Goal: Task Accomplishment & Management: Manage account settings

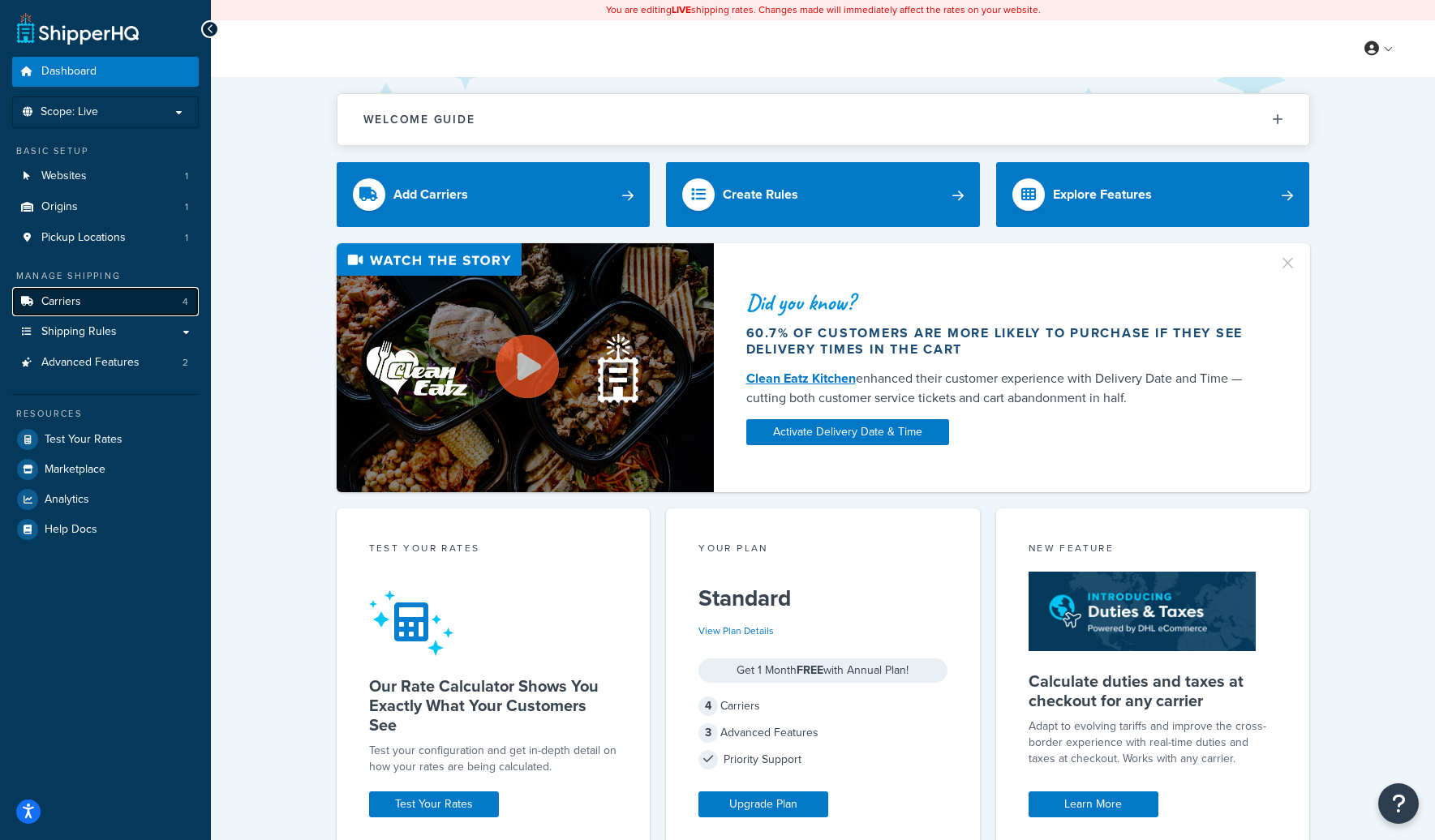
click at [158, 305] on link "Carriers 4" at bounding box center [106, 302] width 187 height 30
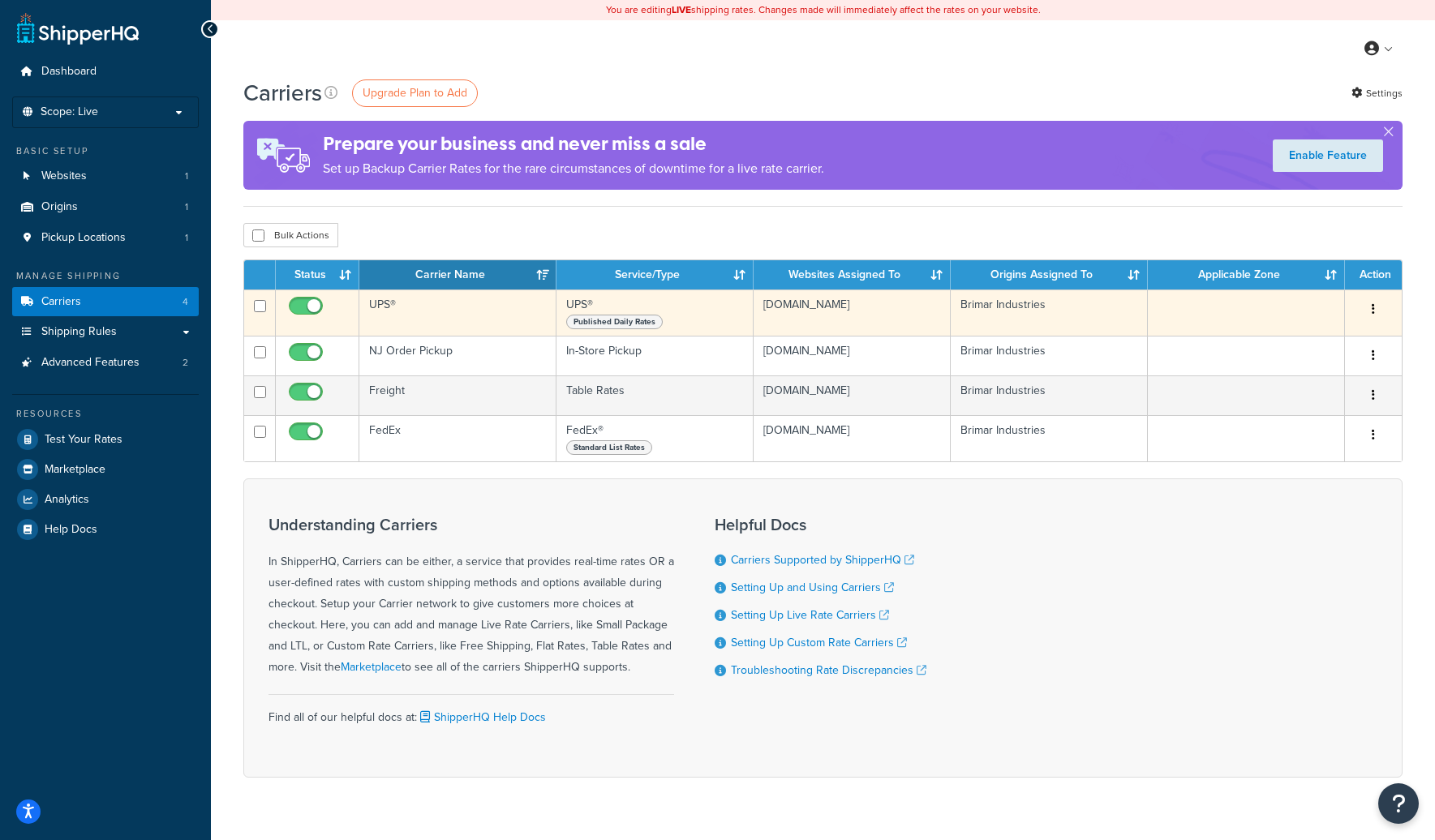
click at [470, 316] on td "UPS®" at bounding box center [458, 312] width 197 height 46
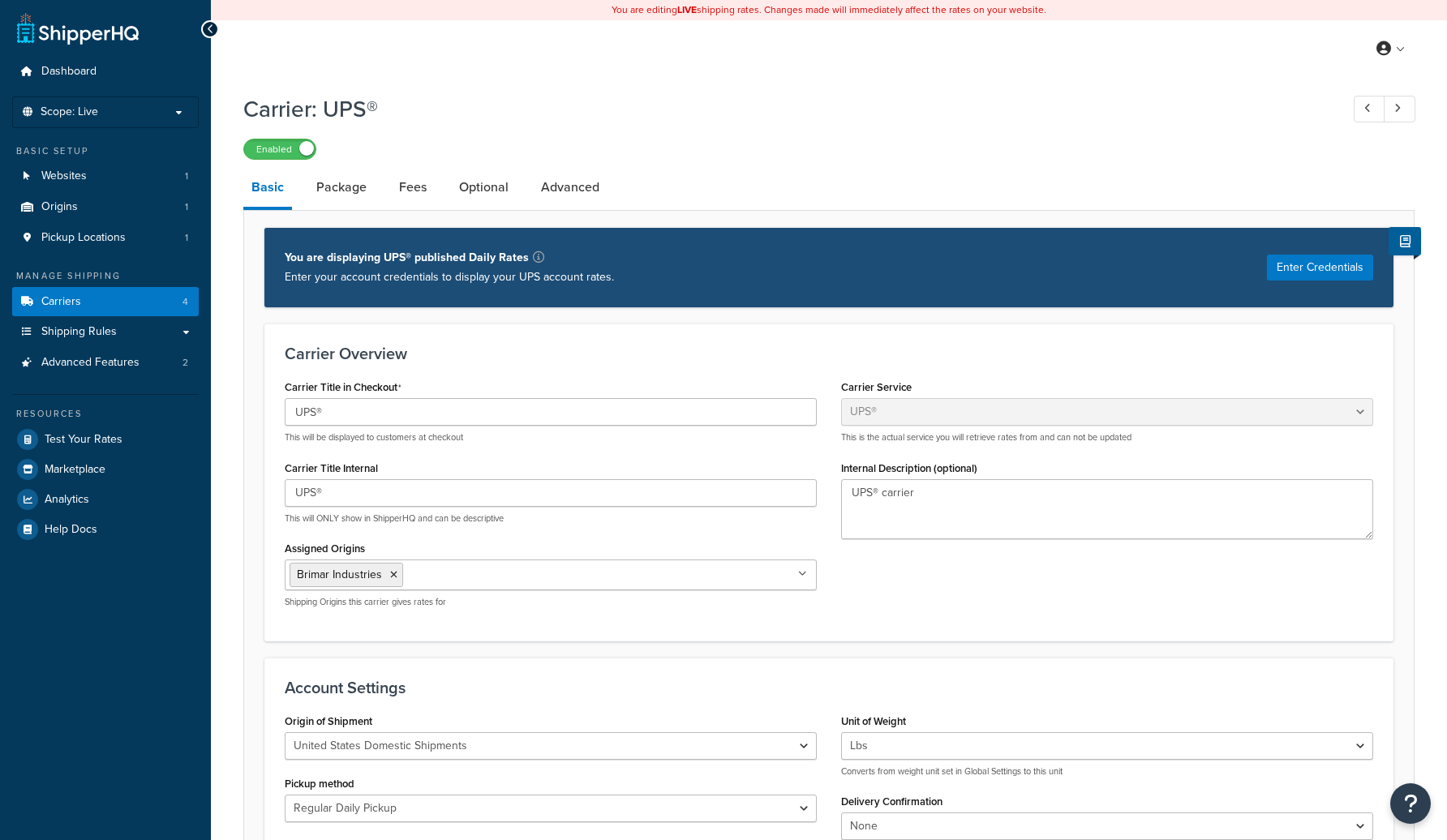
select select "ups"
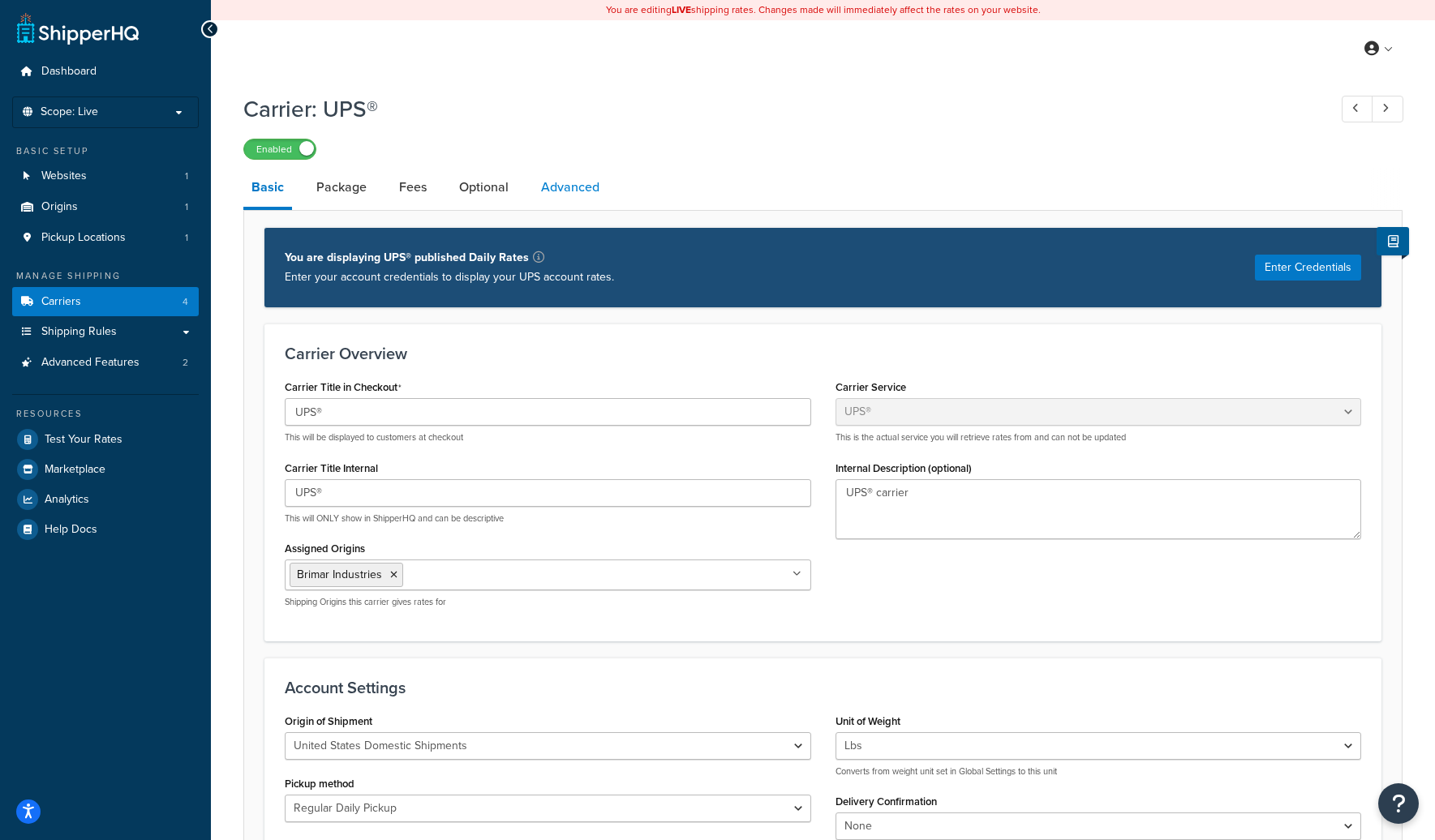
click at [534, 187] on link "Advanced" at bounding box center [570, 187] width 75 height 39
select select "false"
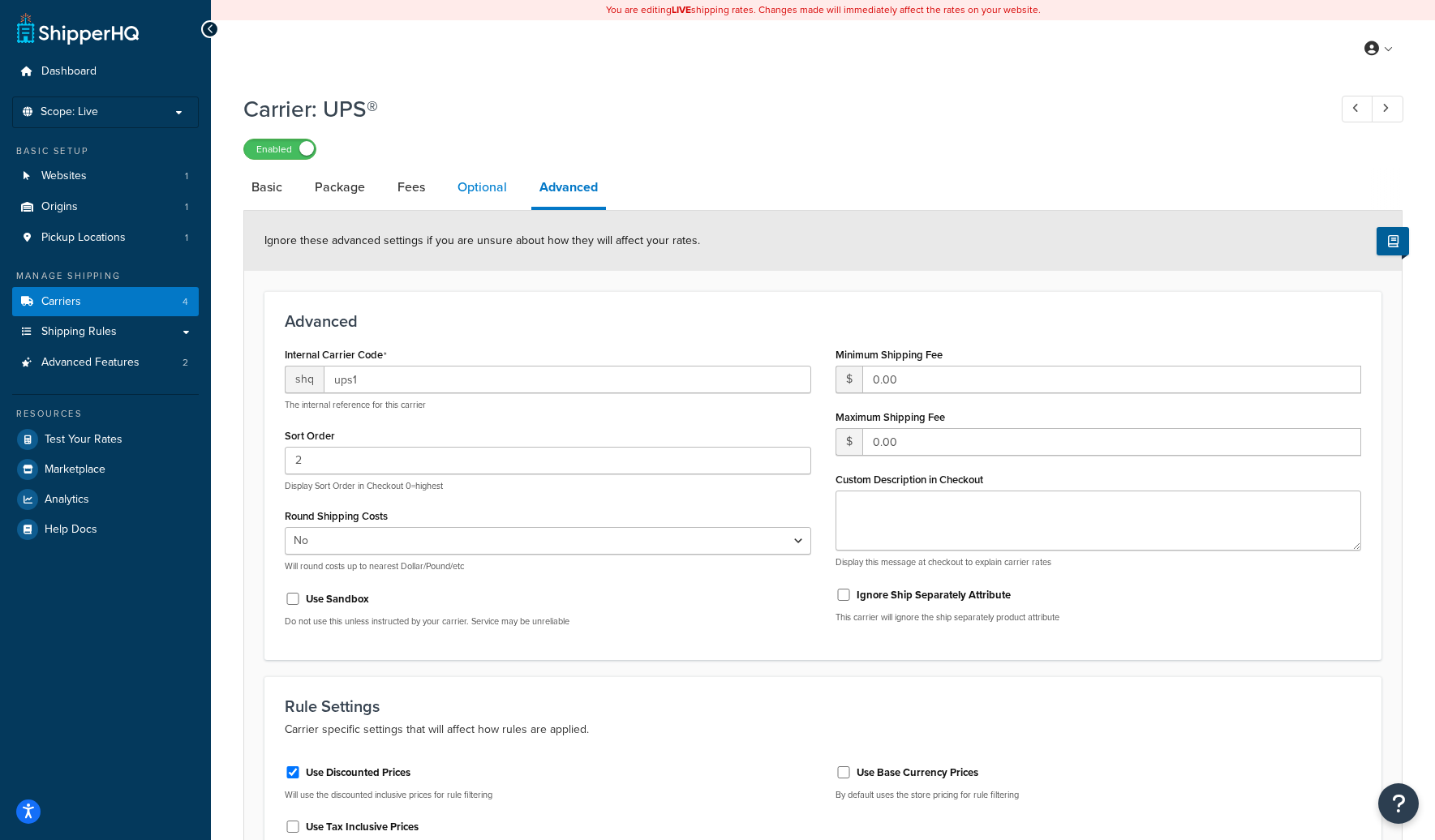
click at [497, 203] on link "Optional" at bounding box center [482, 187] width 66 height 39
select select "business"
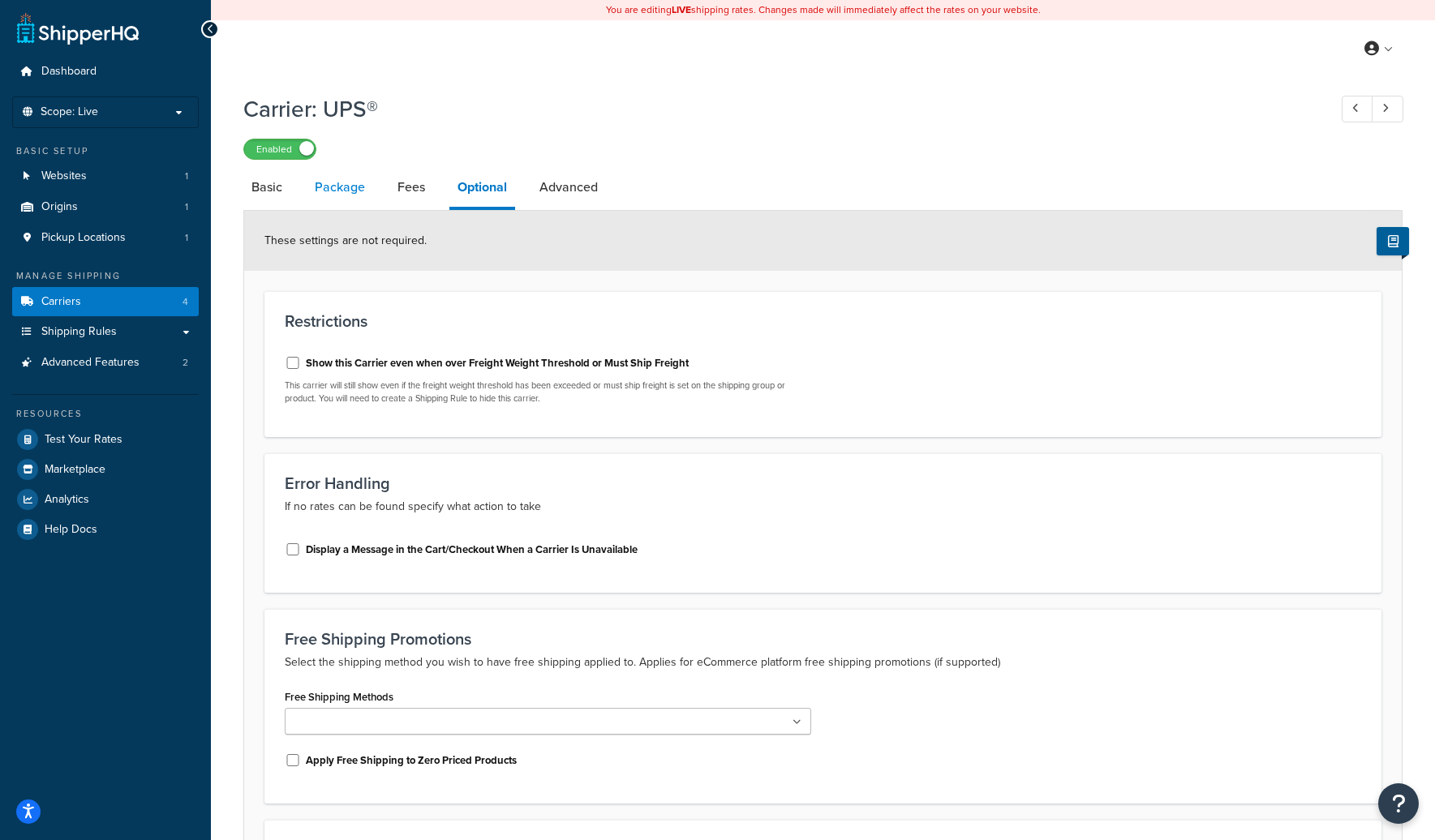
click at [348, 193] on link "Package" at bounding box center [340, 187] width 66 height 39
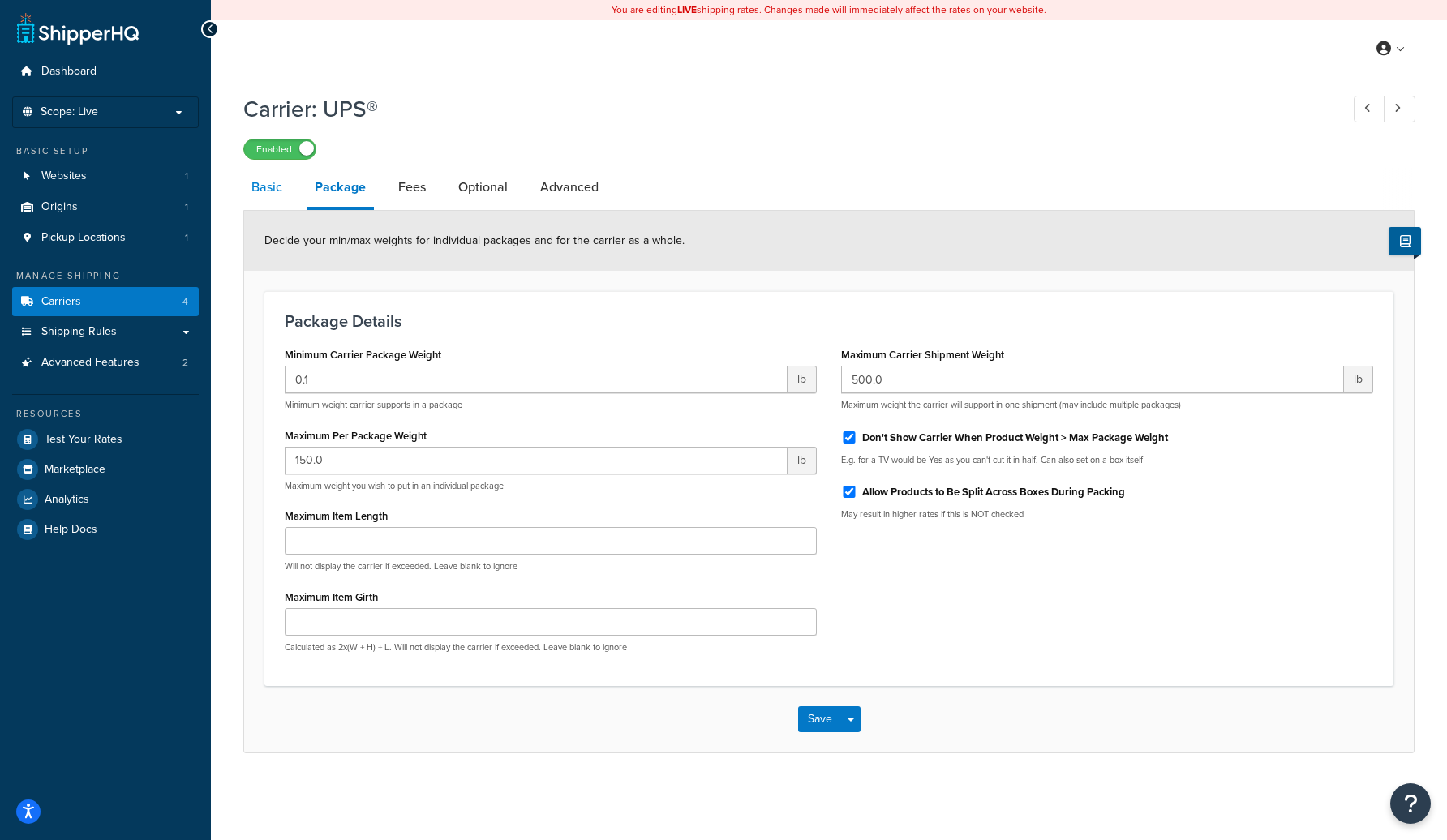
click at [283, 199] on link "Basic" at bounding box center [267, 187] width 47 height 39
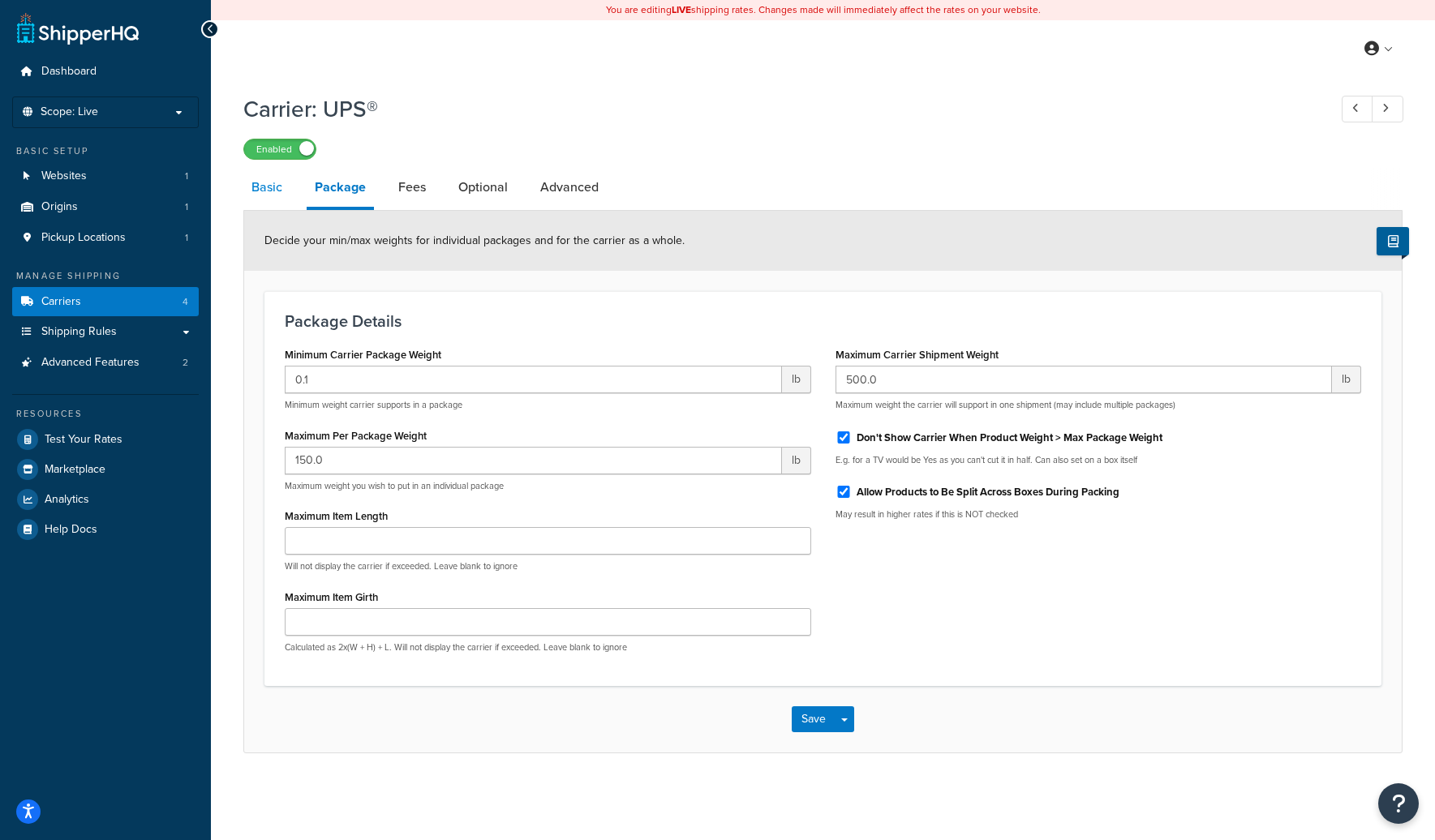
select select "ups"
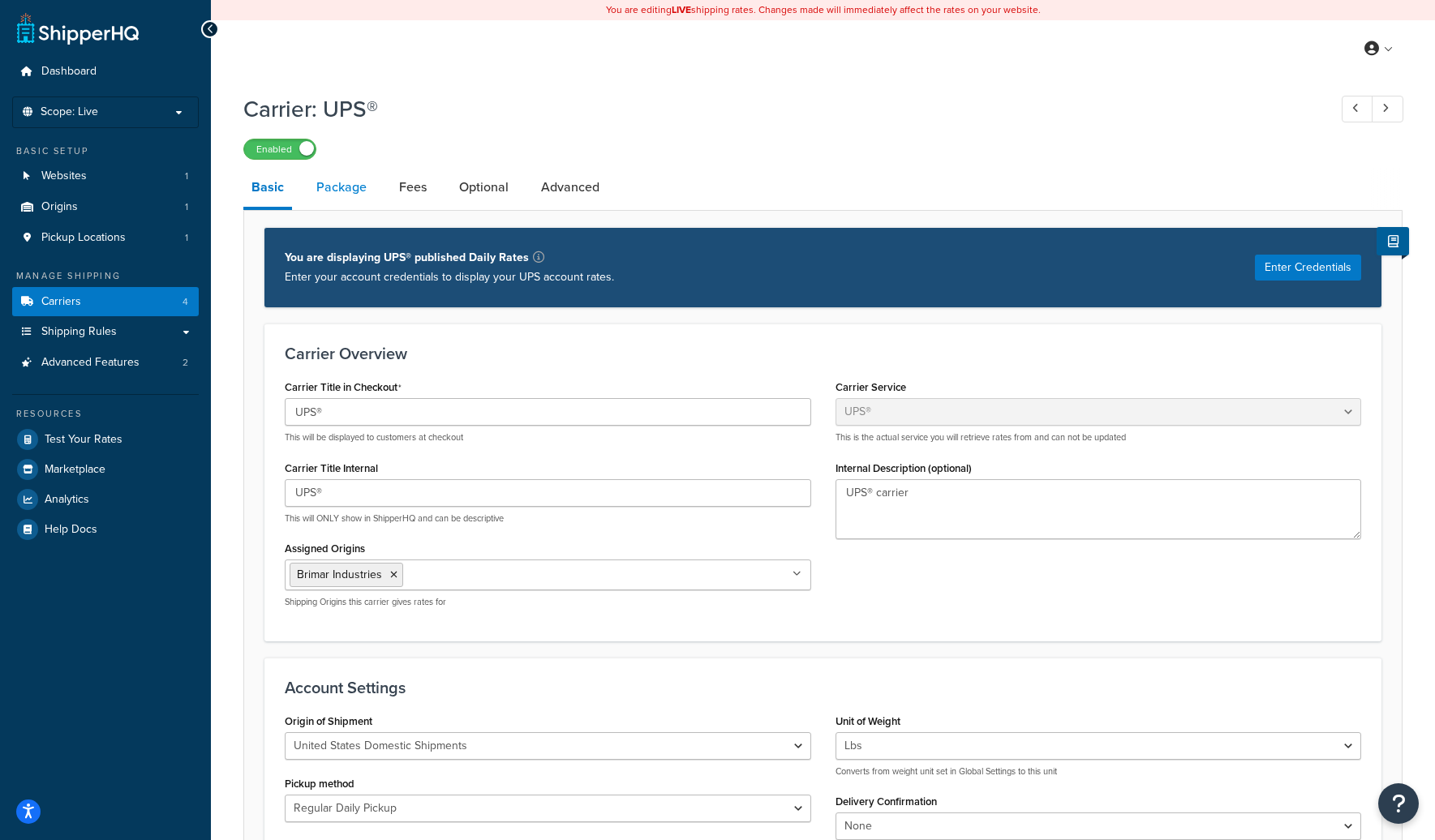
click at [355, 193] on link "Package" at bounding box center [342, 187] width 66 height 39
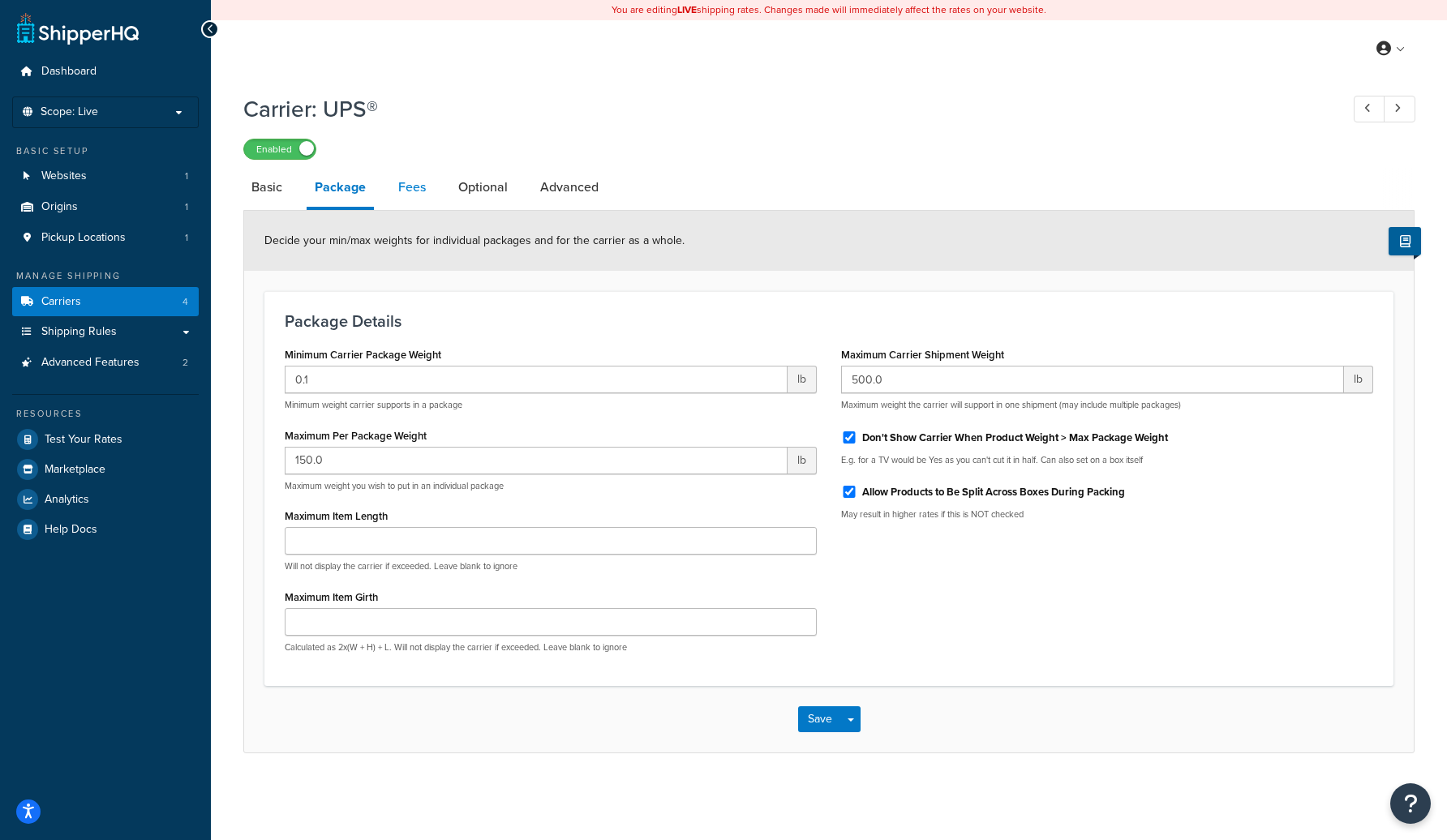
click at [406, 191] on link "Fees" at bounding box center [412, 187] width 43 height 39
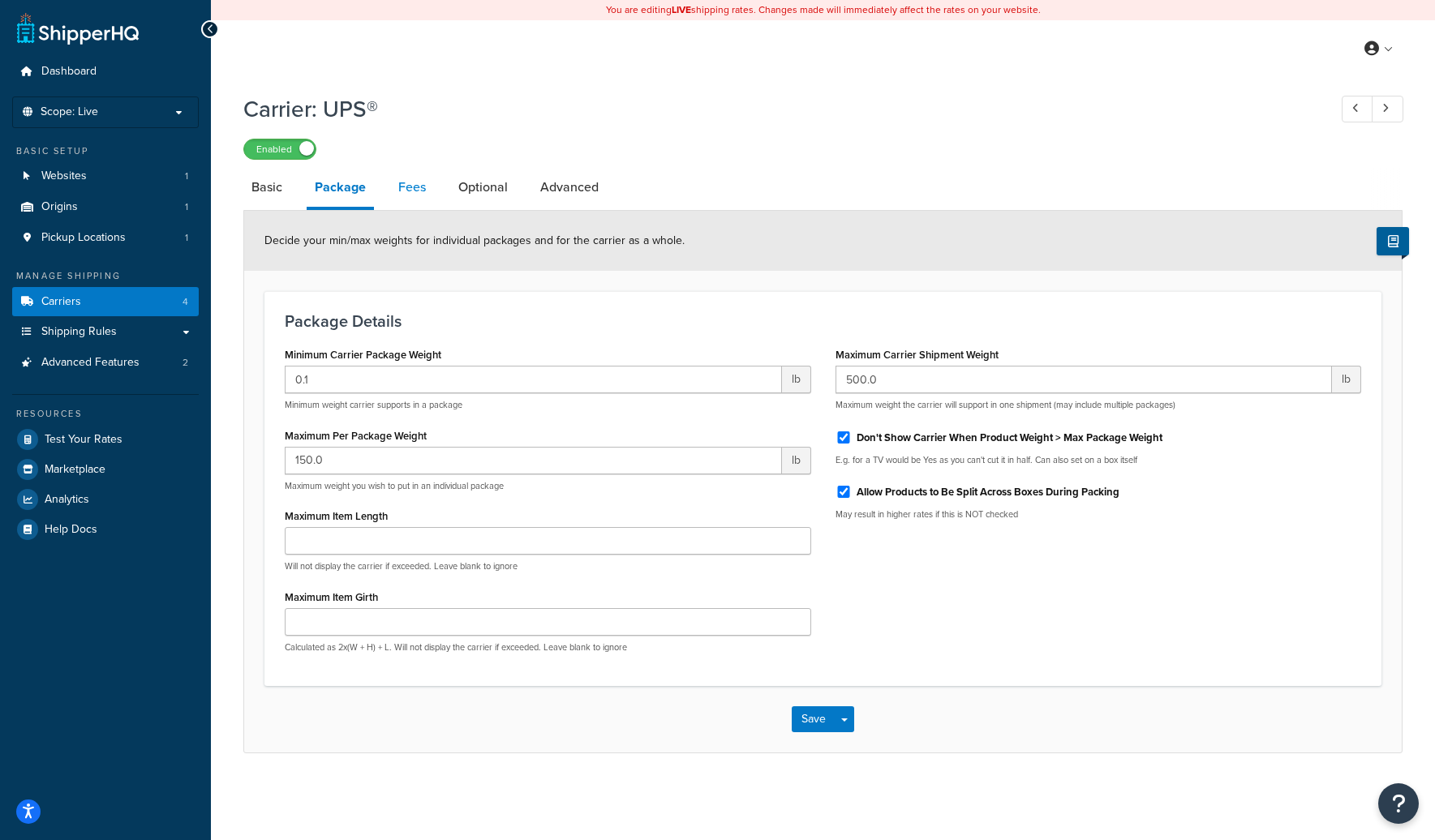
select select "AFTER"
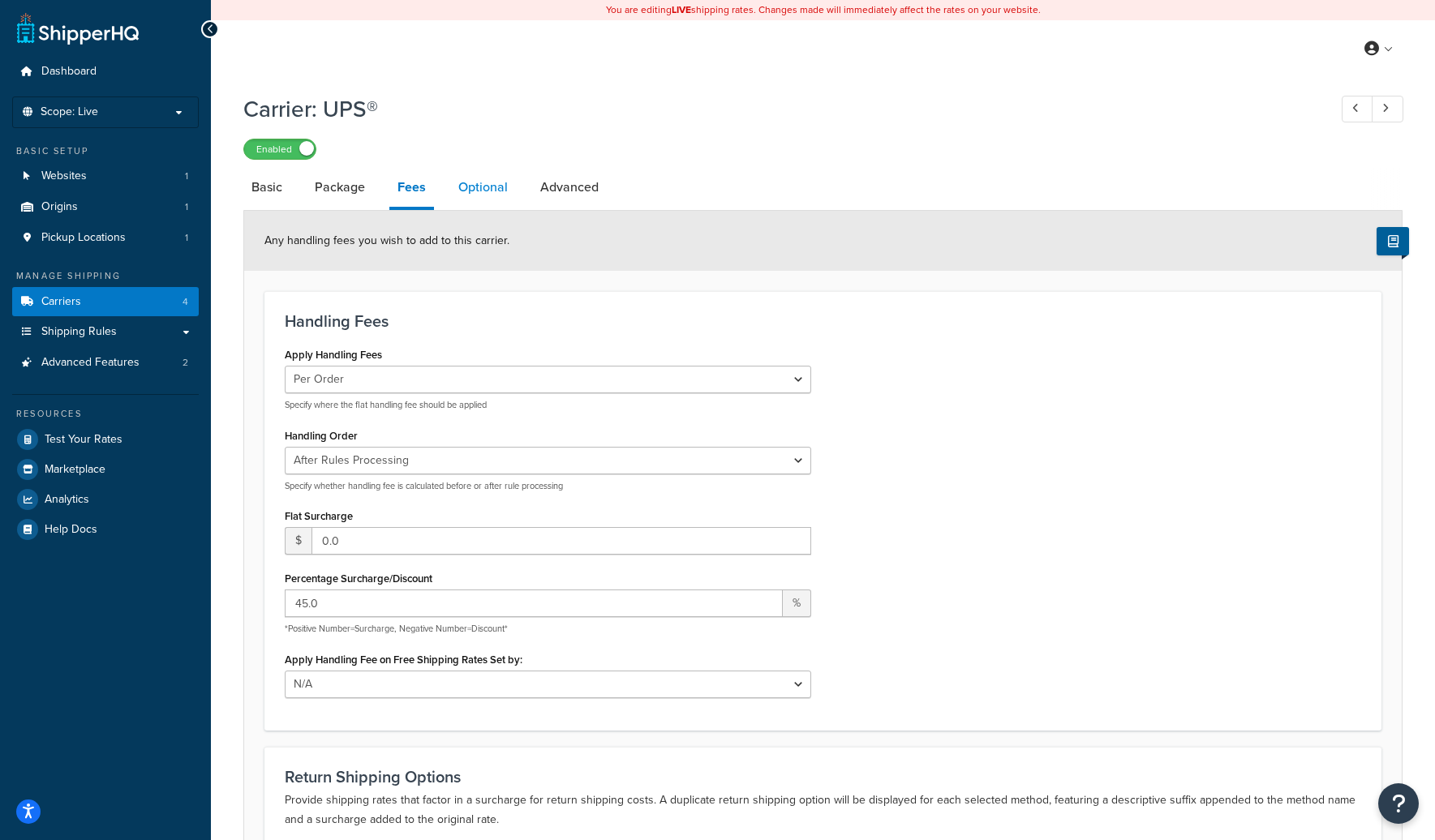
click at [494, 176] on link "Optional" at bounding box center [483, 187] width 66 height 39
select select "business"
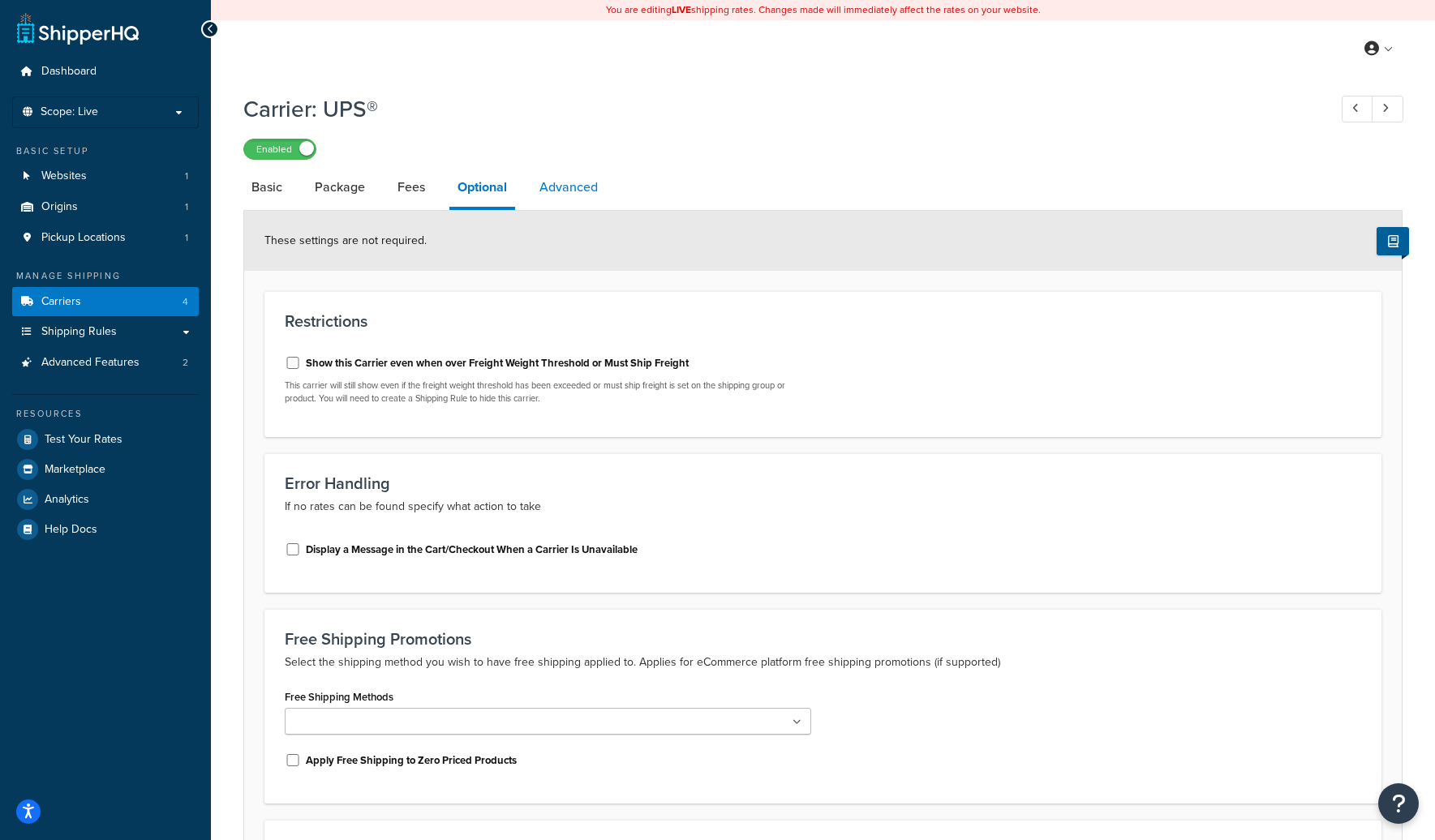
click at [577, 177] on link "Advanced" at bounding box center [568, 187] width 75 height 39
select select "false"
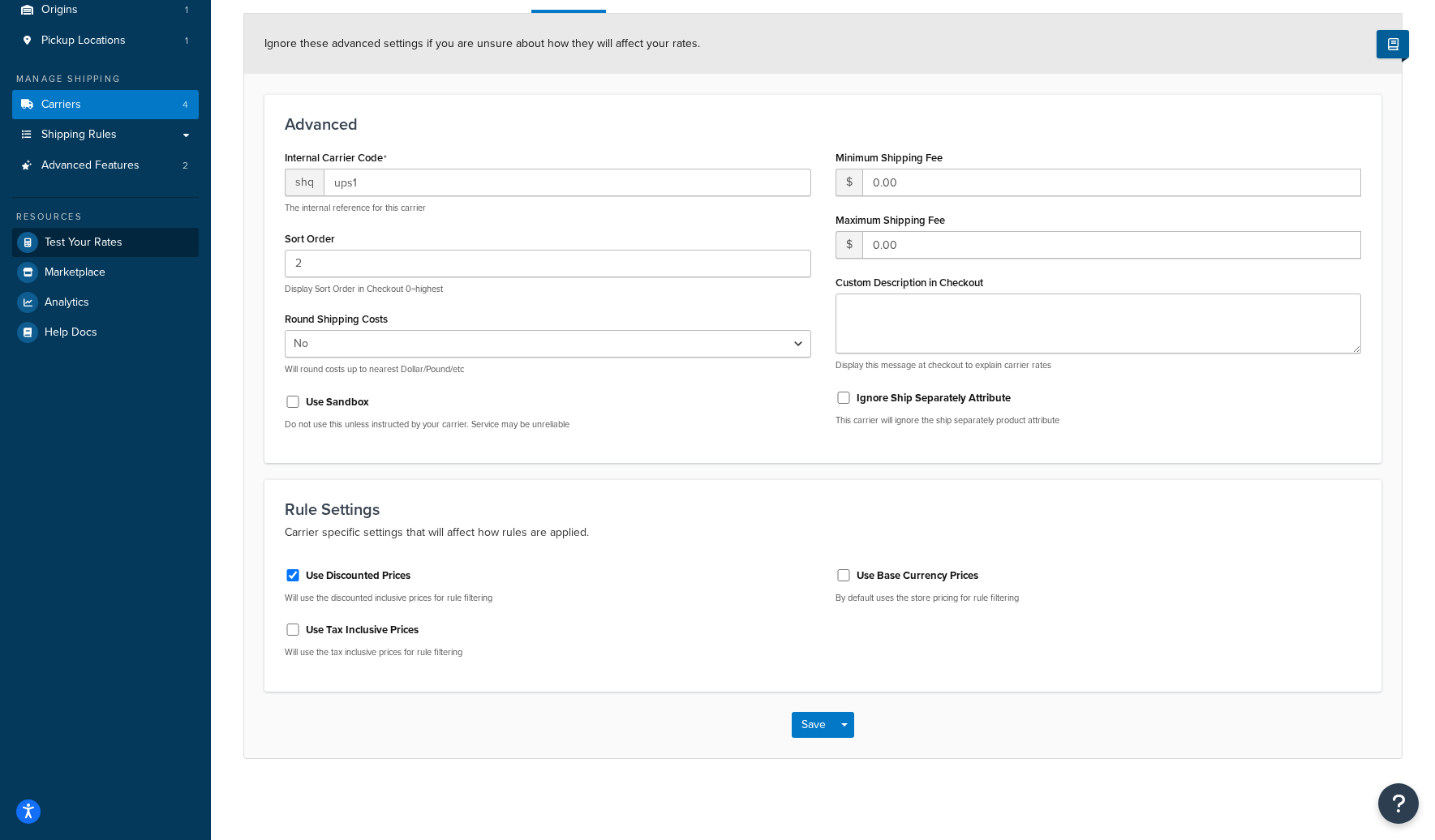
scroll to position [59, 0]
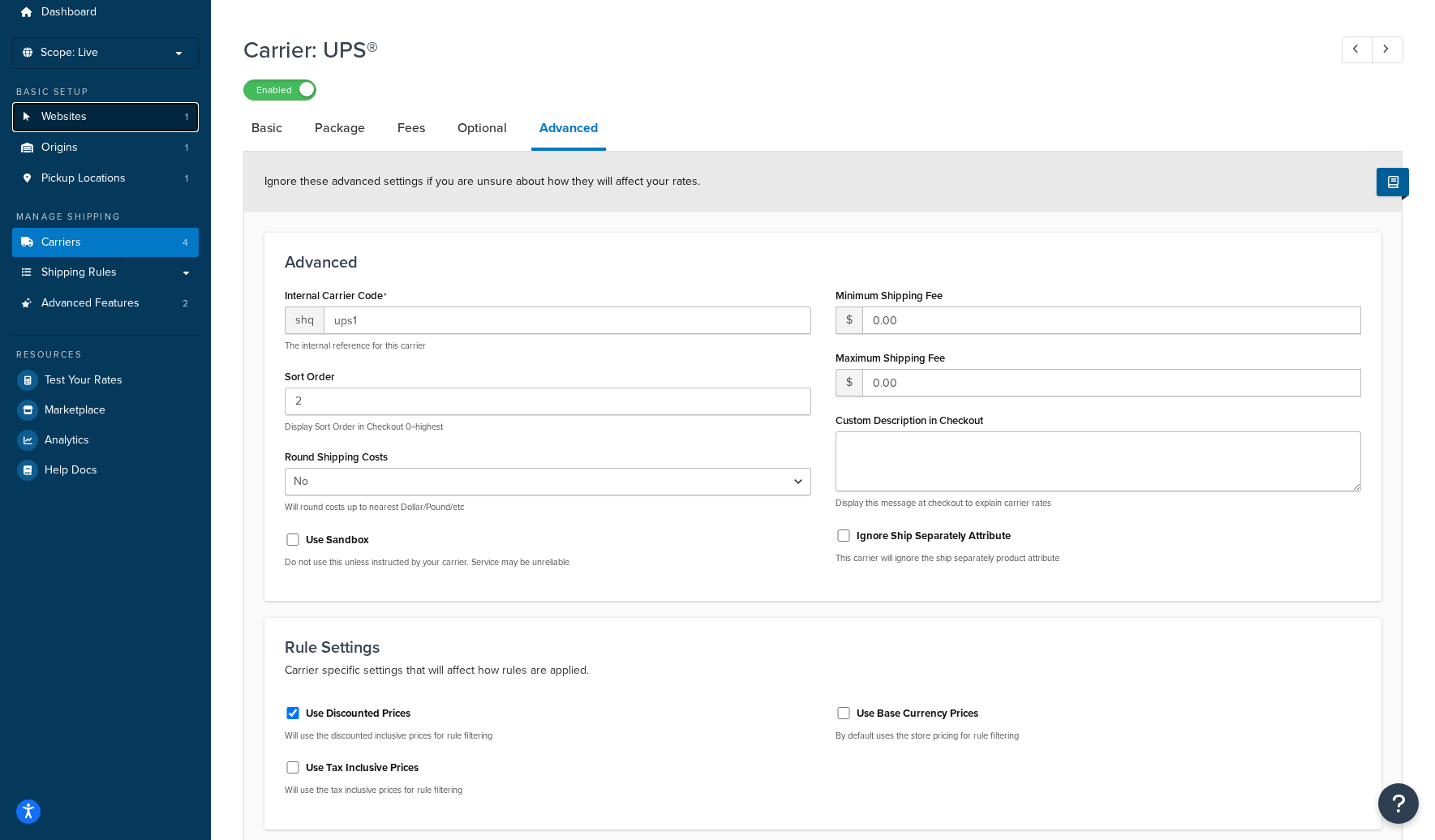
click at [149, 114] on link "Websites 1" at bounding box center [106, 117] width 187 height 30
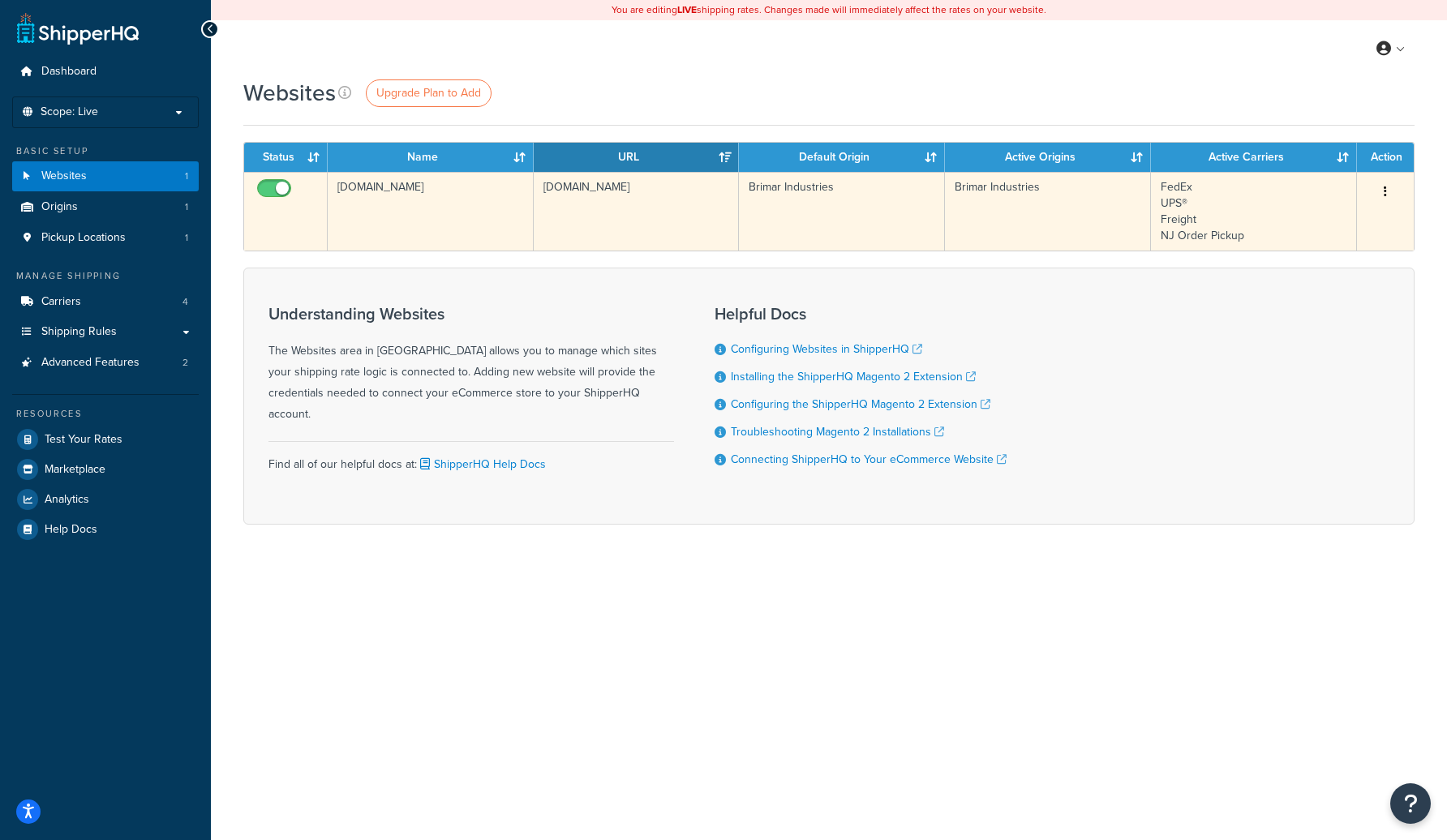
click at [1384, 191] on icon "button" at bounding box center [1385, 192] width 3 height 11
click at [1345, 217] on link "Edit" at bounding box center [1320, 224] width 128 height 33
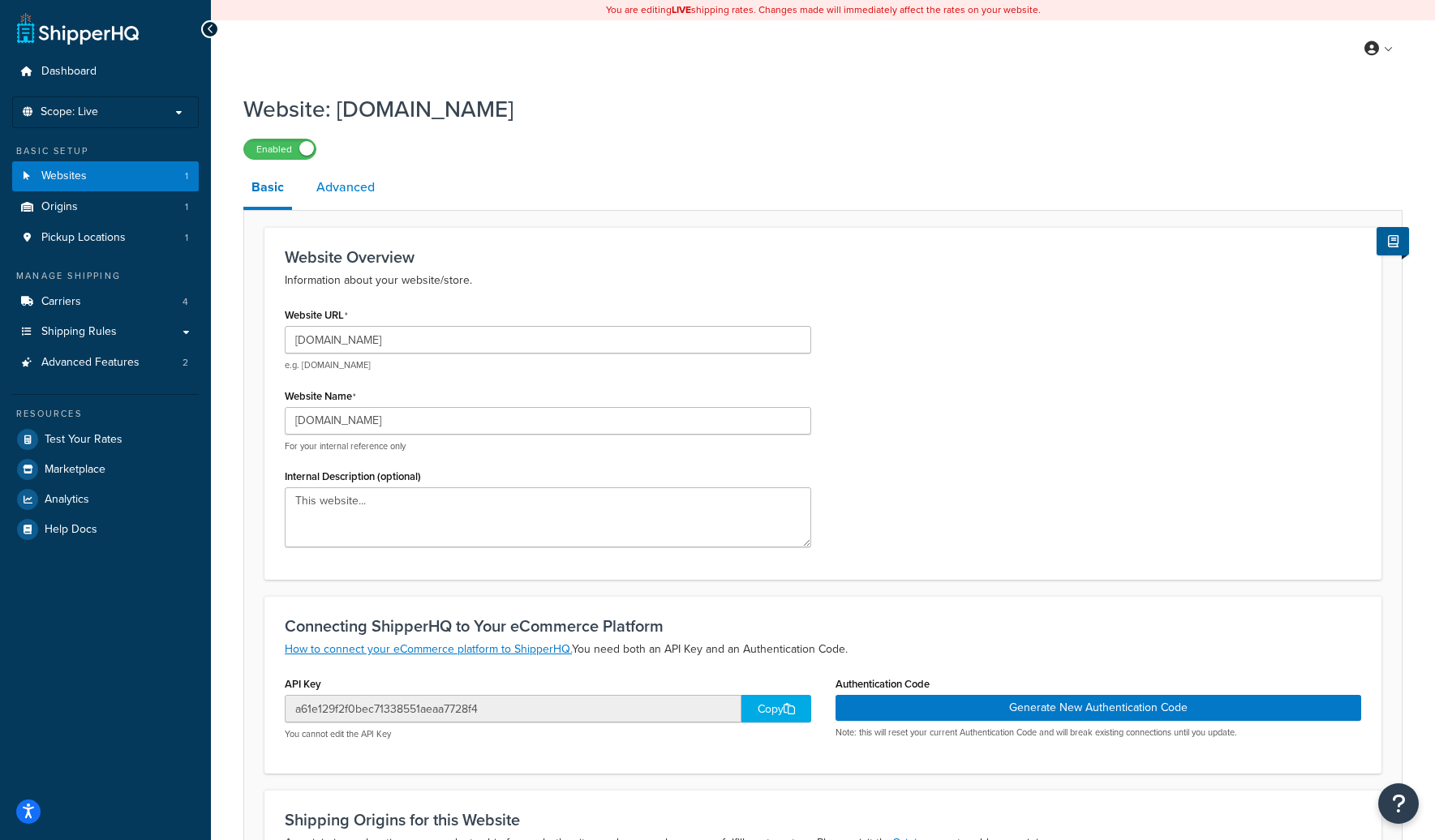
click at [338, 176] on link "Advanced" at bounding box center [346, 187] width 75 height 39
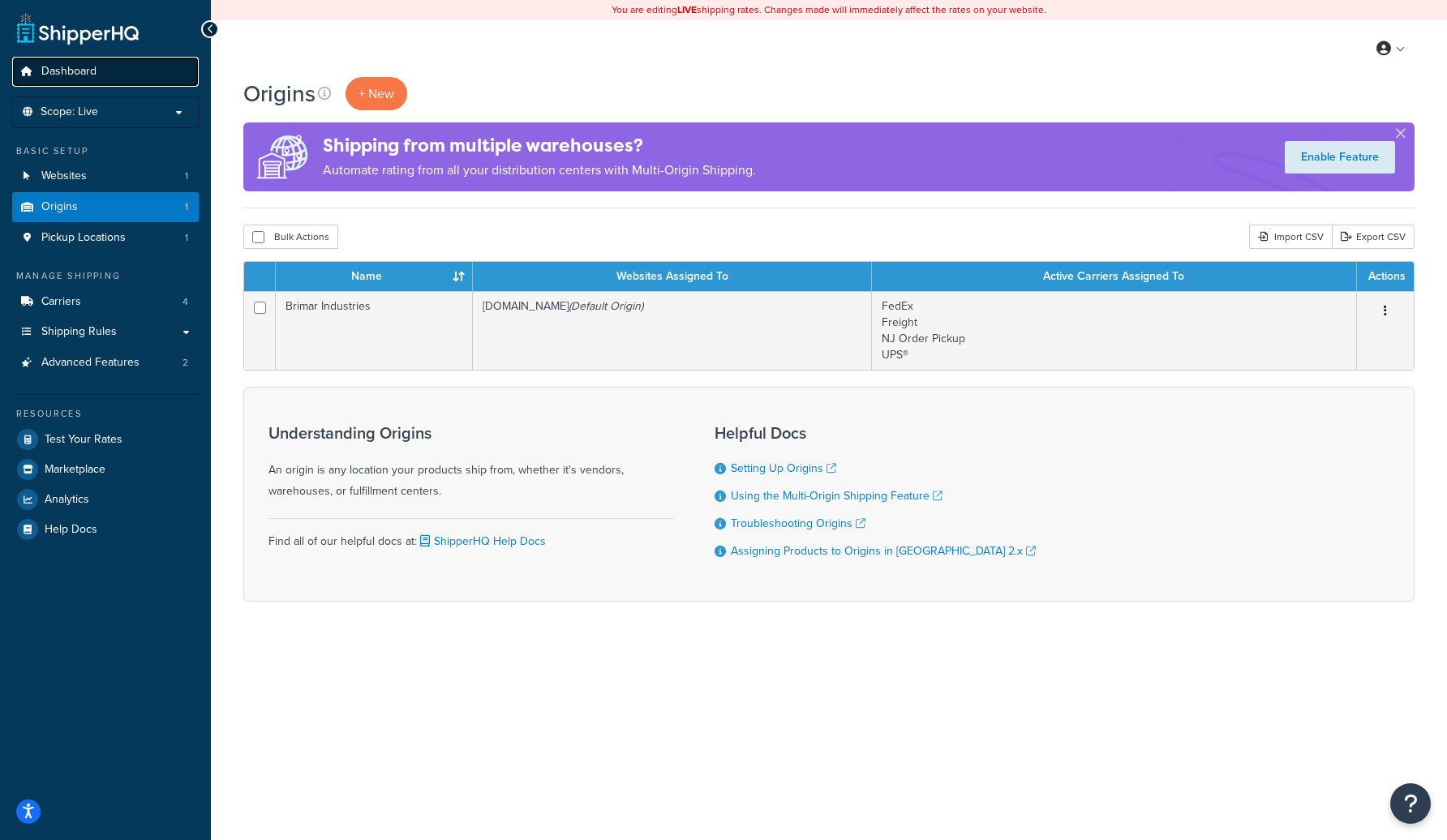
click at [121, 80] on link "Dashboard" at bounding box center [106, 72] width 187 height 30
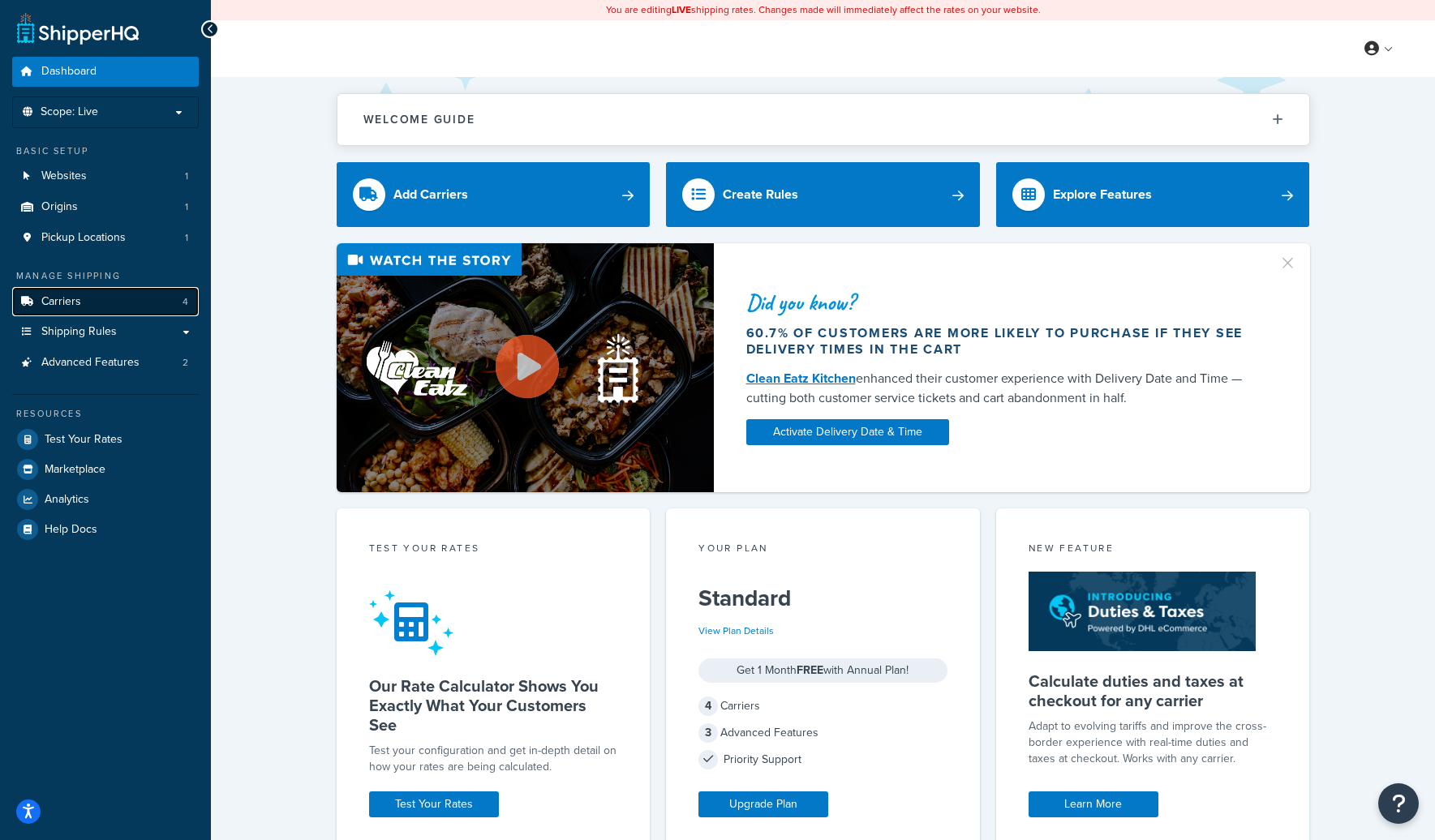
click at [121, 302] on link "Carriers 4" at bounding box center [106, 302] width 187 height 30
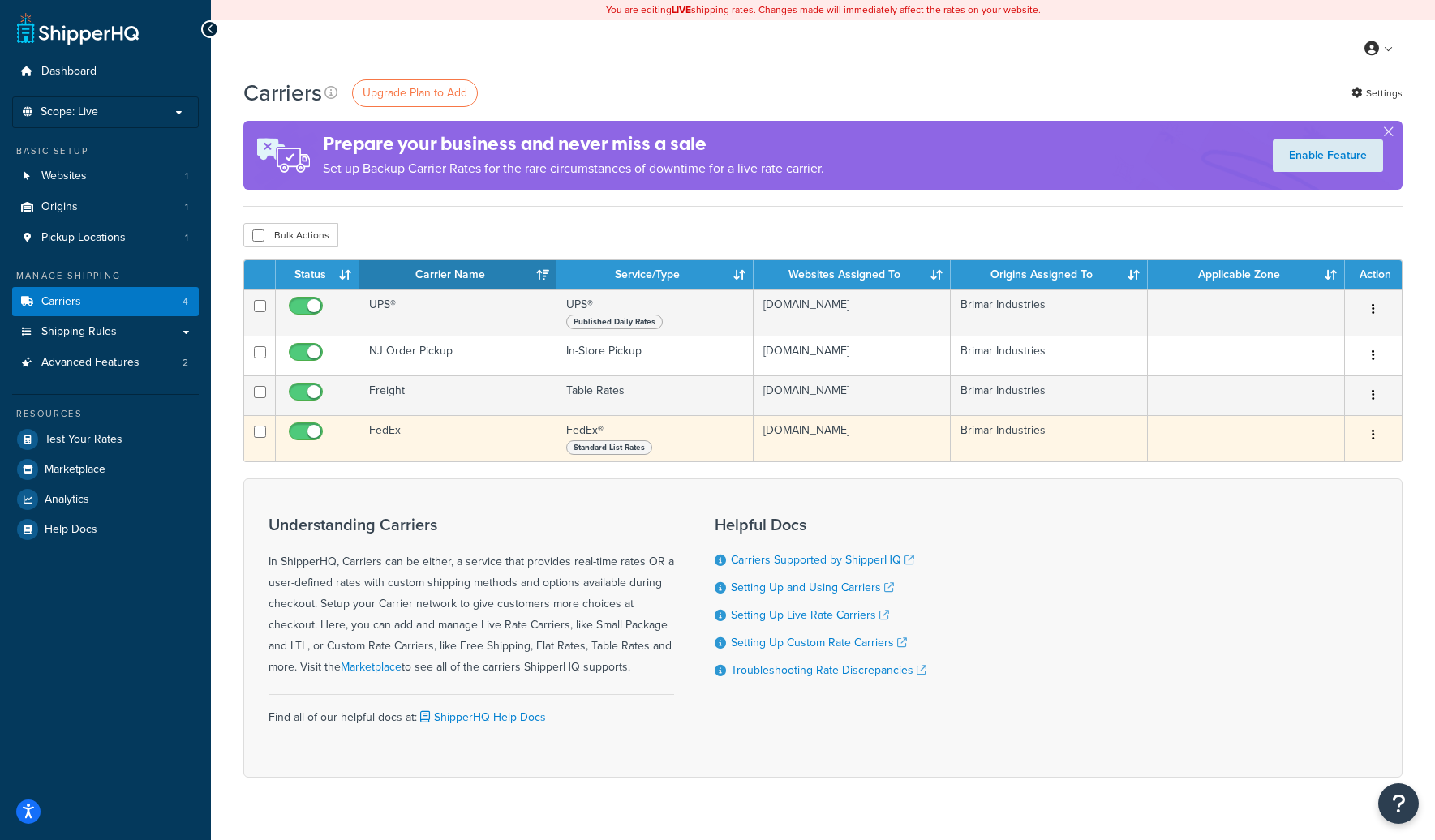
click at [1374, 430] on icon "button" at bounding box center [1373, 435] width 3 height 11
click at [1298, 465] on link "Edit" at bounding box center [1308, 468] width 128 height 33
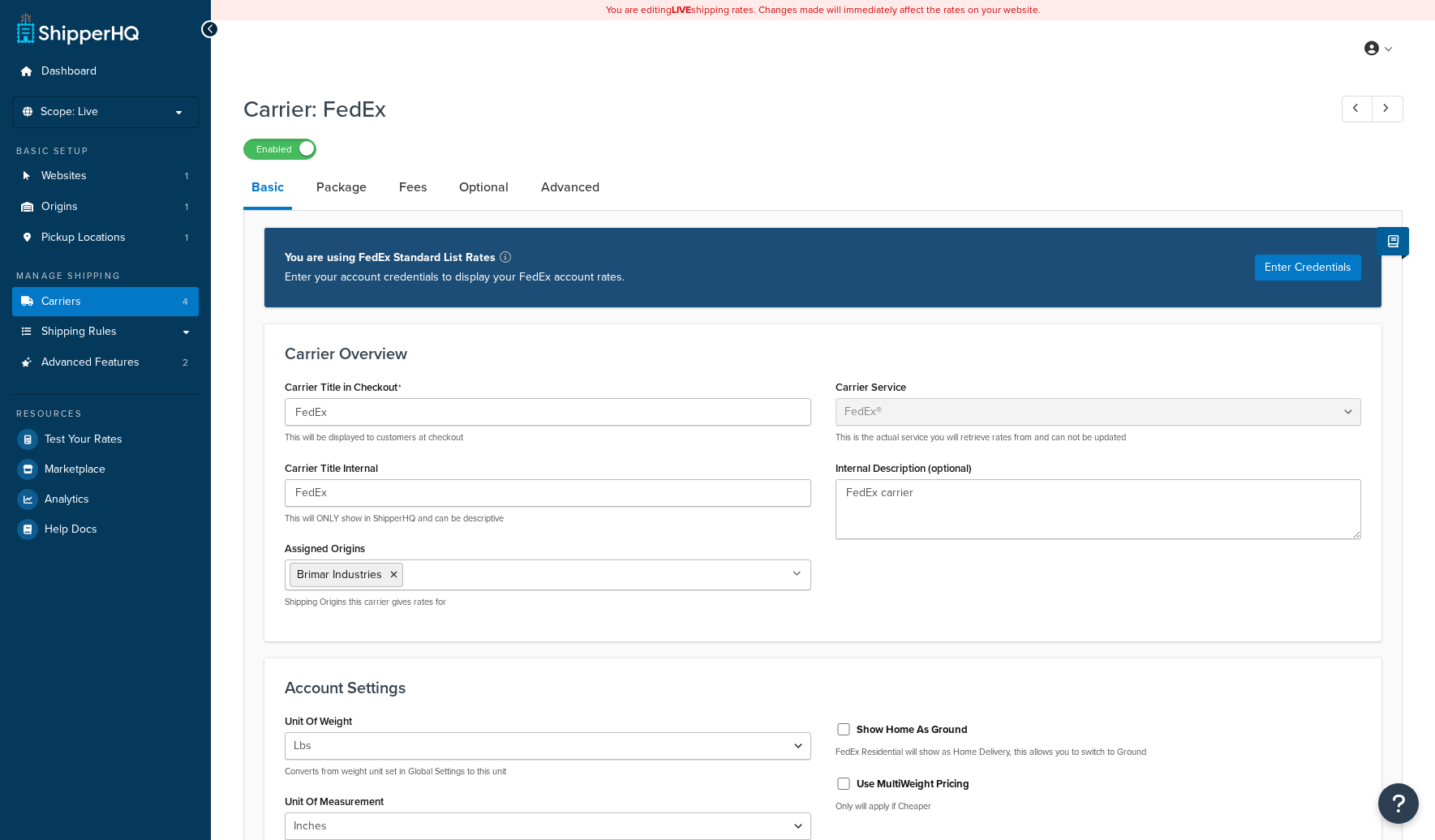
select select "fedEx"
select select "REGULAR_PICKUP"
select select "YOUR_PACKAGING"
click at [329, 188] on link "Package" at bounding box center [342, 187] width 66 height 39
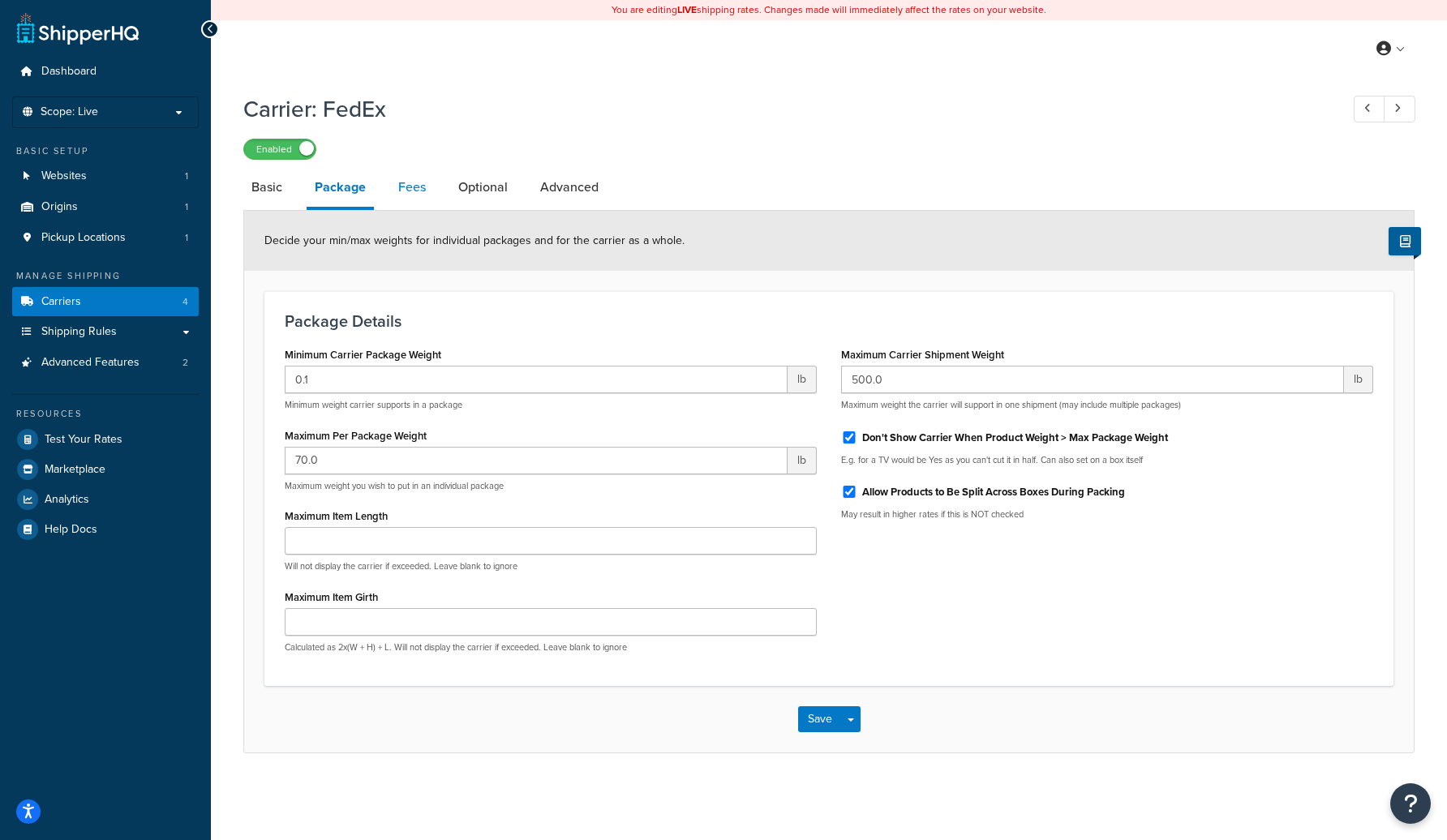
click at [393, 185] on link "Fees" at bounding box center [412, 187] width 43 height 39
select select "AFTER"
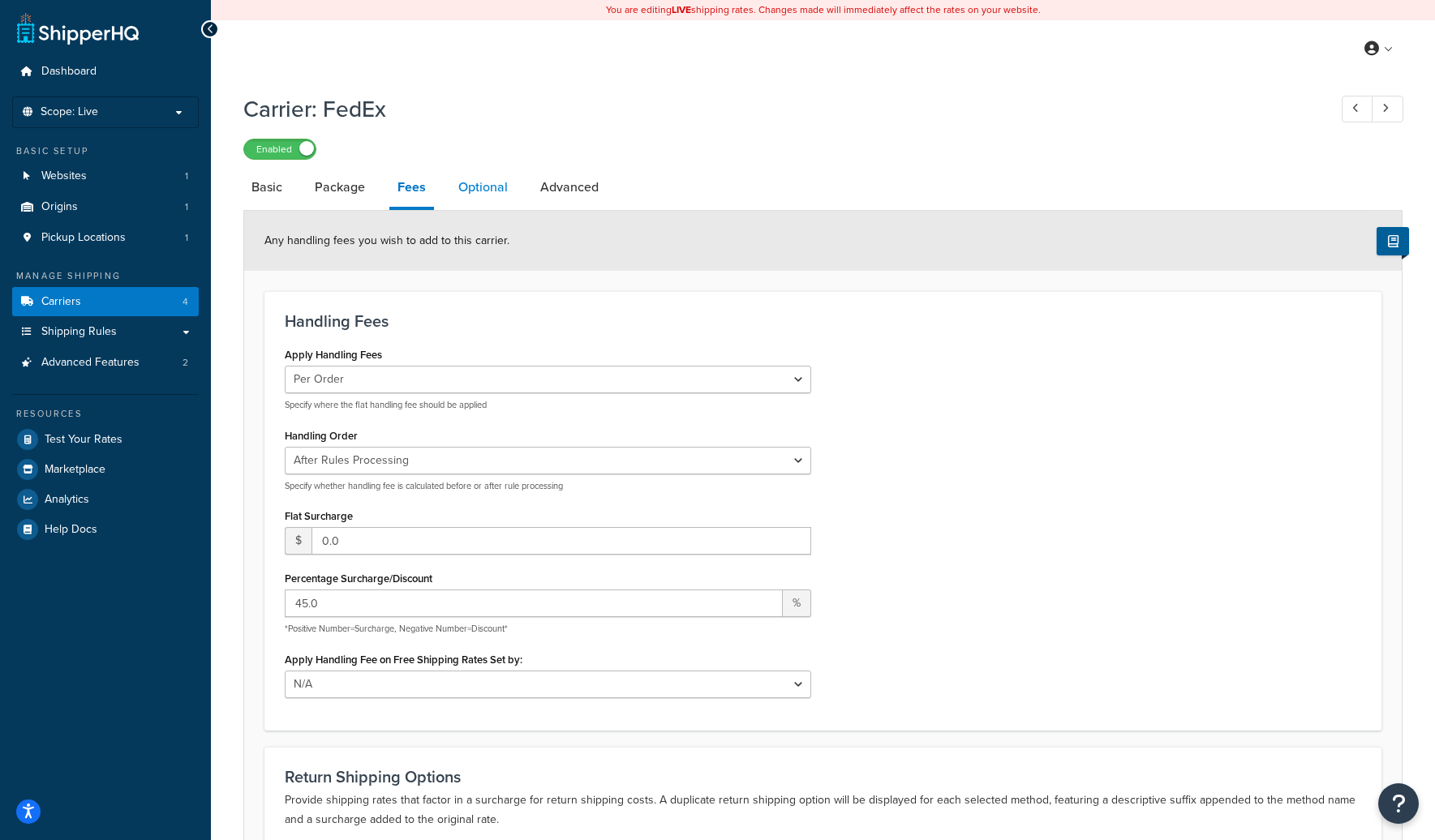
click at [477, 186] on link "Optional" at bounding box center [483, 187] width 66 height 39
select select "business"
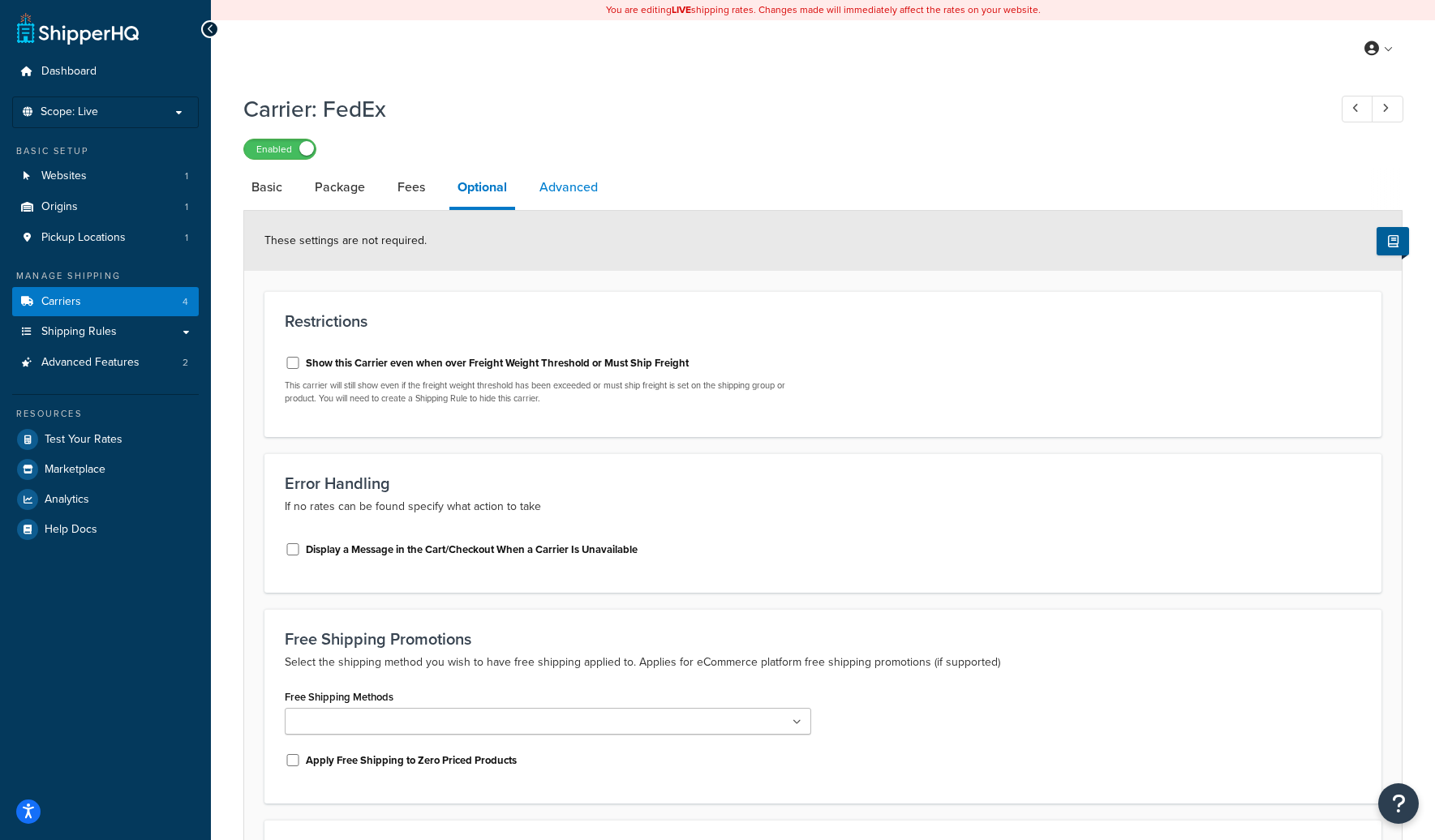
click at [581, 191] on link "Advanced" at bounding box center [568, 187] width 75 height 39
select select "false"
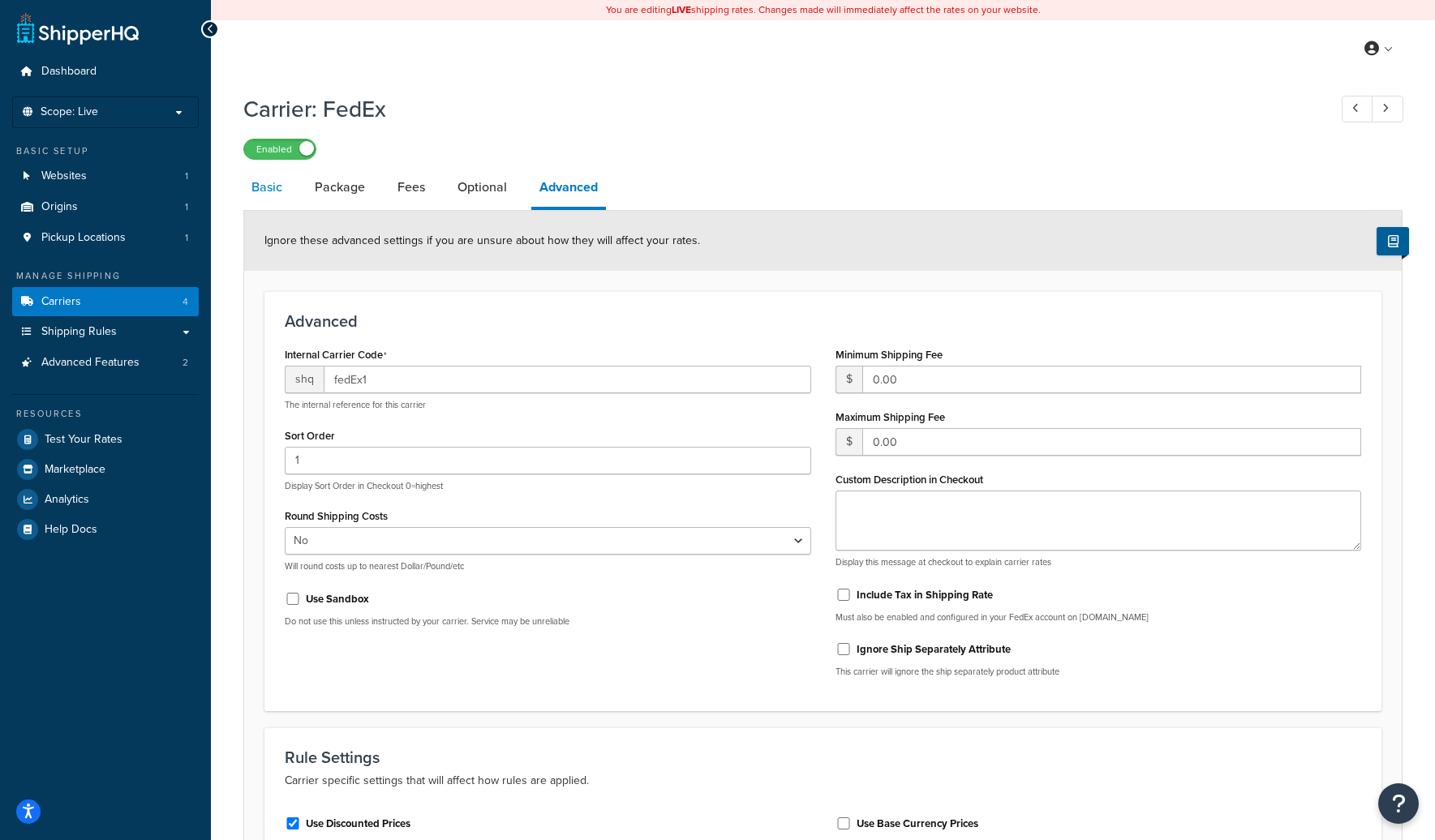
click at [283, 181] on link "Basic" at bounding box center [267, 187] width 47 height 39
select select "fedEx"
select select "REGULAR_PICKUP"
select select "YOUR_PACKAGING"
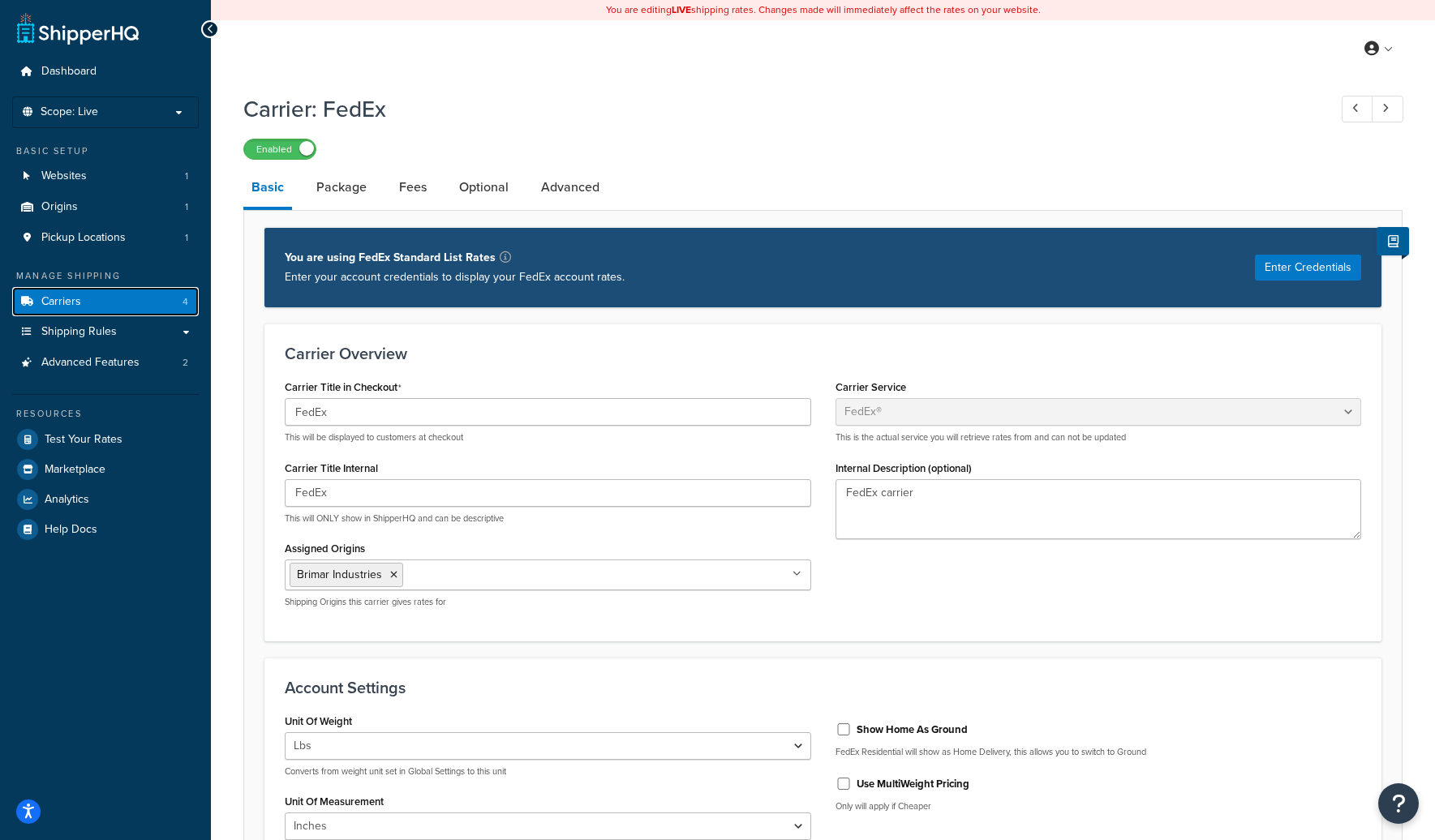
click at [114, 293] on link "Carriers 4" at bounding box center [106, 302] width 187 height 30
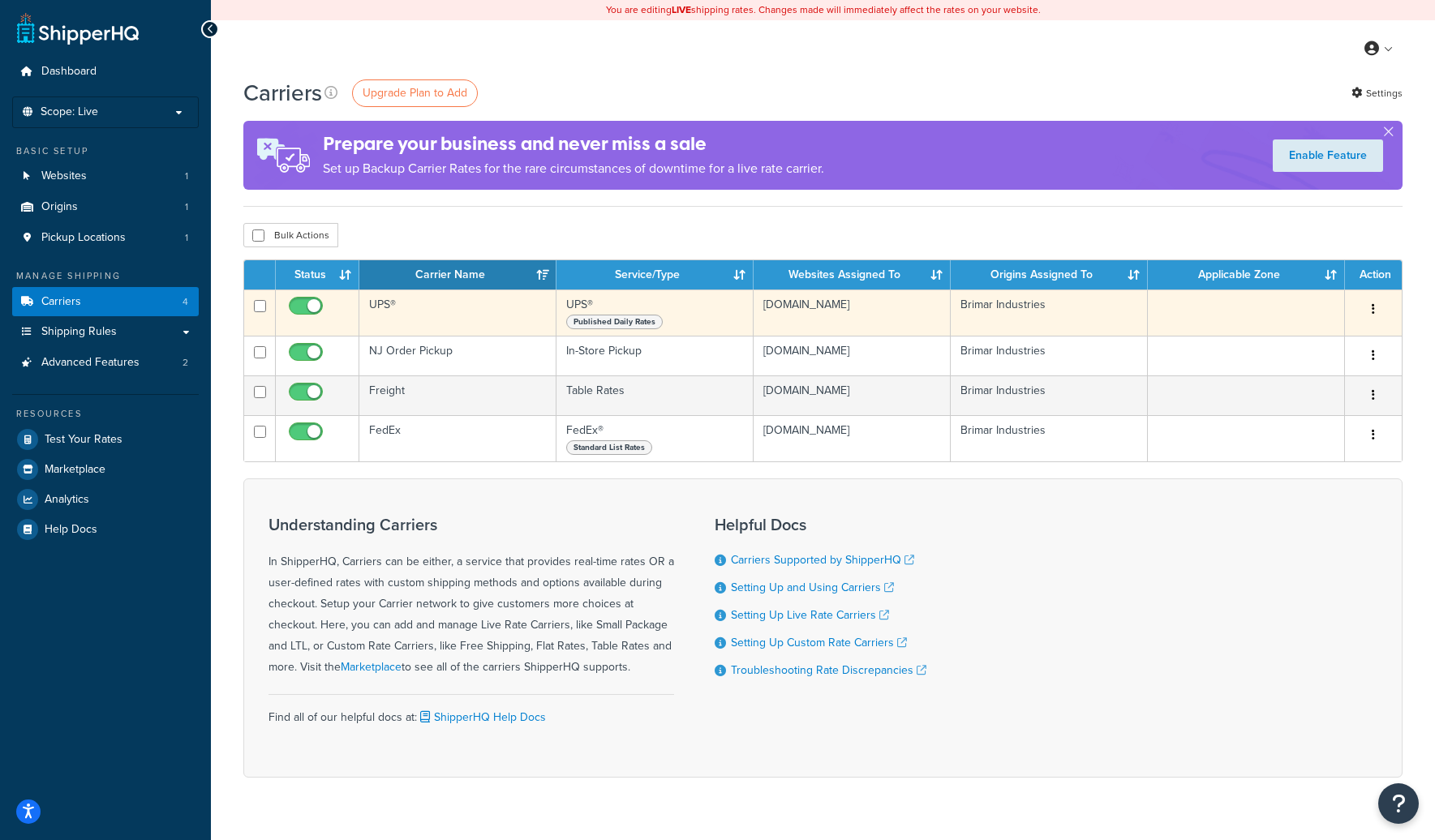
click at [455, 303] on td "UPS®" at bounding box center [458, 312] width 197 height 46
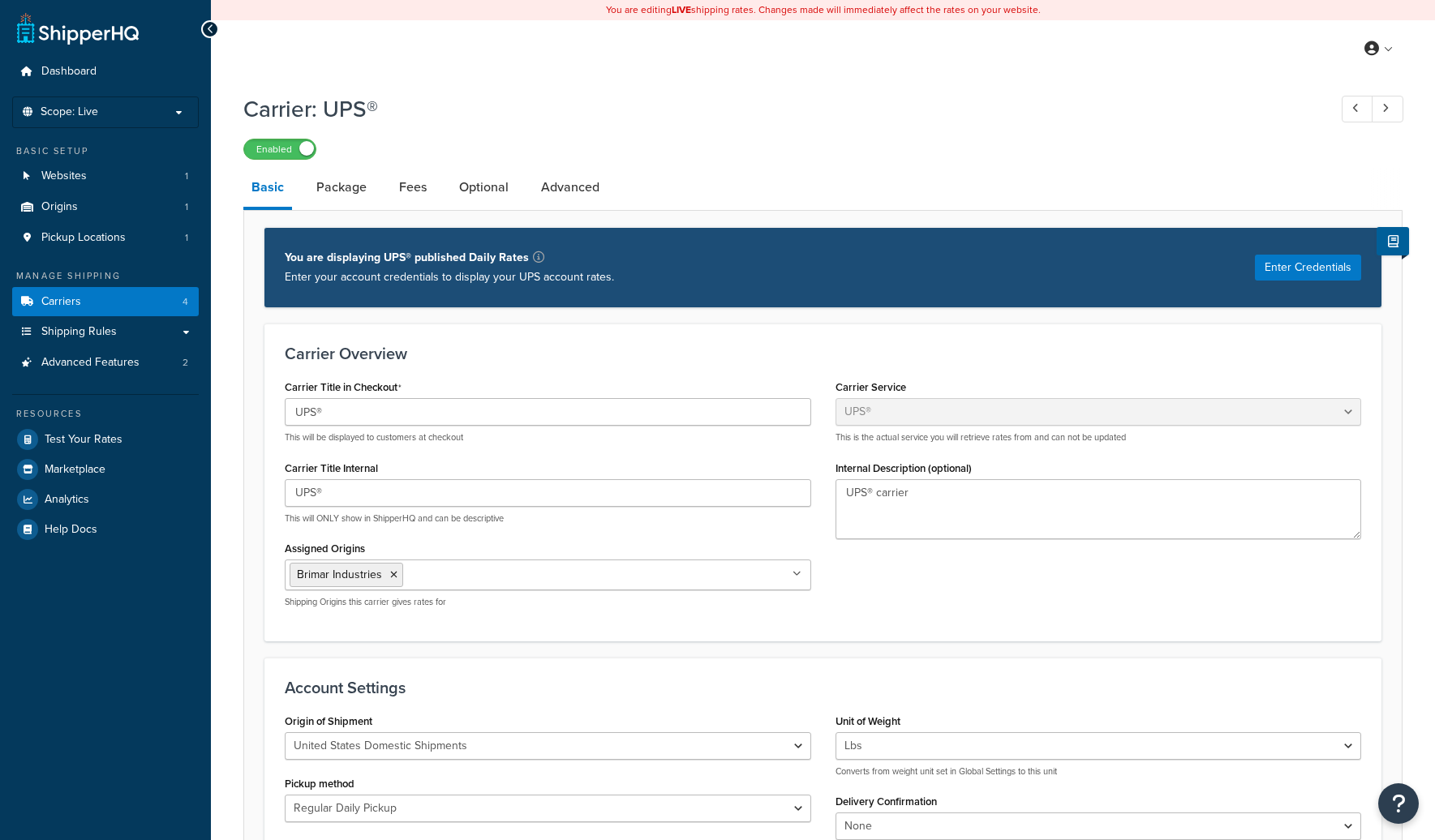
select select "ups"
click at [150, 107] on p "Scope: Live" at bounding box center [106, 112] width 172 height 14
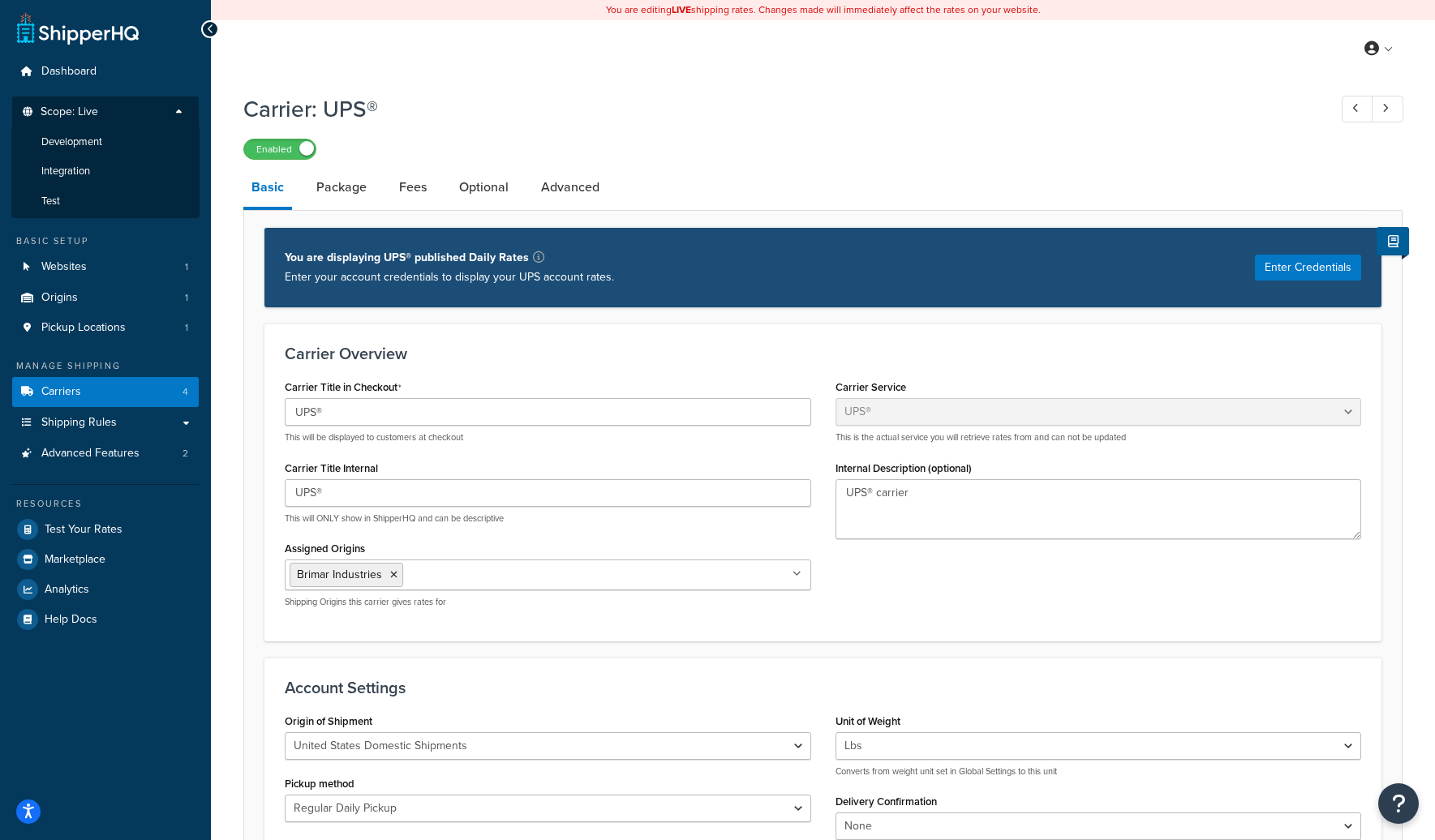
click at [101, 143] on span "Development" at bounding box center [72, 143] width 60 height 14
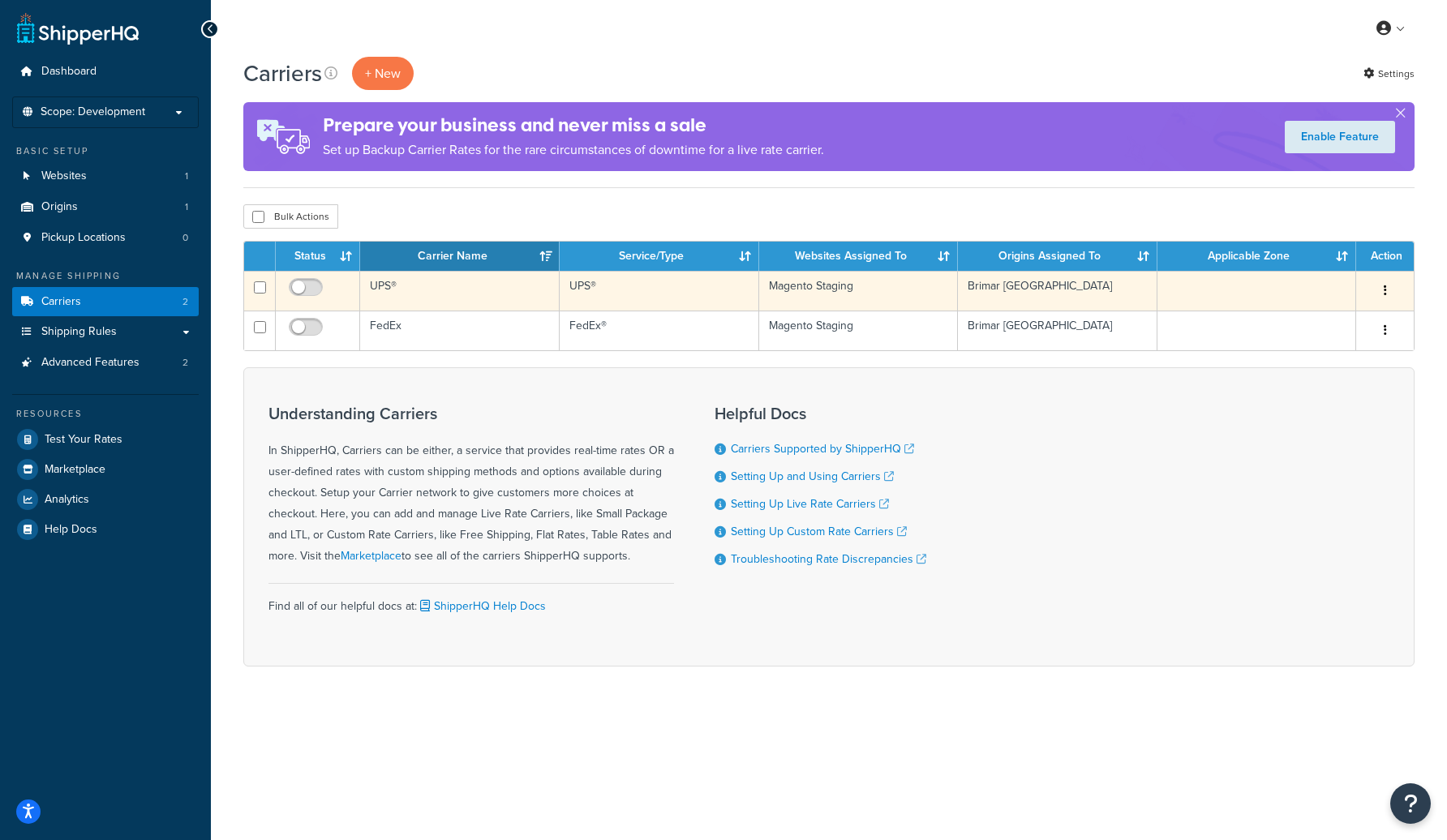
click at [458, 282] on td "UPS®" at bounding box center [460, 291] width 199 height 40
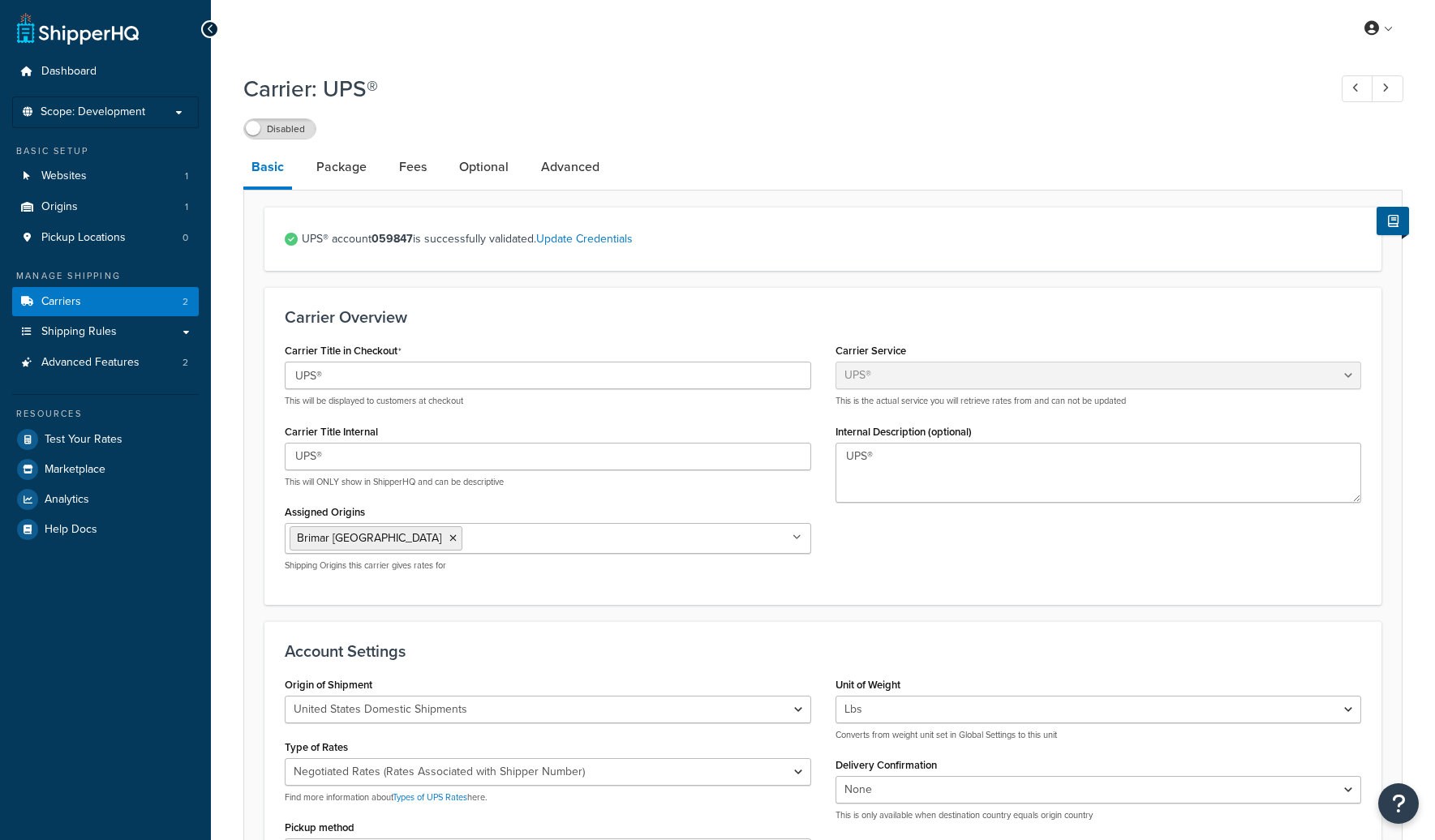
select select "ups"
click at [133, 106] on span "Scope: Development" at bounding box center [93, 112] width 105 height 14
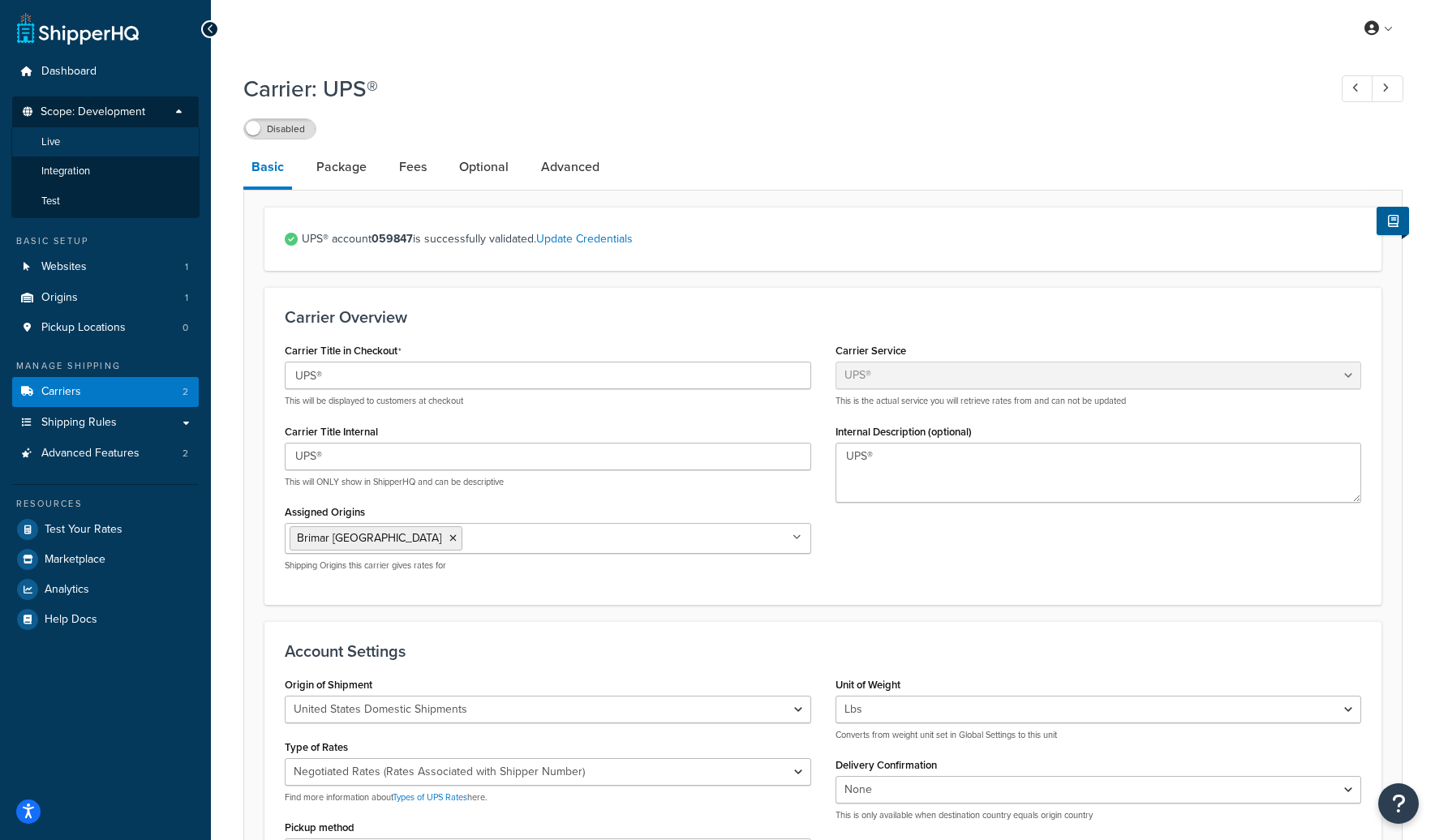
click at [119, 142] on li "Live" at bounding box center [105, 143] width 188 height 30
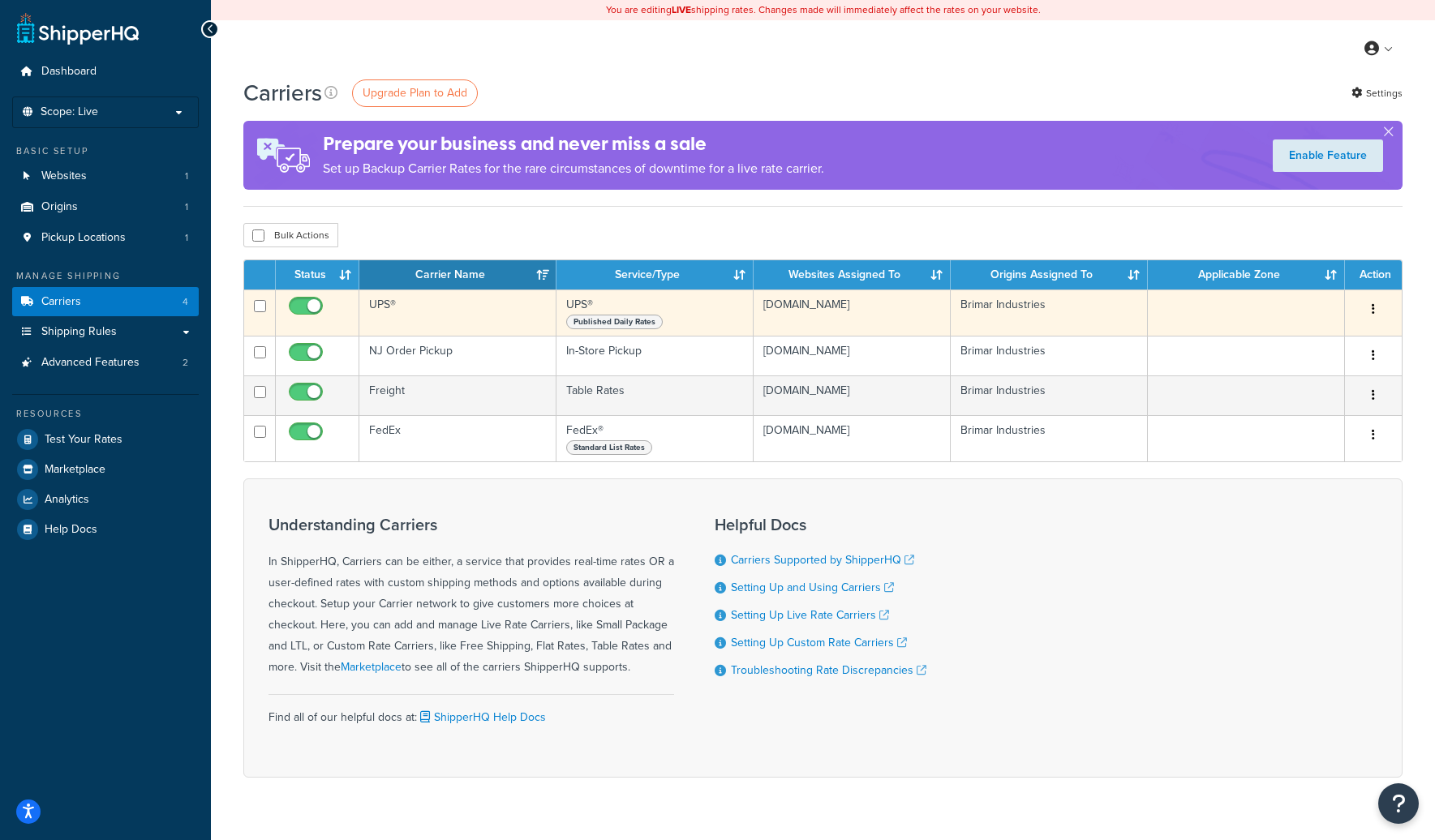
click at [464, 310] on td "UPS®" at bounding box center [458, 312] width 197 height 46
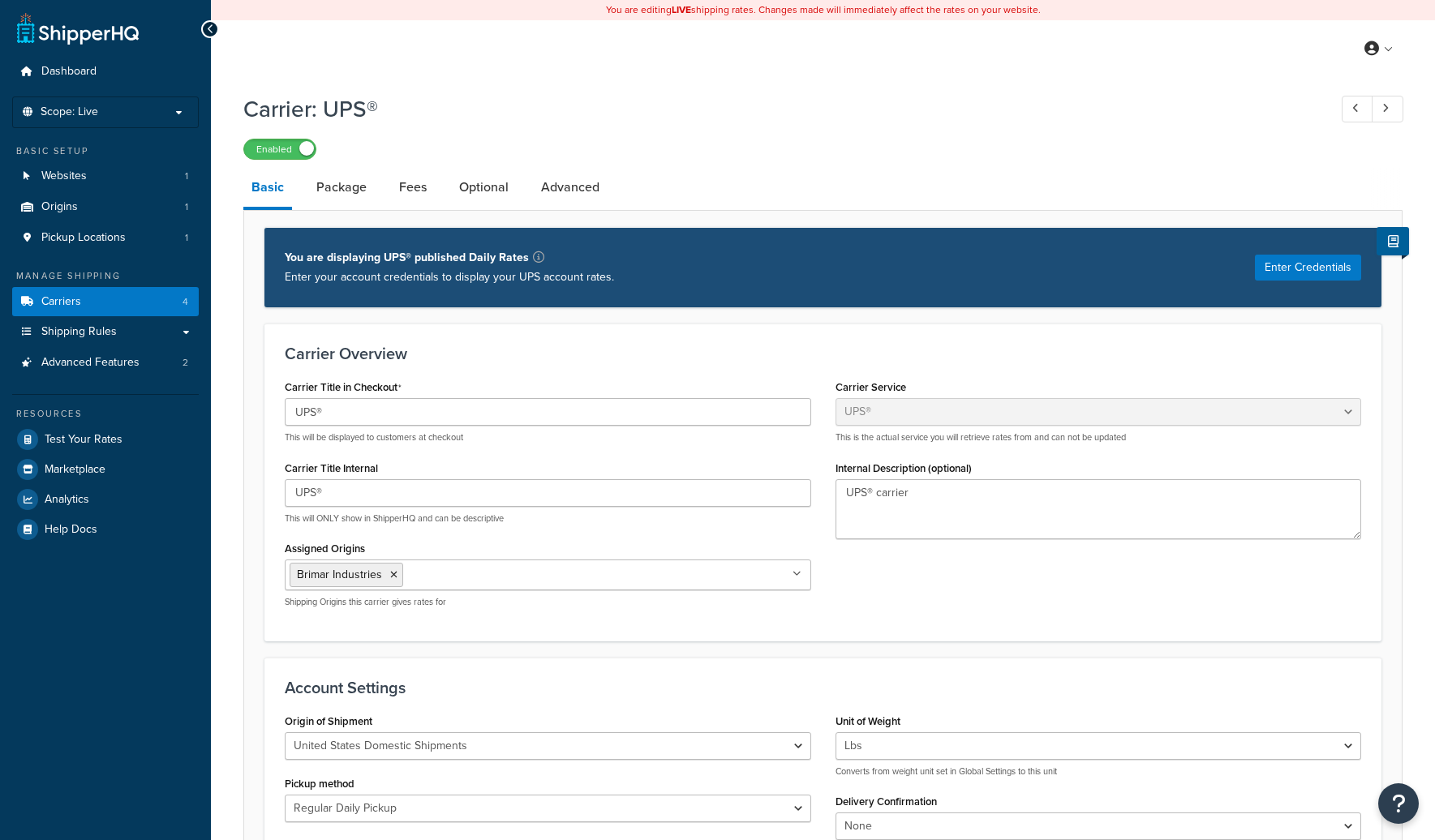
select select "ups"
click at [283, 193] on link "Basic" at bounding box center [268, 189] width 49 height 42
click at [90, 107] on span "Scope: Live" at bounding box center [69, 112] width 58 height 14
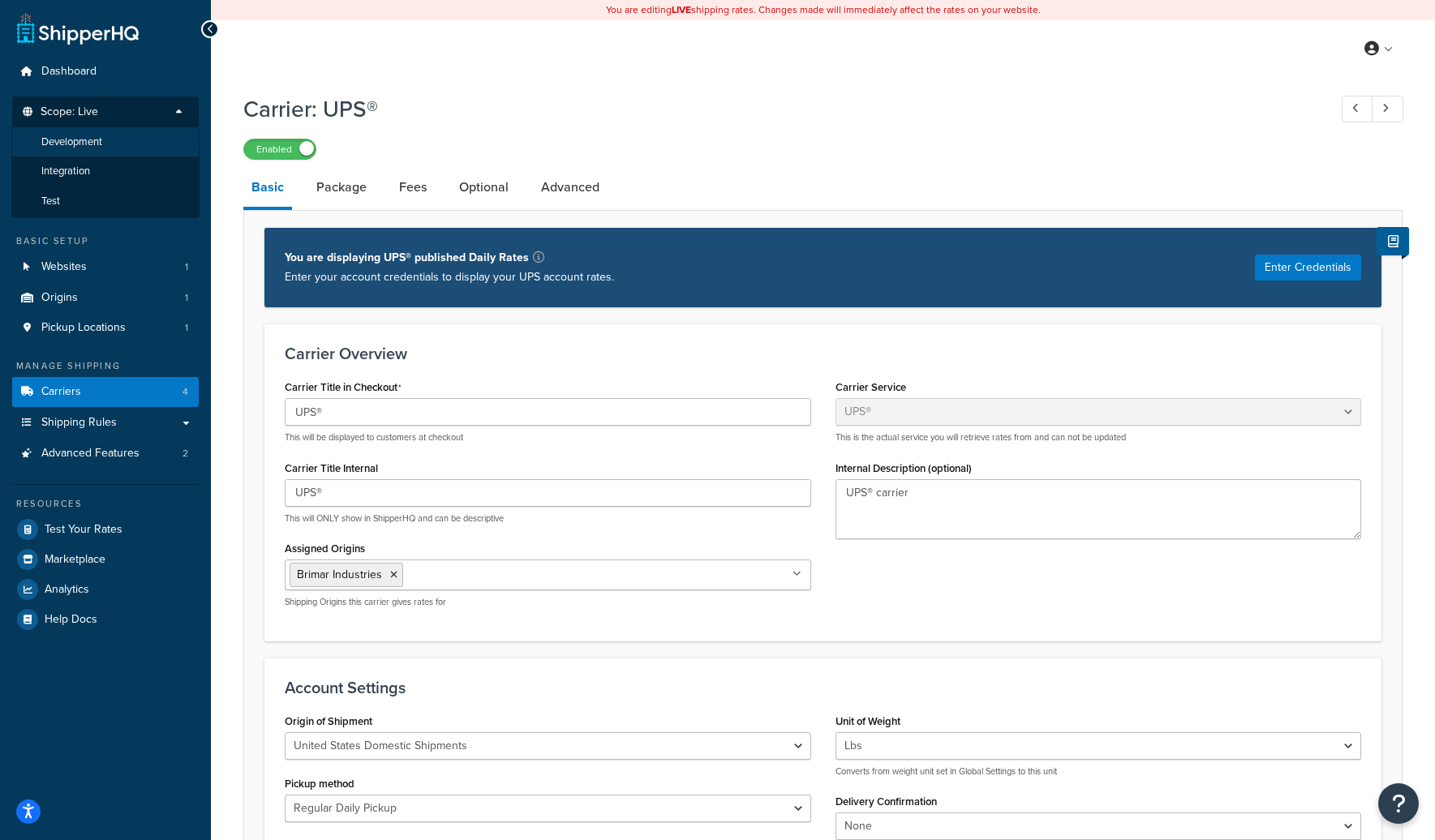
click at [120, 139] on li "Development" at bounding box center [105, 143] width 188 height 30
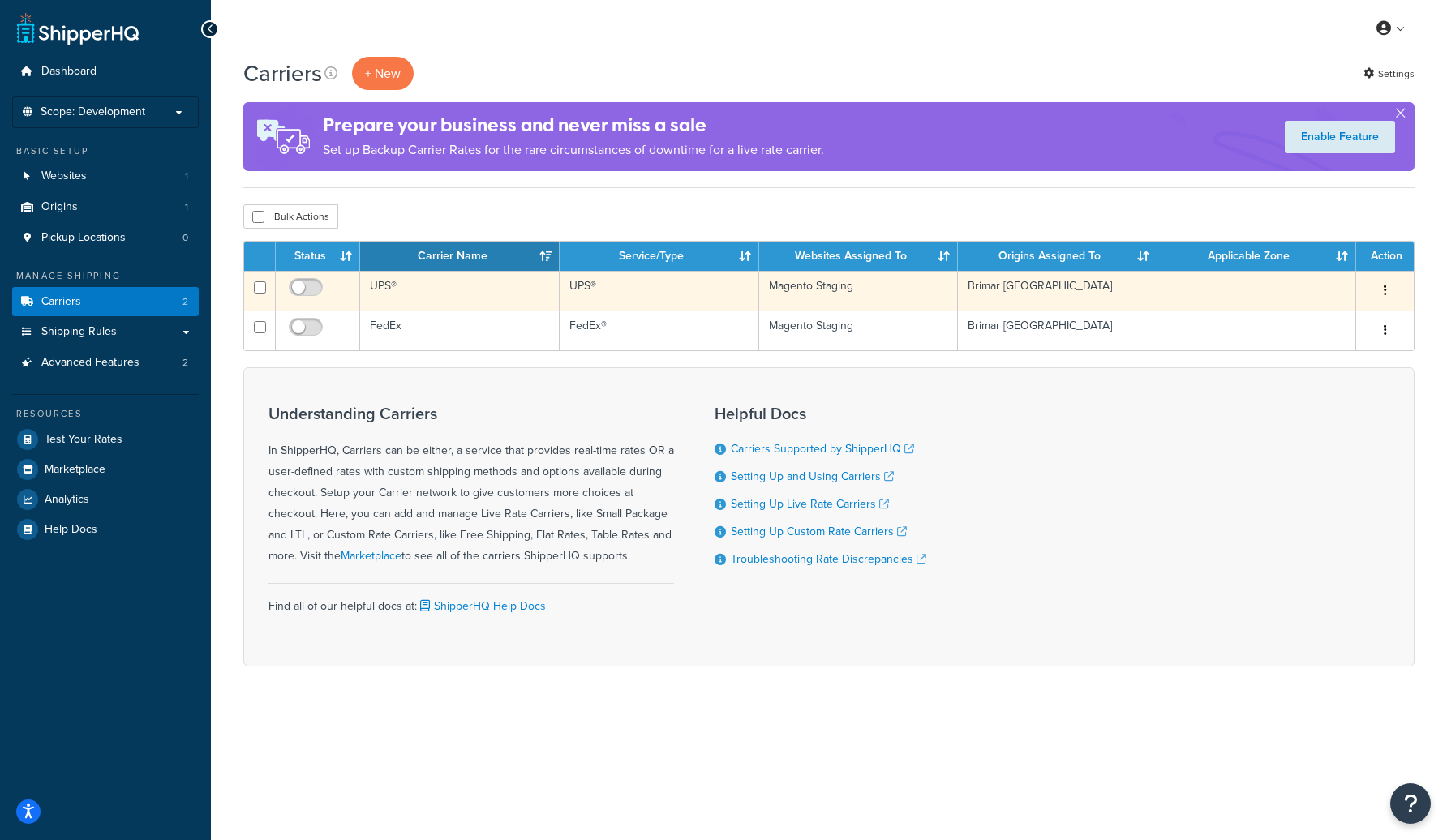
click at [464, 295] on td "UPS®" at bounding box center [460, 291] width 199 height 40
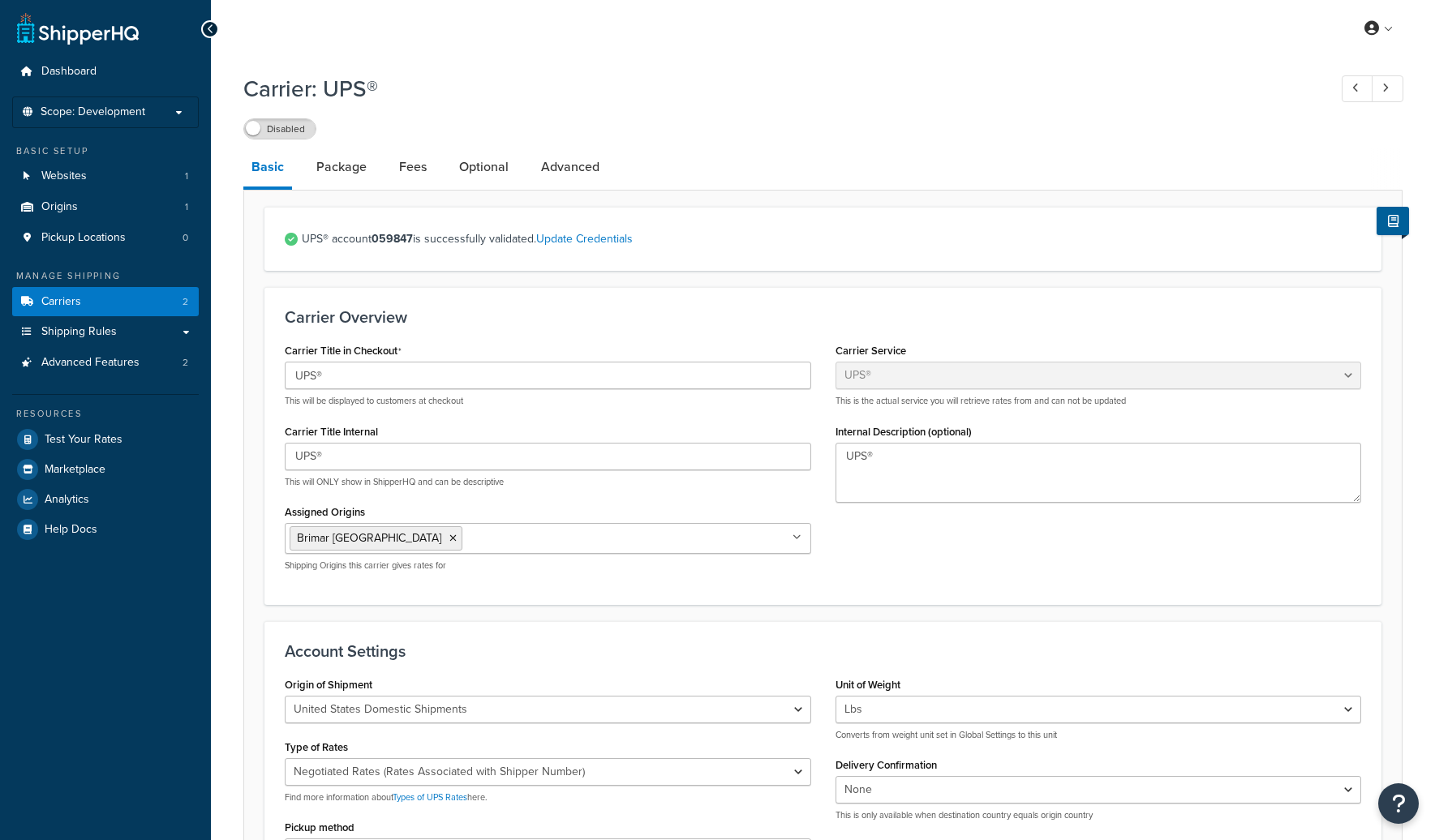
select select "ups"
click at [396, 245] on strong "059847" at bounding box center [393, 239] width 42 height 17
copy strong "059847"
click at [125, 118] on span "Scope: Development" at bounding box center [93, 112] width 105 height 14
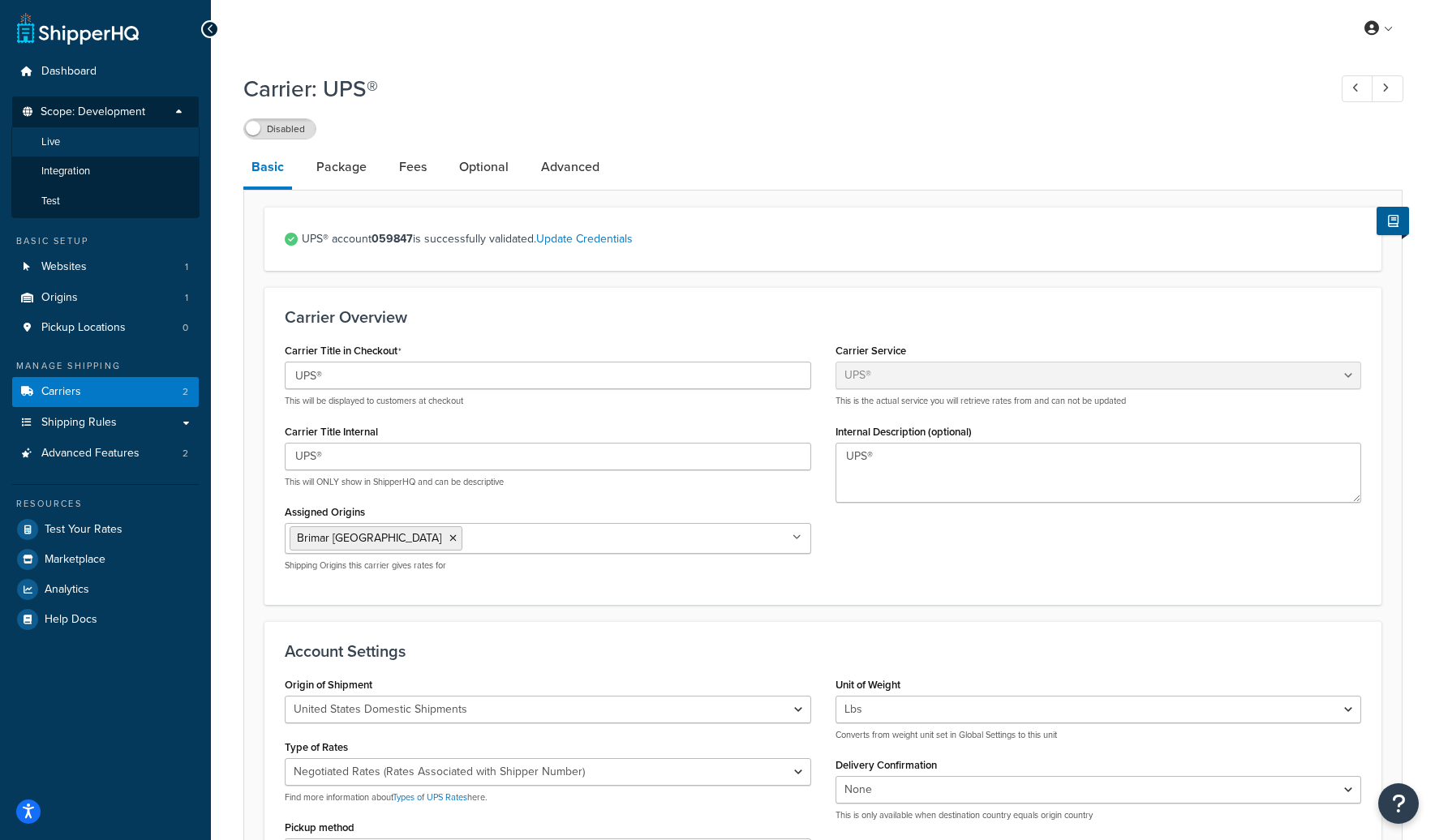
click at [119, 153] on li "Live" at bounding box center [105, 143] width 188 height 30
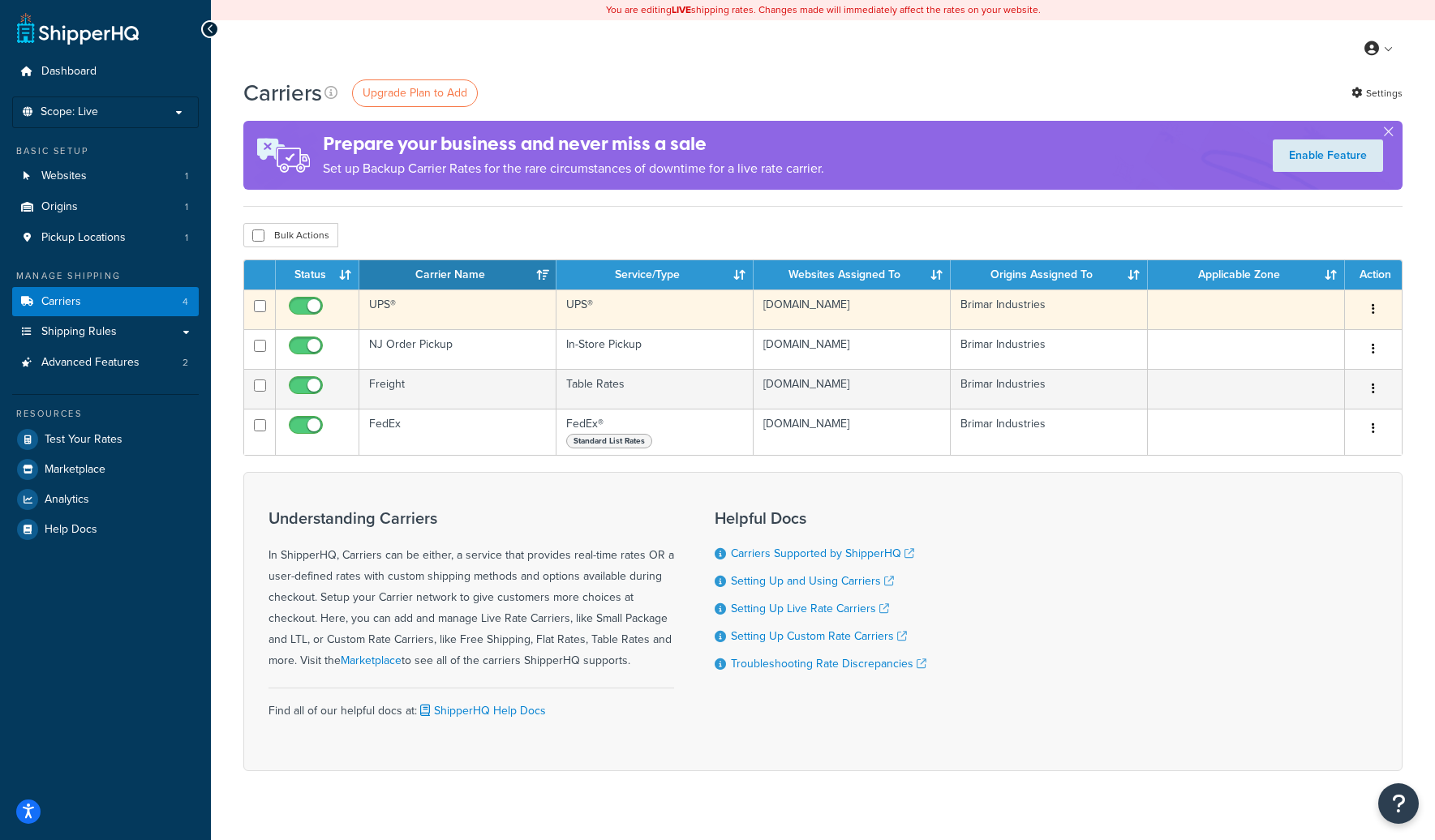
click at [477, 297] on td "UPS®" at bounding box center [458, 310] width 197 height 40
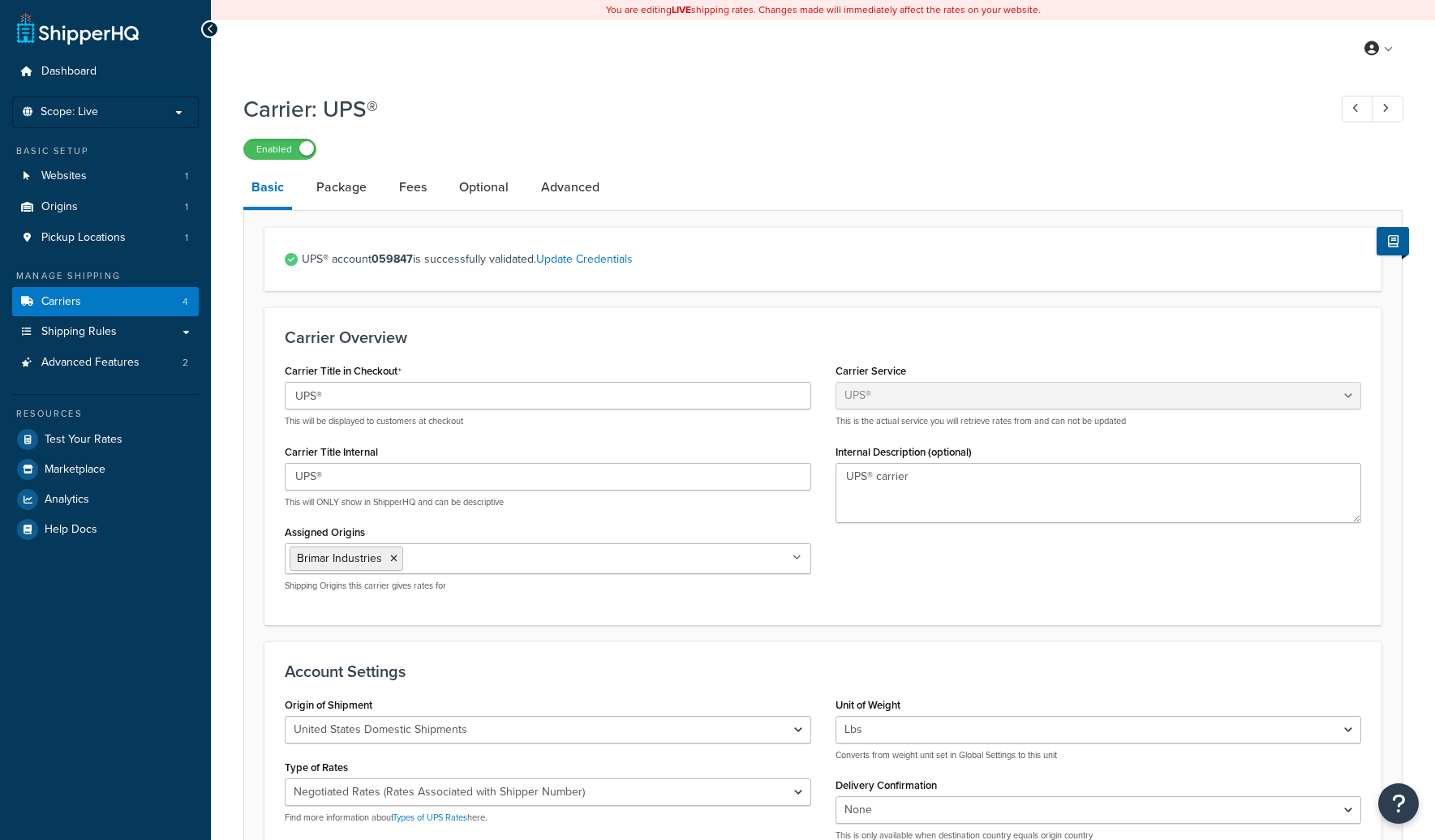
select select "ups"
click at [114, 307] on link "Carriers 4" at bounding box center [106, 302] width 187 height 30
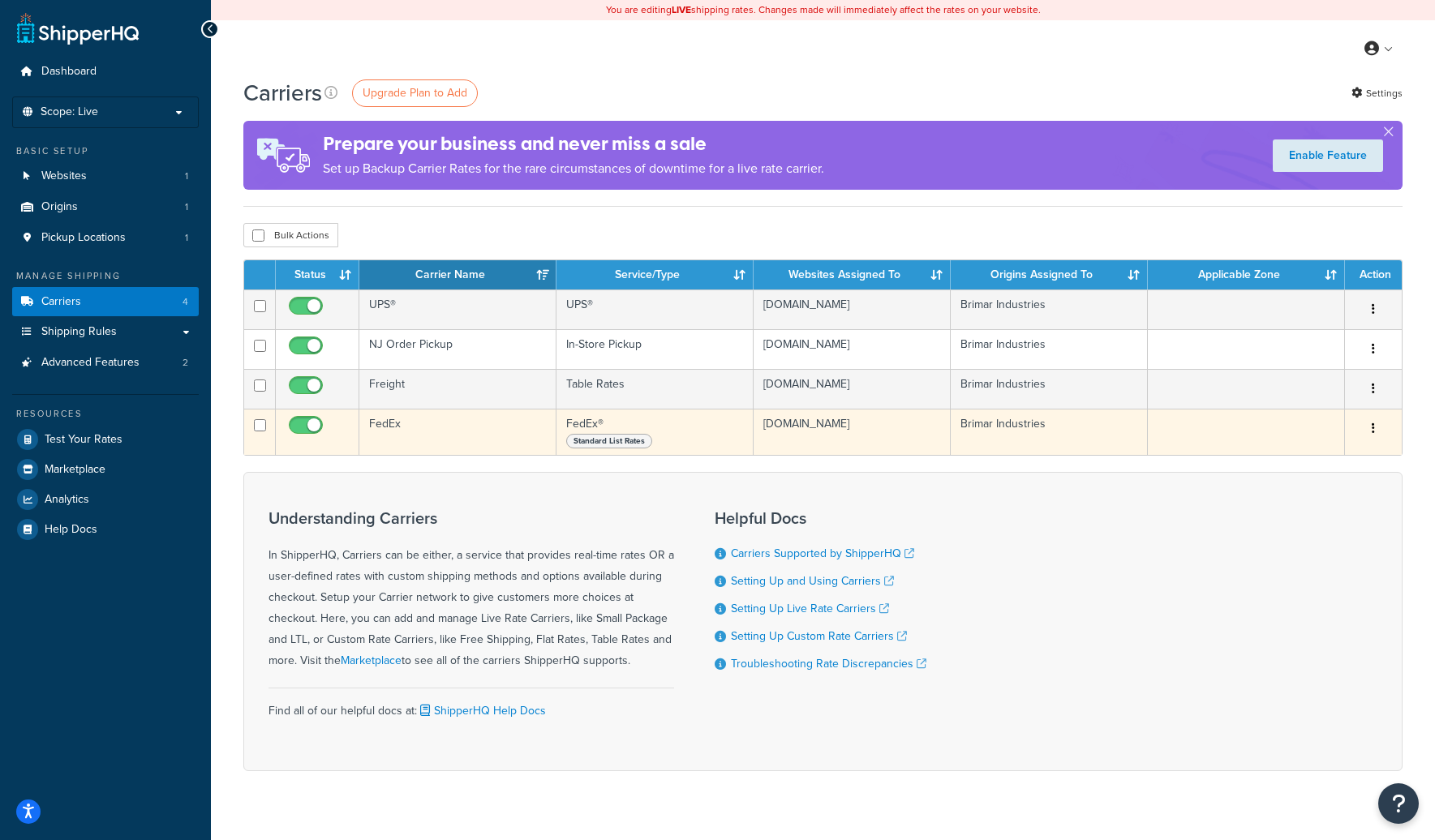
click at [419, 431] on td "FedEx" at bounding box center [458, 431] width 197 height 46
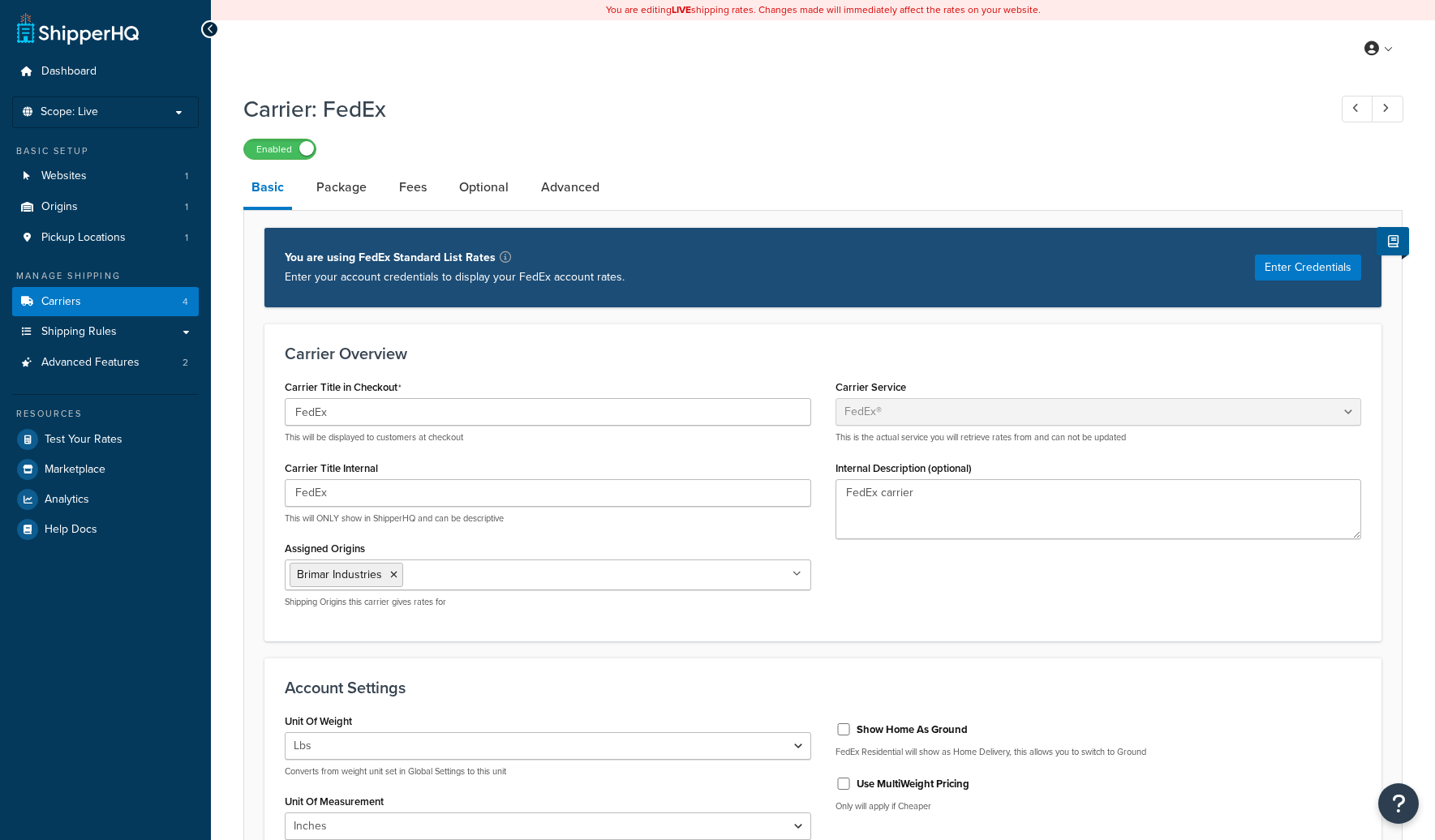
select select "fedEx"
select select "REGULAR_PICKUP"
select select "YOUR_PACKAGING"
select select "fedEx"
select select "REGULAR_PICKUP"
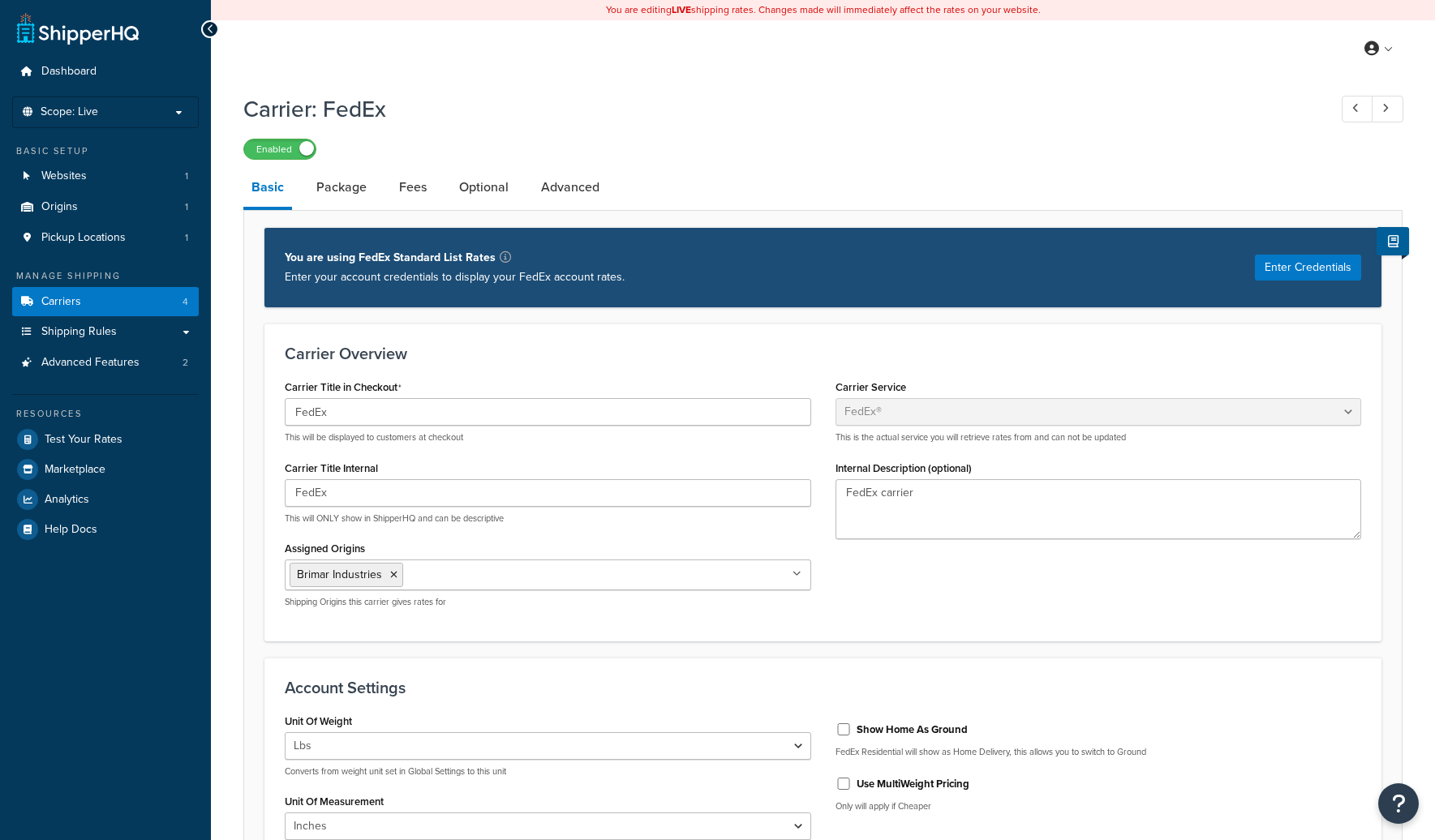
select select "YOUR_PACKAGING"
select select "fedEx"
select select "REGULAR_PICKUP"
select select "YOUR_PACKAGING"
click at [159, 116] on p "Scope: Live" at bounding box center [106, 112] width 172 height 14
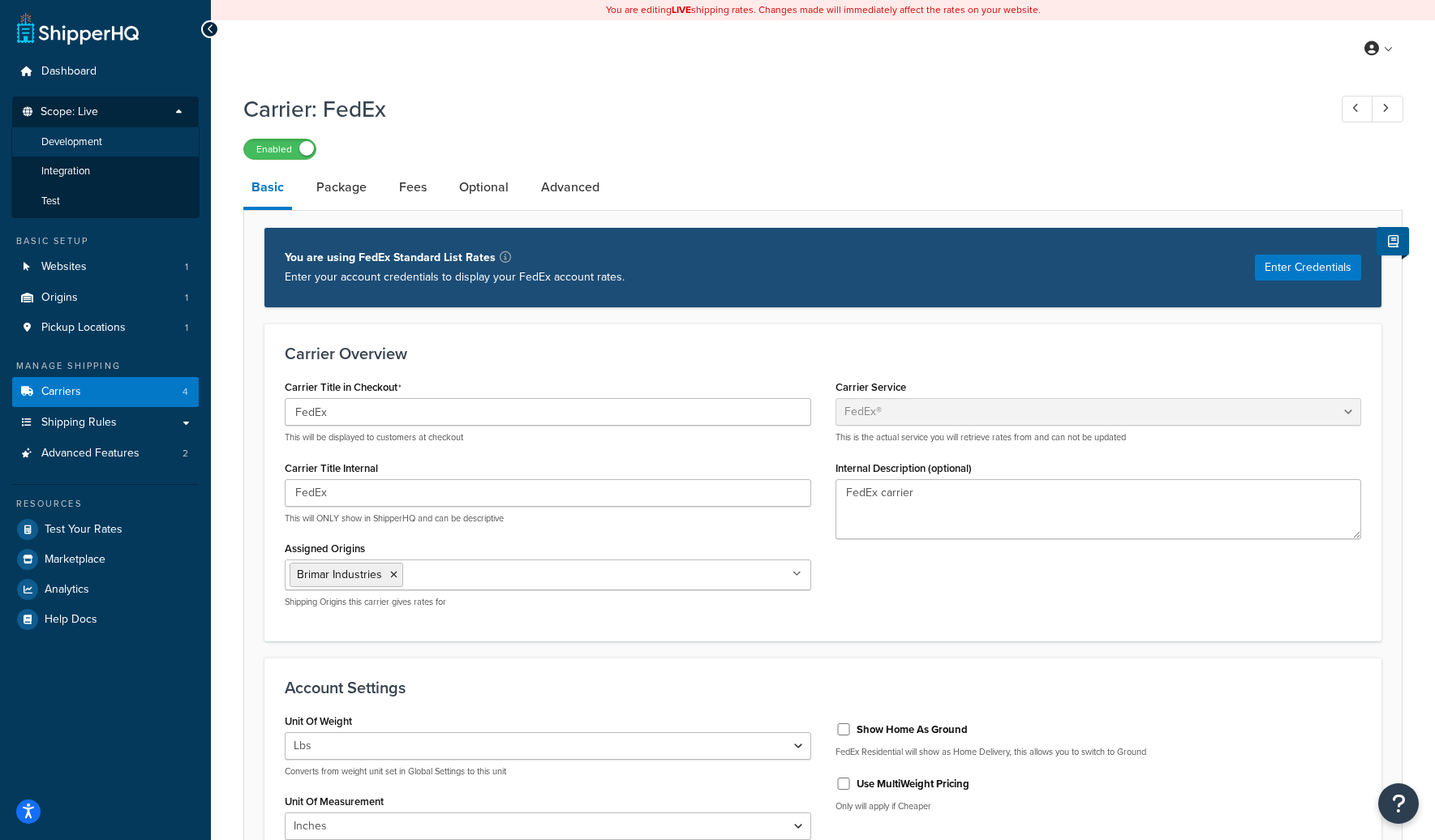
click at [130, 150] on li "Development" at bounding box center [105, 143] width 188 height 30
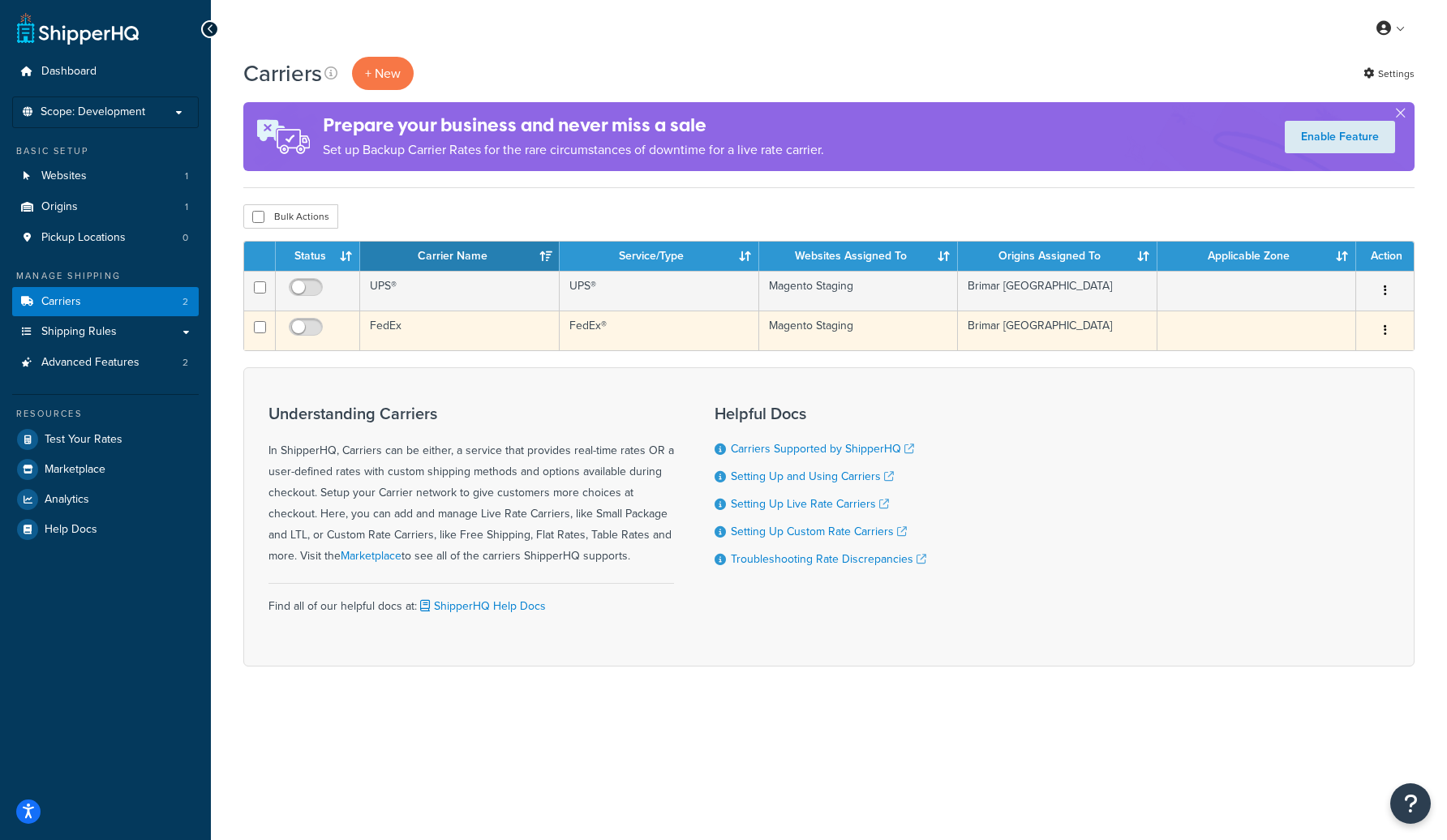
click at [455, 335] on td "FedEx" at bounding box center [460, 330] width 199 height 40
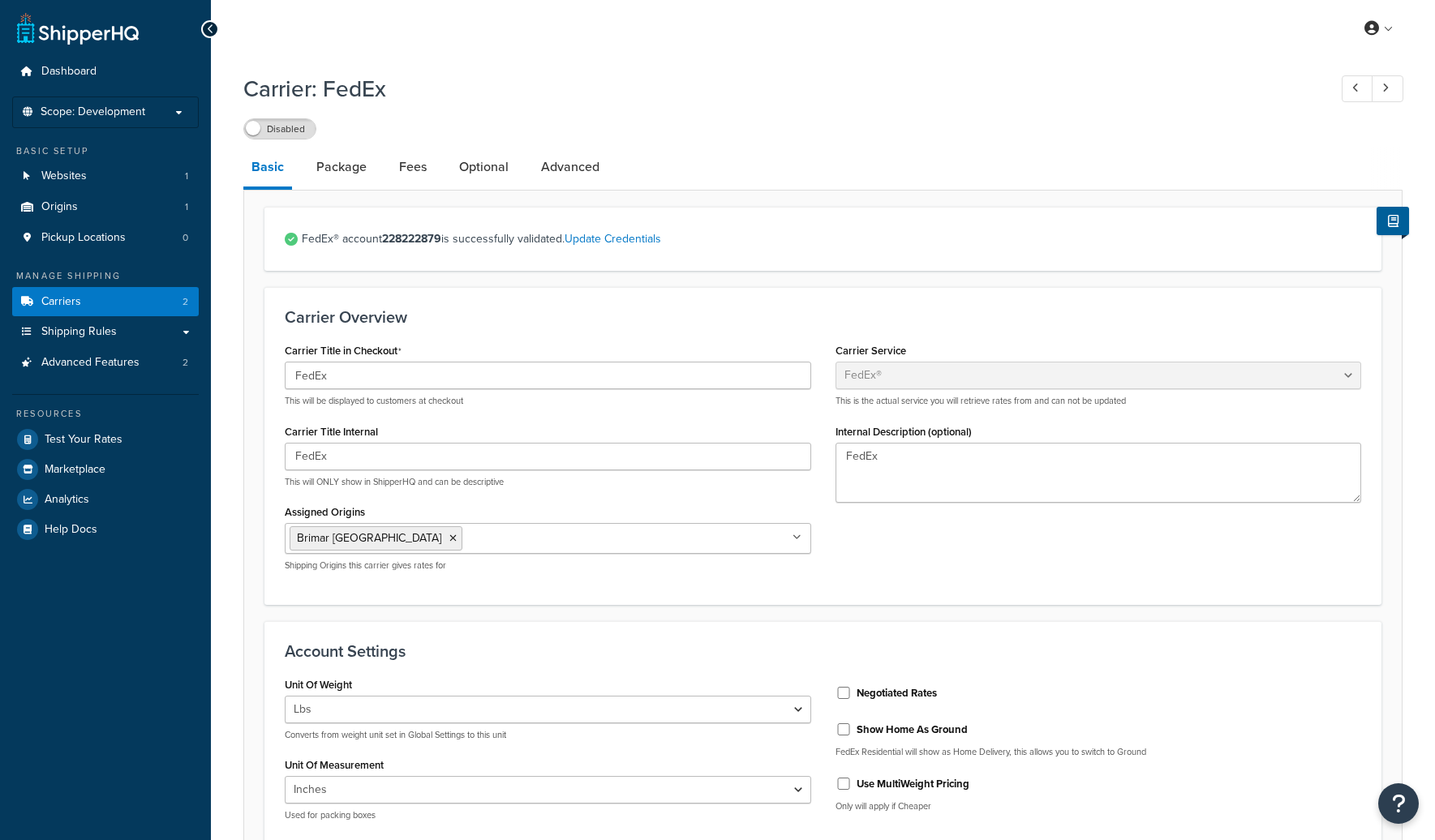
select select "fedEx"
select select "REGULAR_PICKUP"
select select "YOUR_PACKAGING"
click at [422, 233] on strong "228222879" at bounding box center [412, 239] width 59 height 17
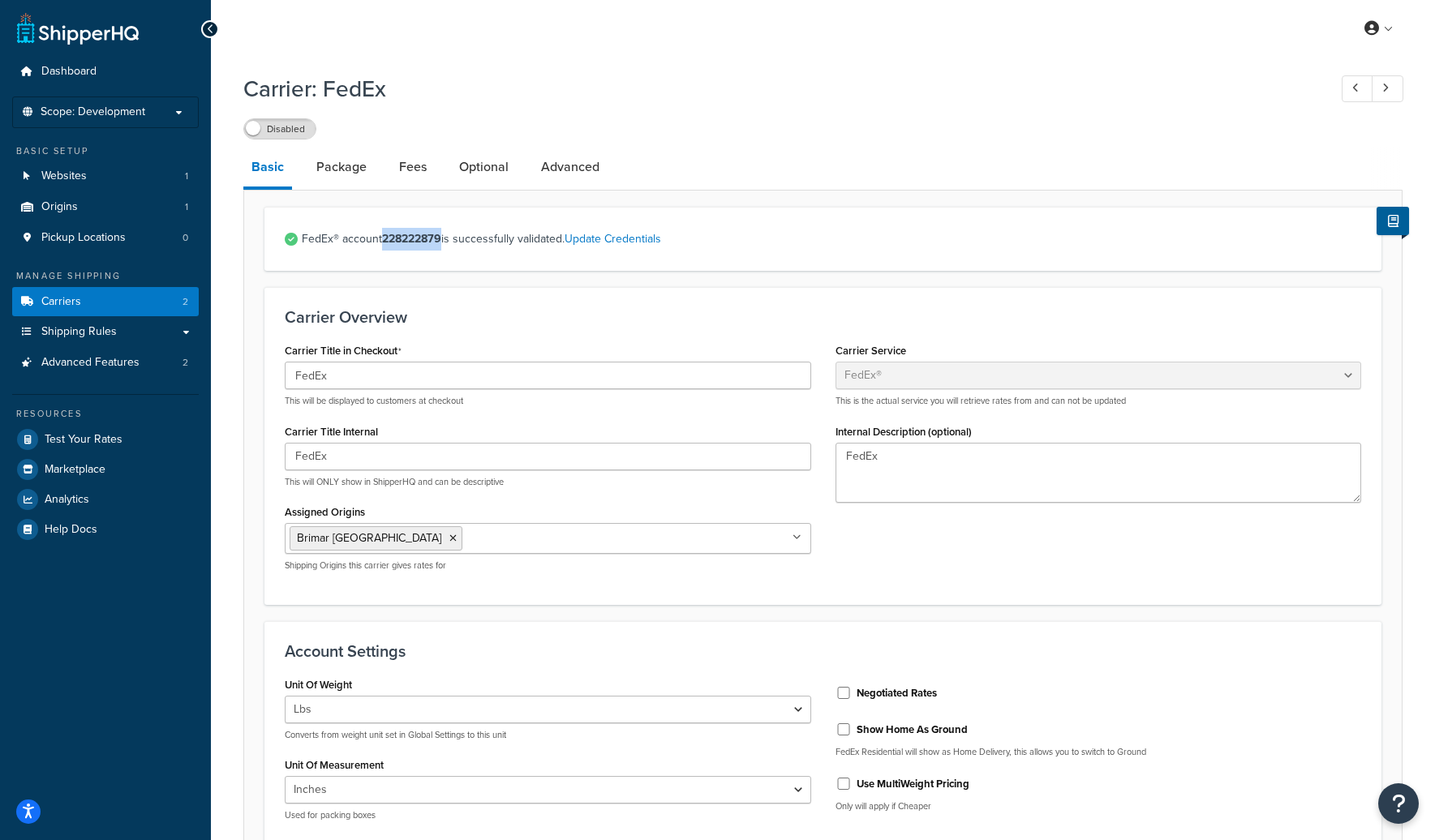
copy strong "228222879"
click at [89, 109] on span "Scope: Development" at bounding box center [93, 112] width 105 height 14
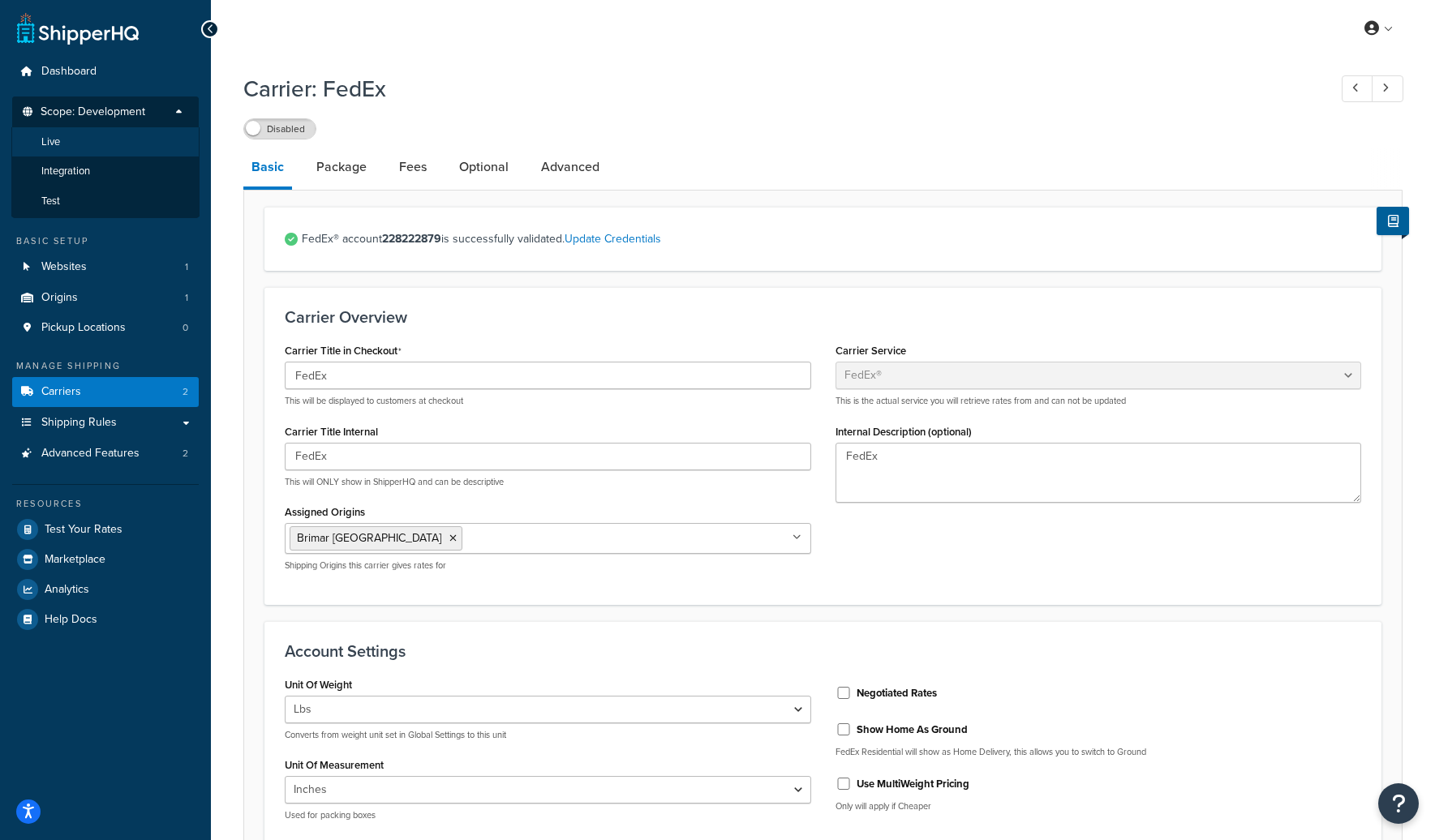
click at [92, 153] on li "Live" at bounding box center [105, 143] width 188 height 30
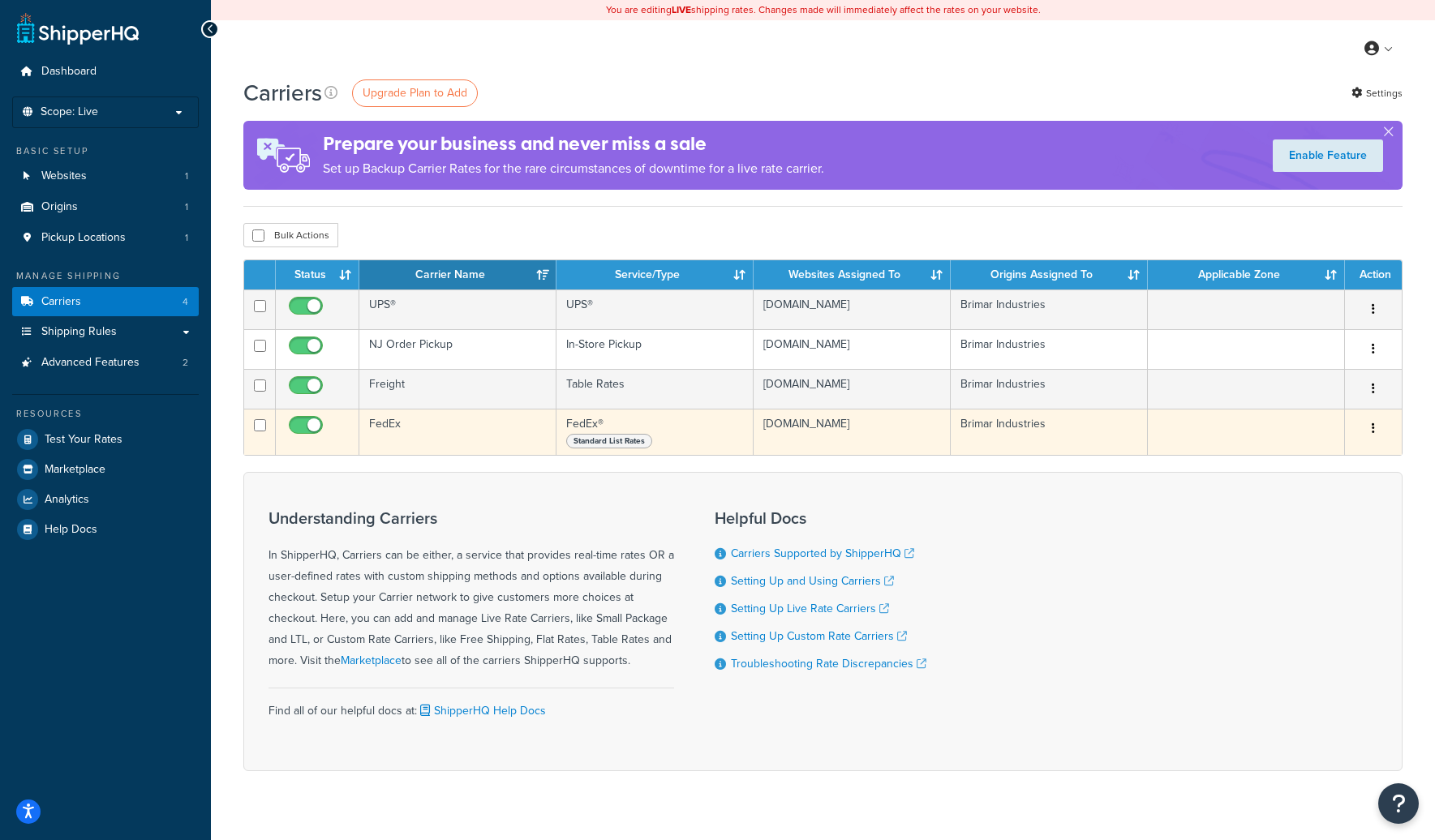
click at [463, 420] on td "FedEx" at bounding box center [458, 431] width 197 height 46
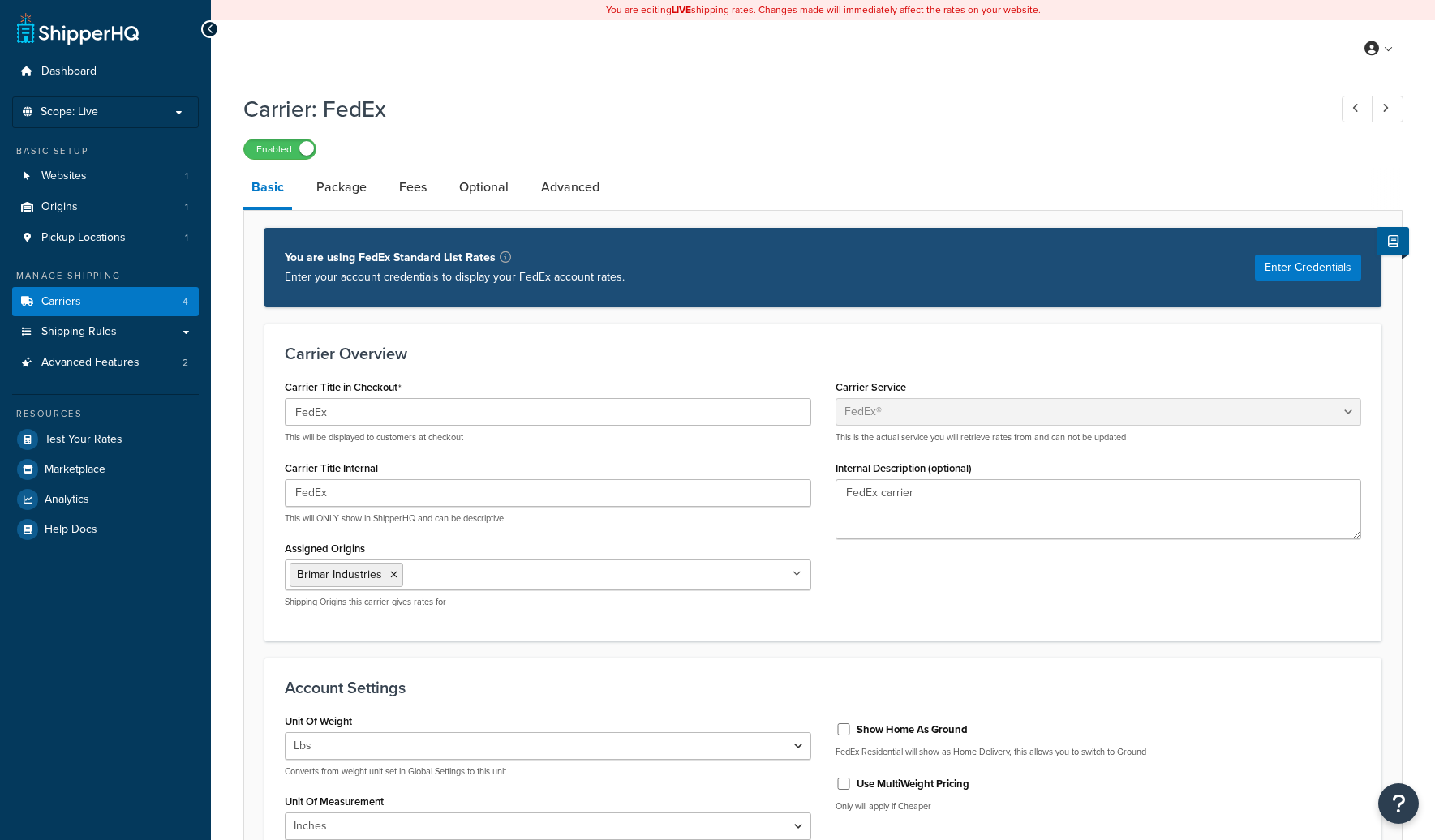
select select "fedEx"
select select "REGULAR_PICKUP"
select select "YOUR_PACKAGING"
click at [1291, 280] on button "Enter Credentials" at bounding box center [1308, 268] width 107 height 26
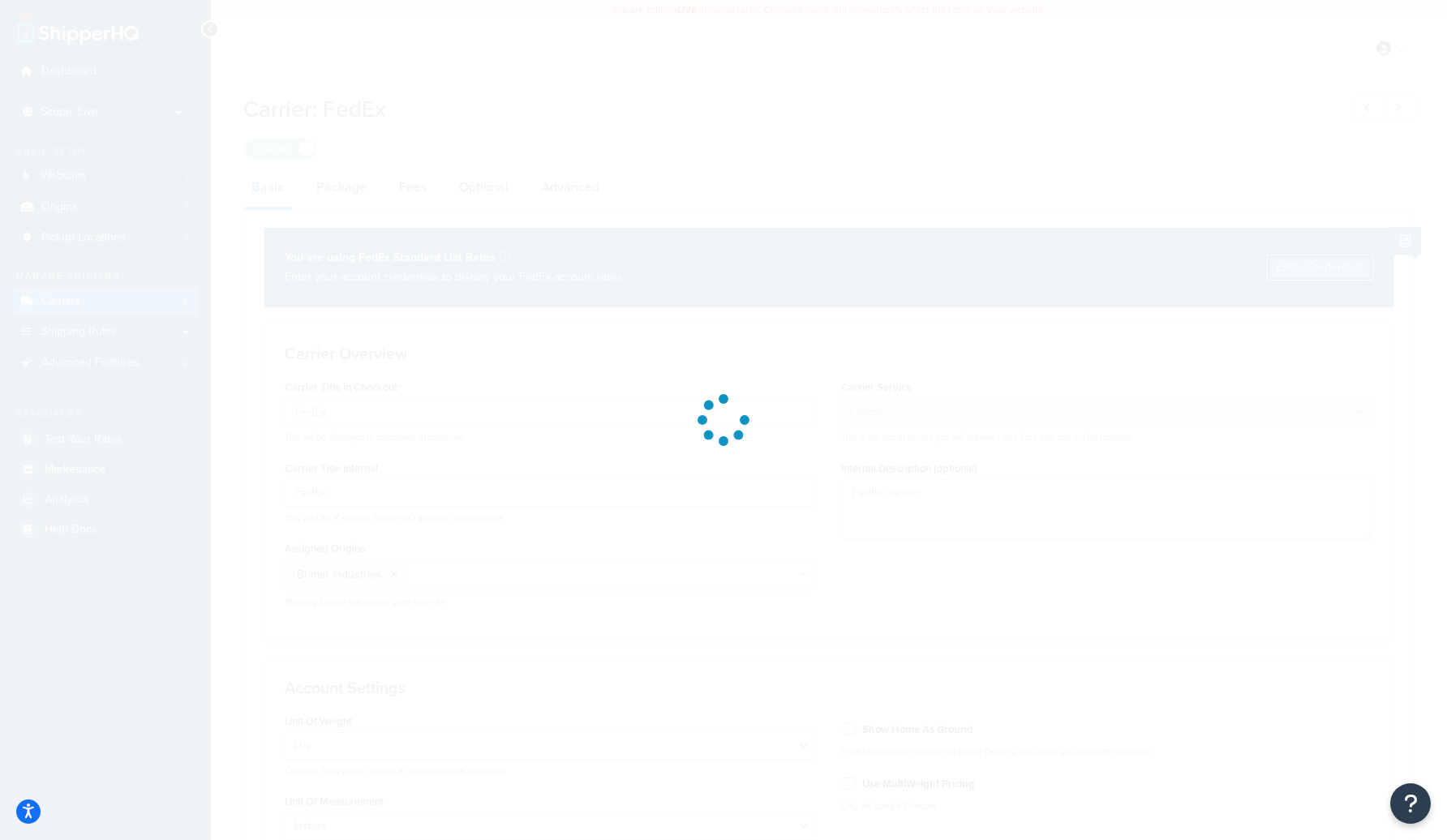
select select "US"
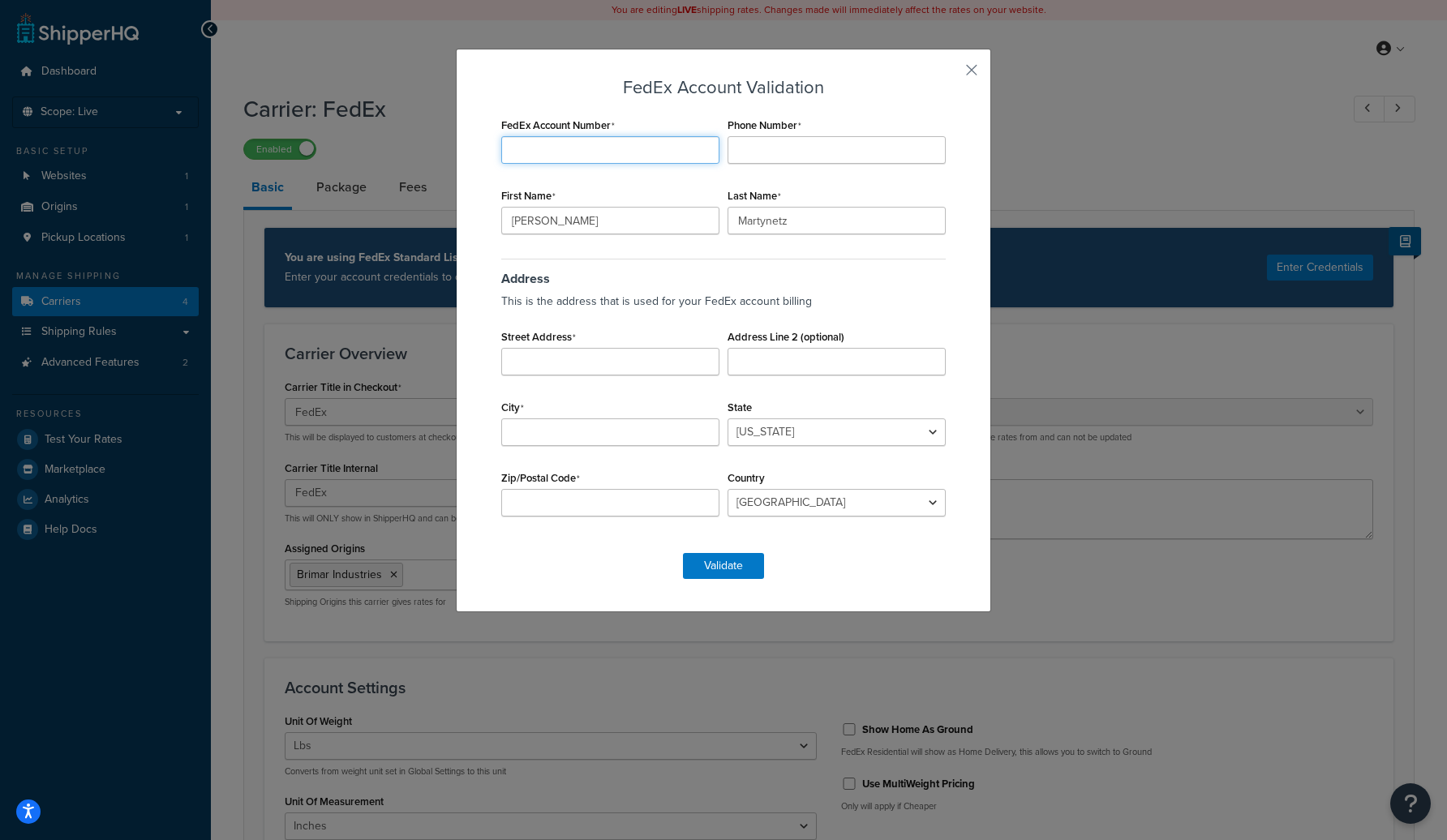
click at [549, 145] on input "FedEx Account Number" at bounding box center [610, 149] width 218 height 27
paste input "228222879"
type input "228222879"
click at [791, 144] on input "Phone Number" at bounding box center [836, 149] width 218 height 27
click at [597, 223] on input "Alex" at bounding box center [610, 220] width 218 height 27
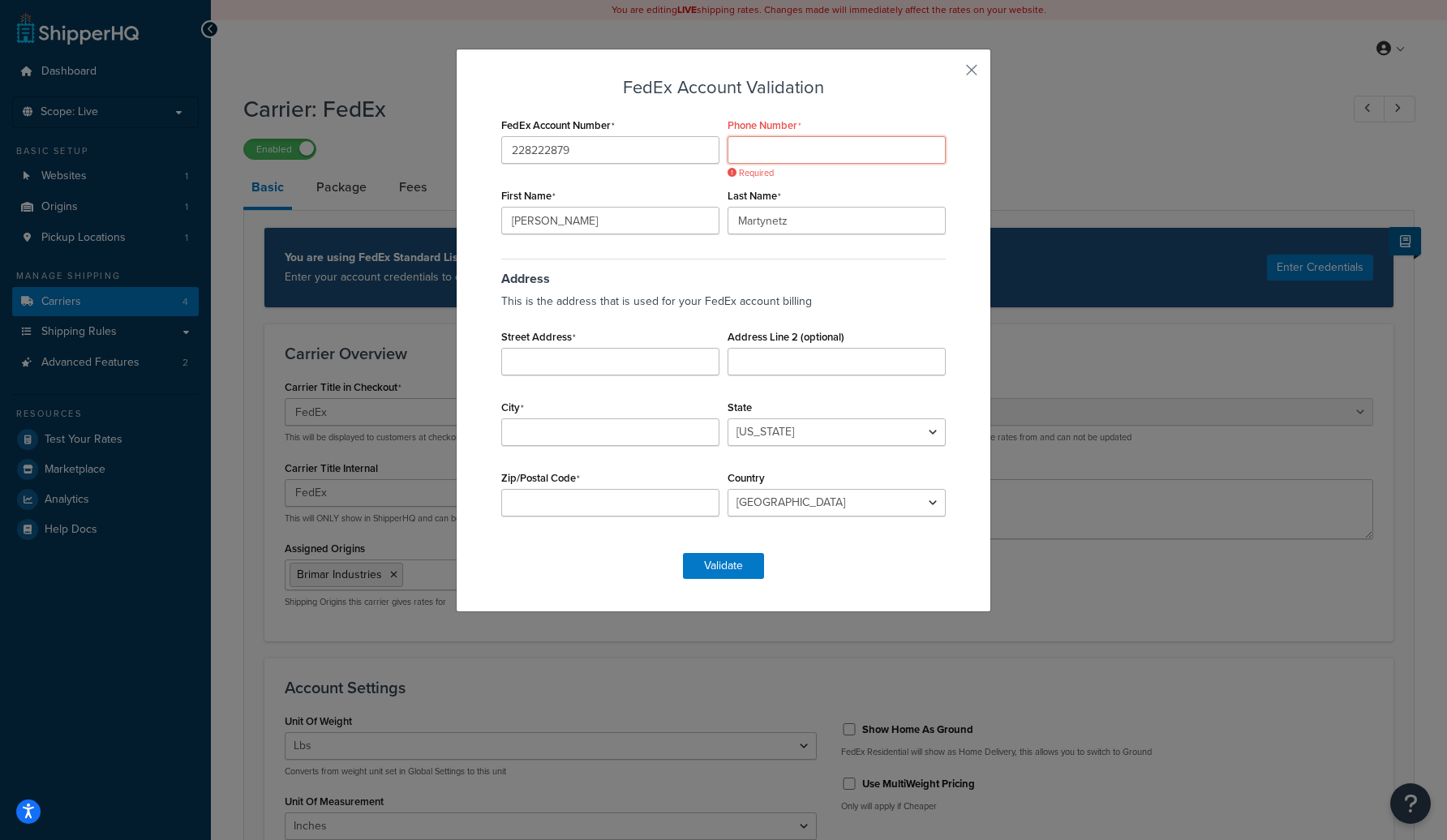
click at [779, 153] on input "Phone Number" at bounding box center [836, 149] width 218 height 27
paste input "(973) 340-7889"
type input "(973) 340-7889"
drag, startPoint x: 606, startPoint y: 337, endPoint x: 603, endPoint y: 350, distance: 13.3
click at [606, 337] on div "Street Address" at bounding box center [611, 350] width 227 height 50
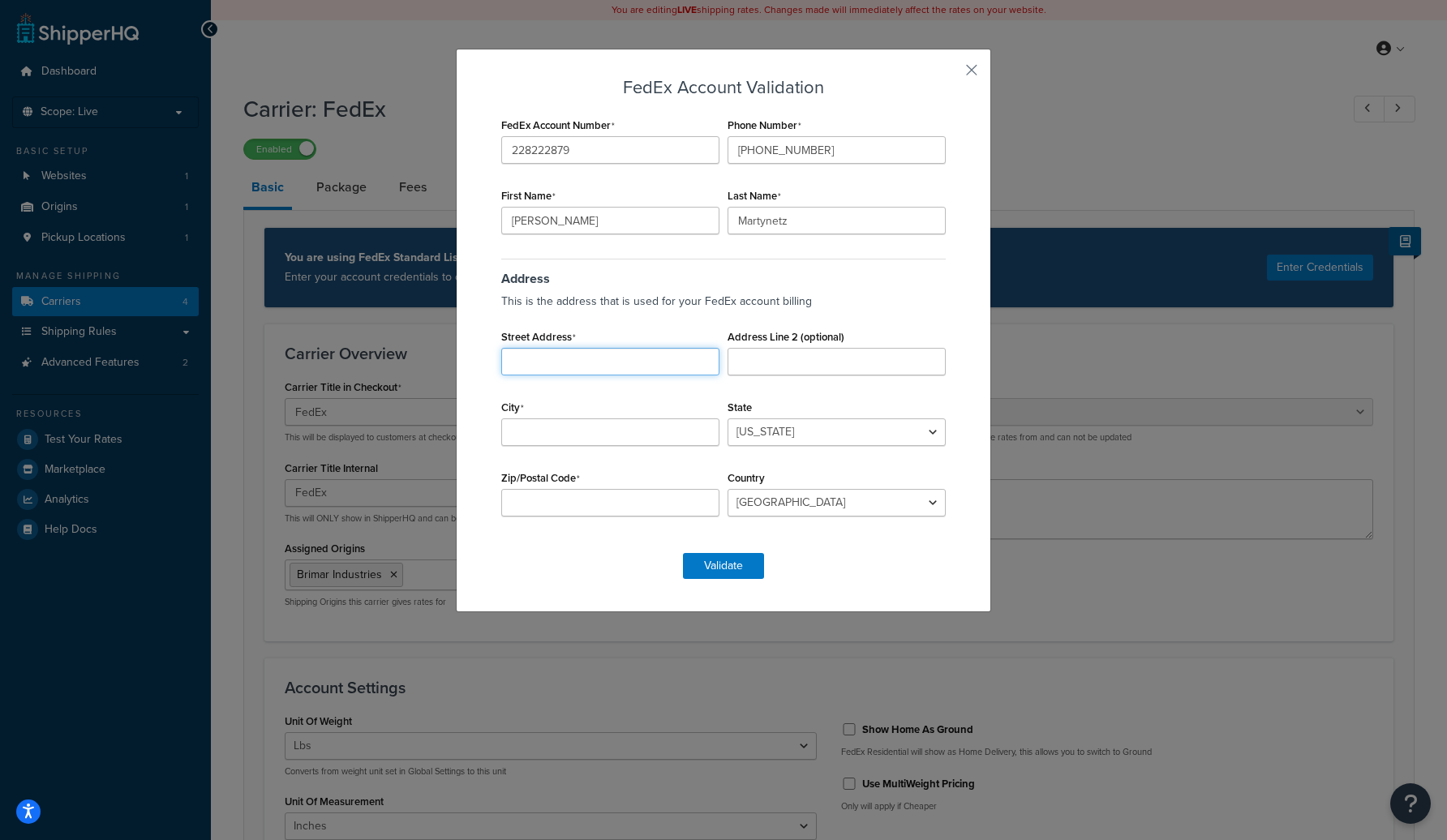
click at [597, 361] on input "Street Address" at bounding box center [610, 361] width 218 height 27
type input "Alexander"
type input "Minkoff"
type input "64 Outwater Lane"
type input "Garfield"
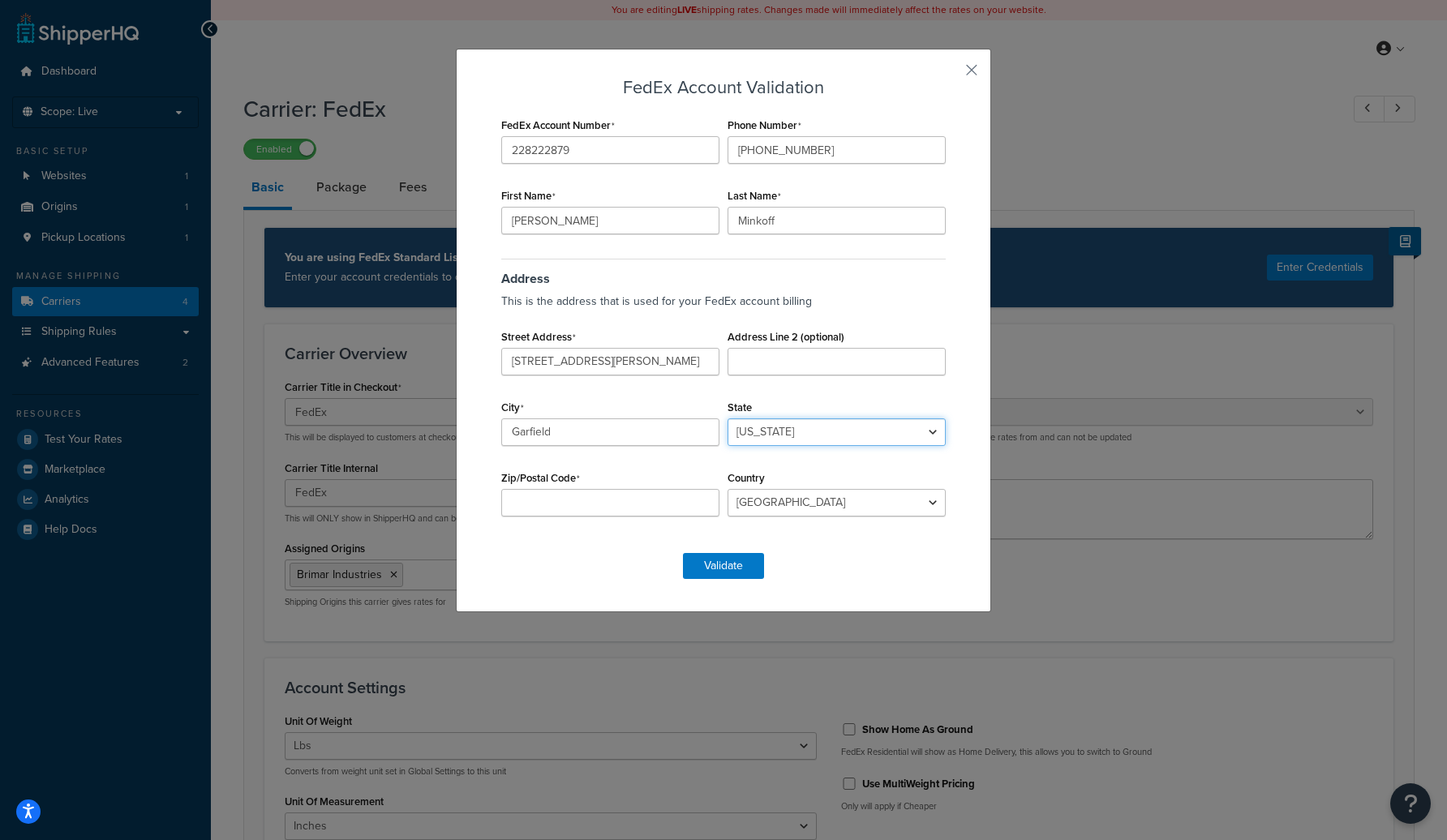
select select "NJ"
type input "07026"
click at [771, 229] on input "Minkoff" at bounding box center [836, 220] width 218 height 27
type input "Martynetz"
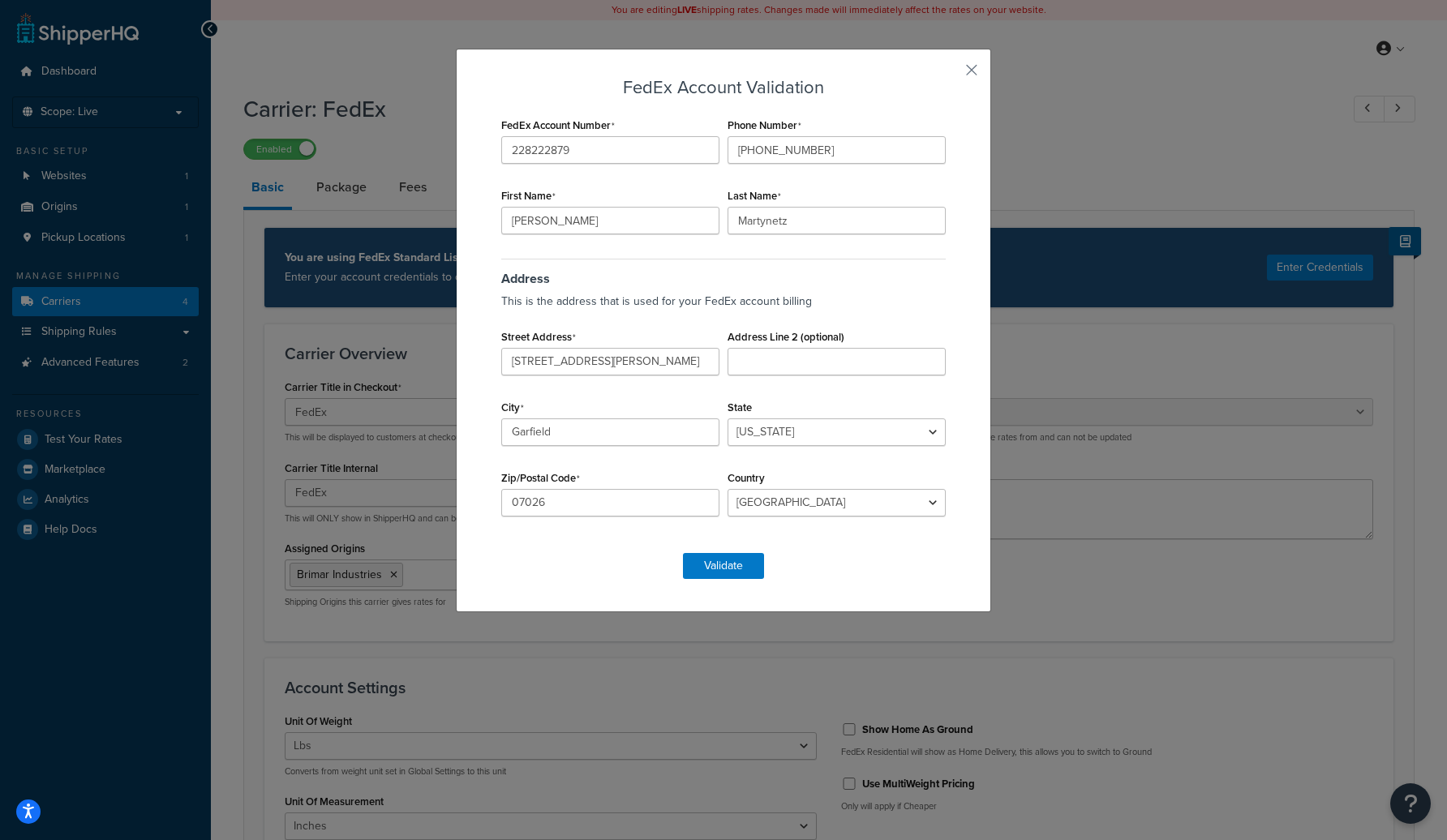
click at [690, 176] on div "FedEx Account Number 228222879 Phone Number (973) 340-7889 First Name Alexander…" at bounding box center [724, 325] width 453 height 424
click at [731, 567] on button "Validate" at bounding box center [724, 566] width 81 height 26
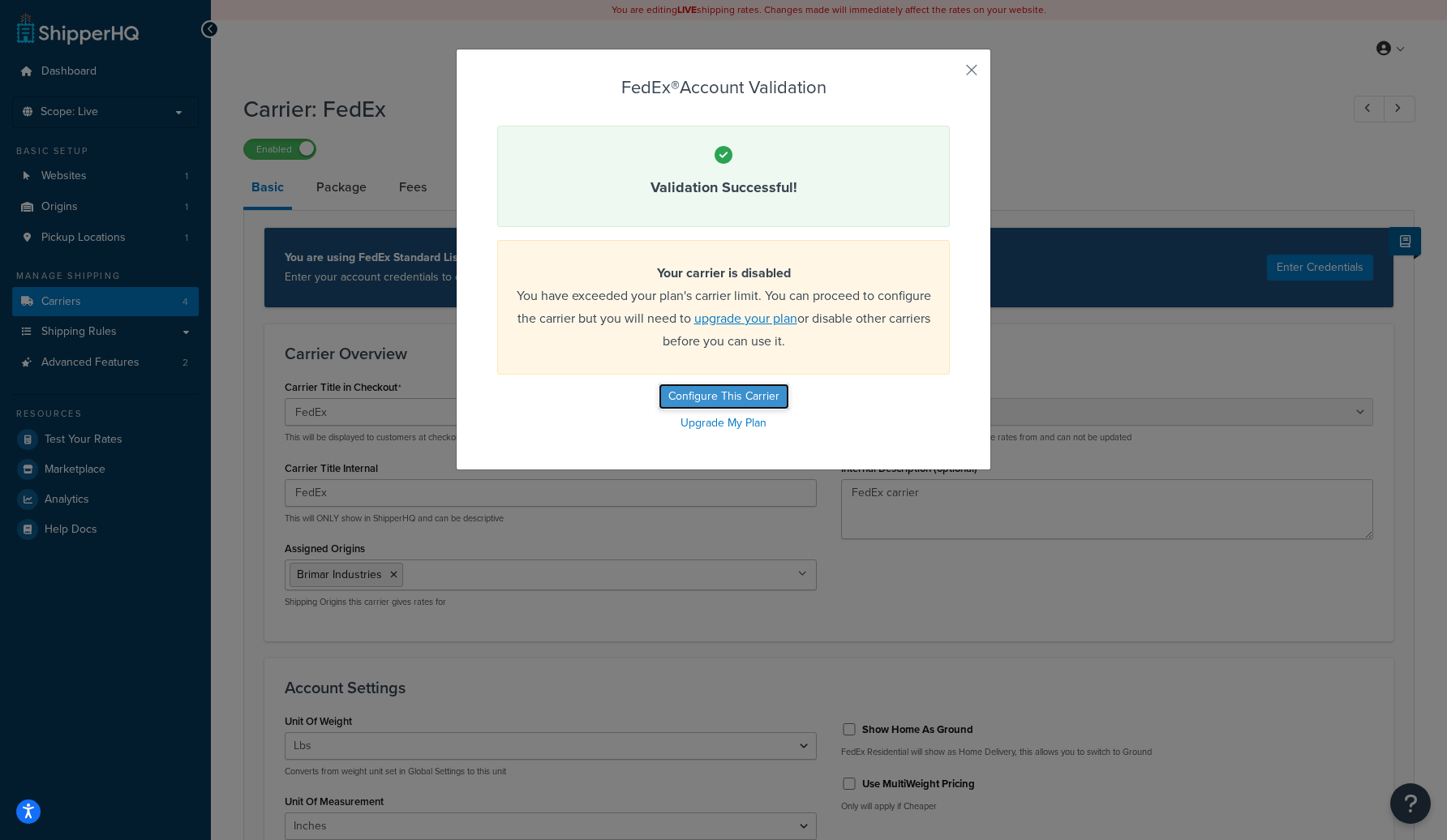
click at [753, 396] on button "Configure This Carrier" at bounding box center [724, 397] width 130 height 26
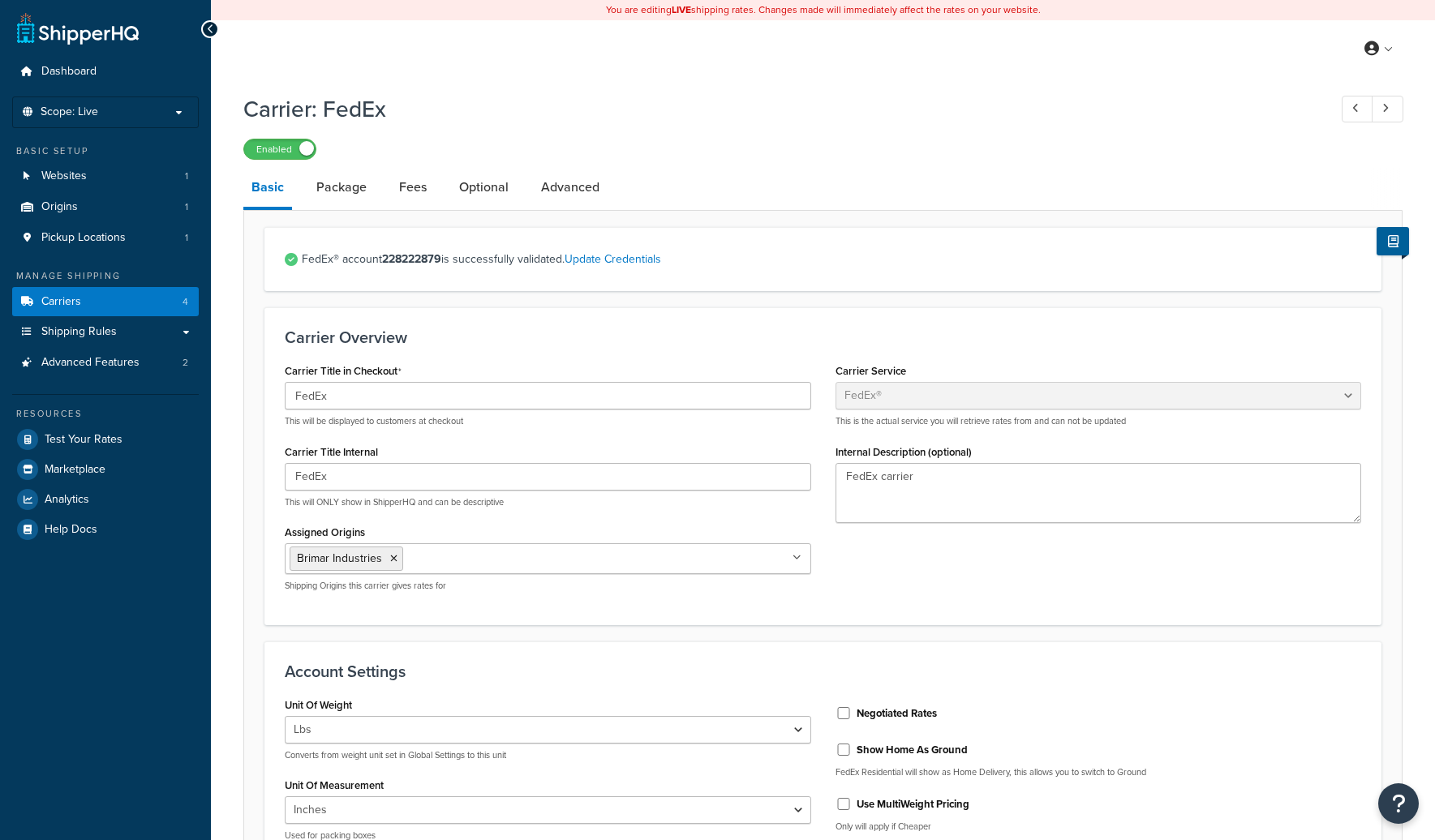
select select "fedEx"
select select "REGULAR_PICKUP"
select select "YOUR_PACKAGING"
click at [119, 299] on link "Carriers 4" at bounding box center [106, 302] width 187 height 30
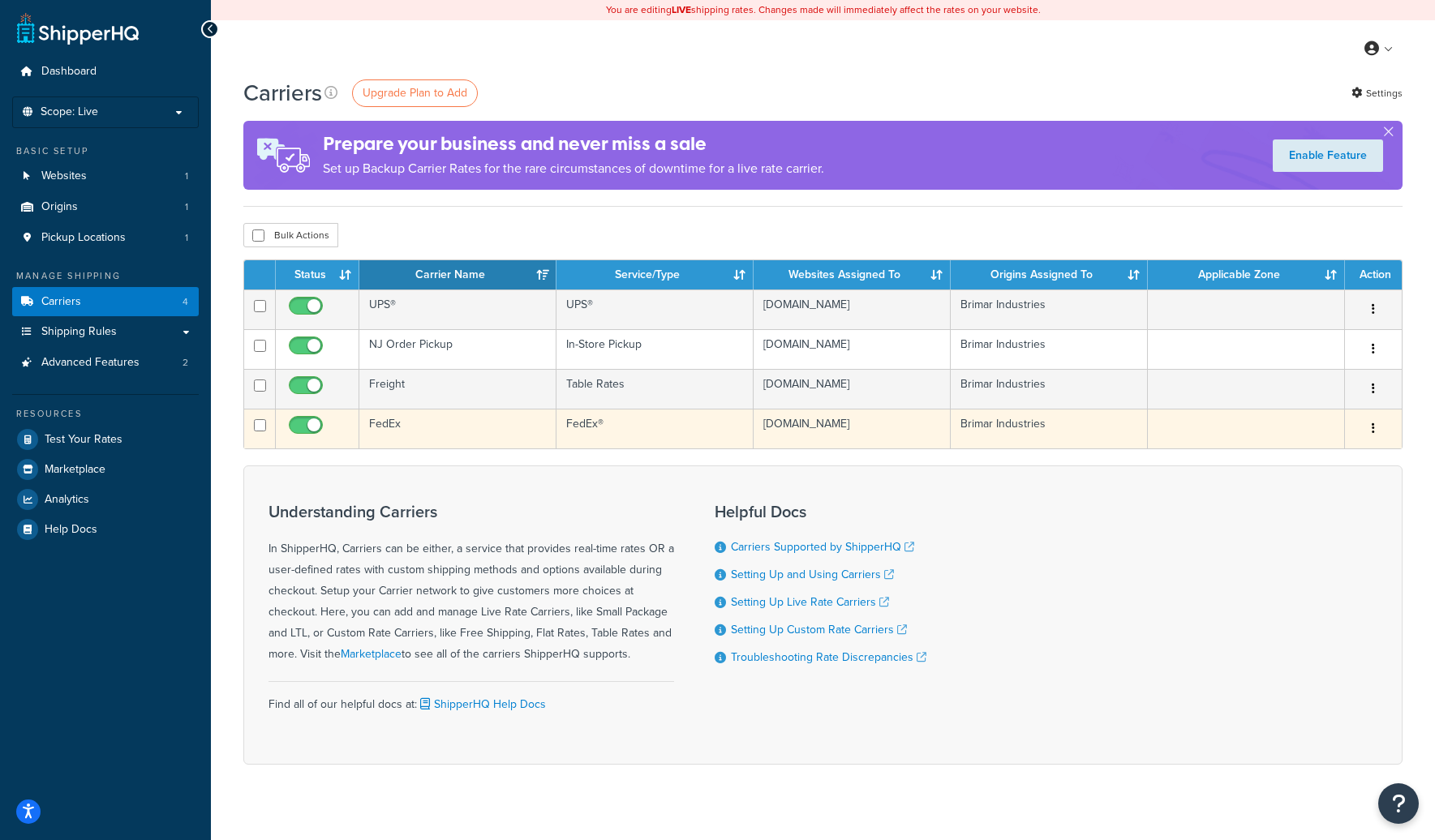
click at [523, 445] on td "FedEx" at bounding box center [458, 428] width 197 height 40
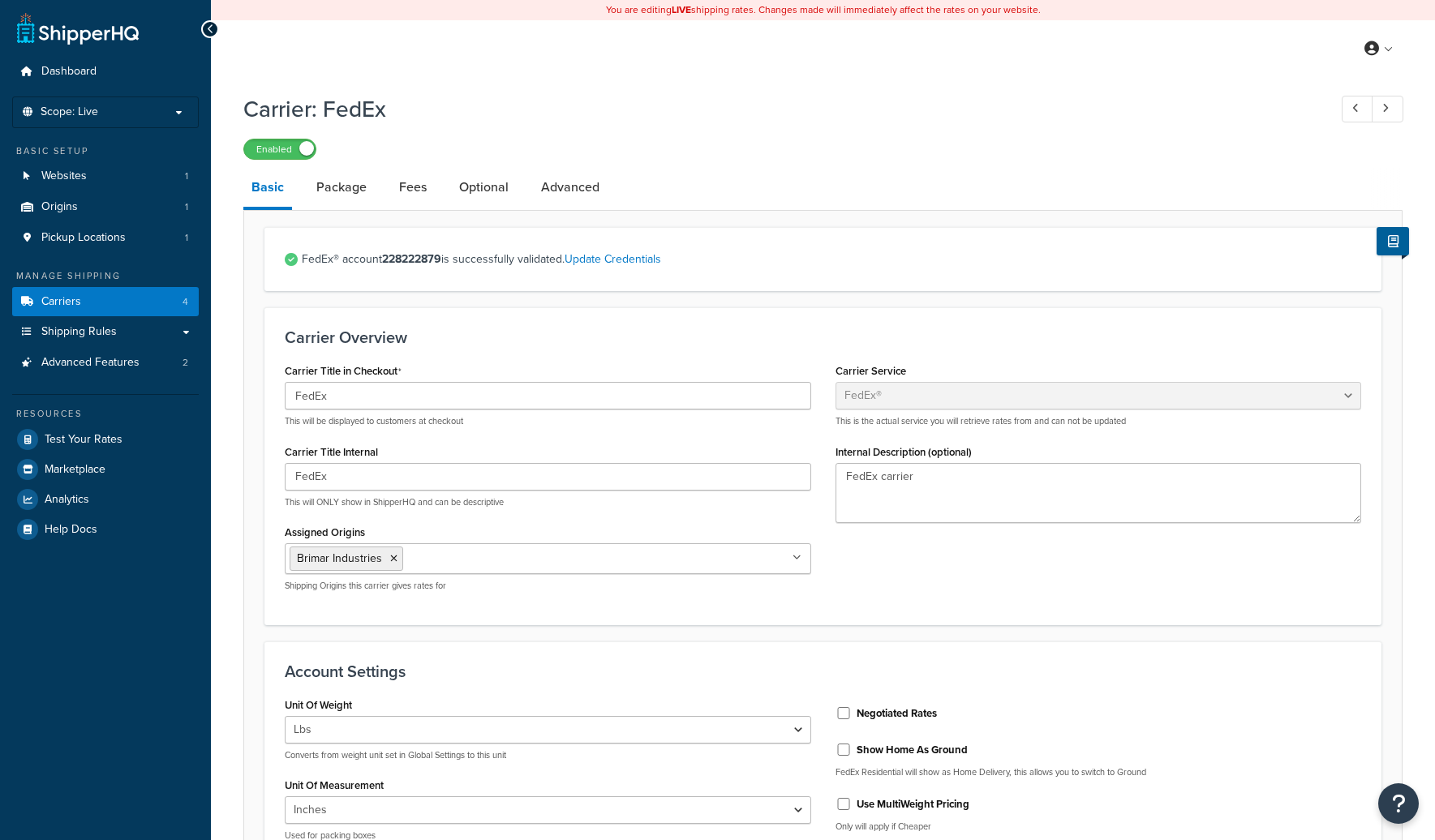
select select "fedEx"
select select "REGULAR_PICKUP"
select select "YOUR_PACKAGING"
click at [132, 302] on link "Carriers 4" at bounding box center [106, 302] width 187 height 30
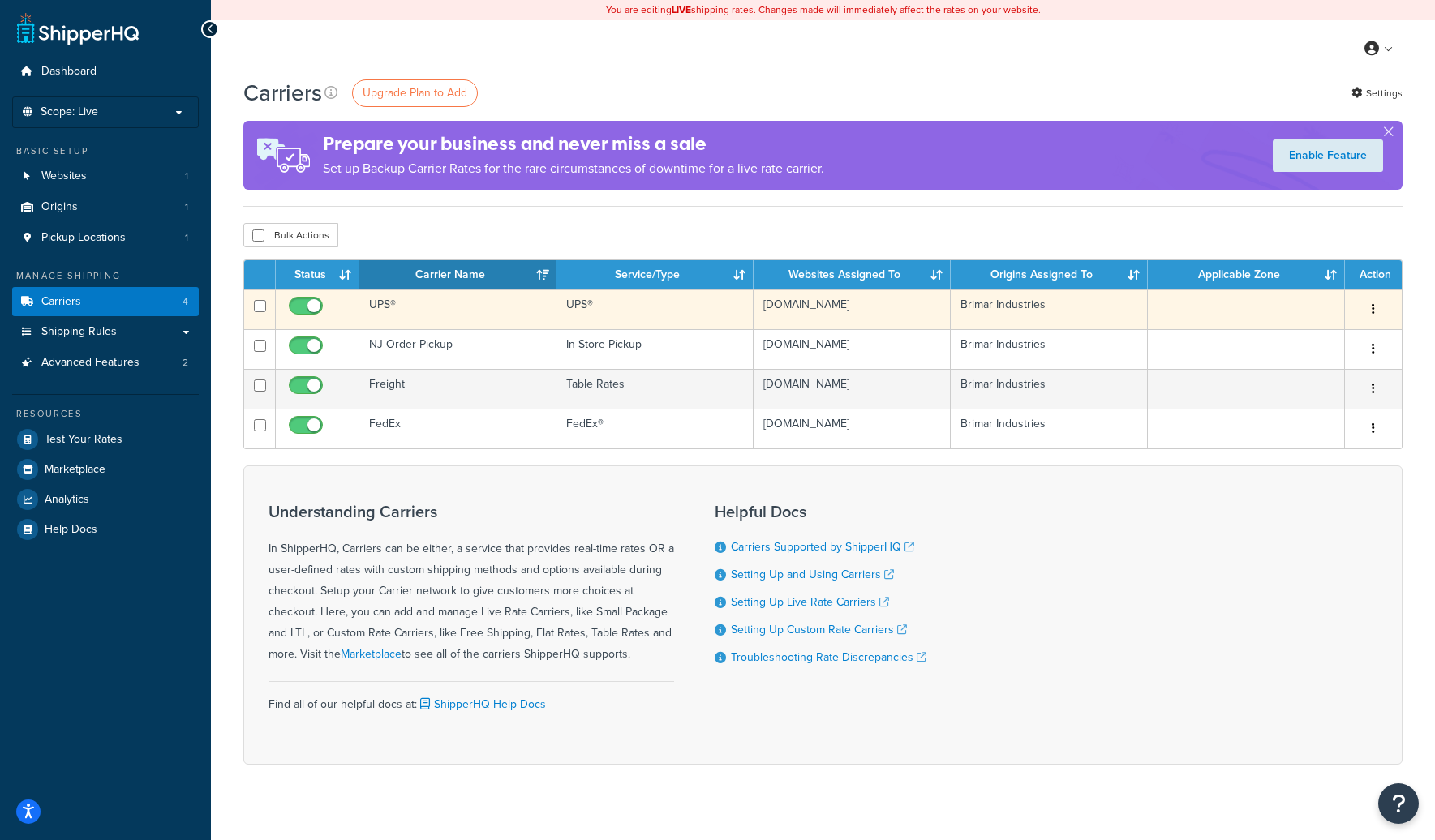
click at [404, 298] on td "UPS®" at bounding box center [458, 310] width 197 height 40
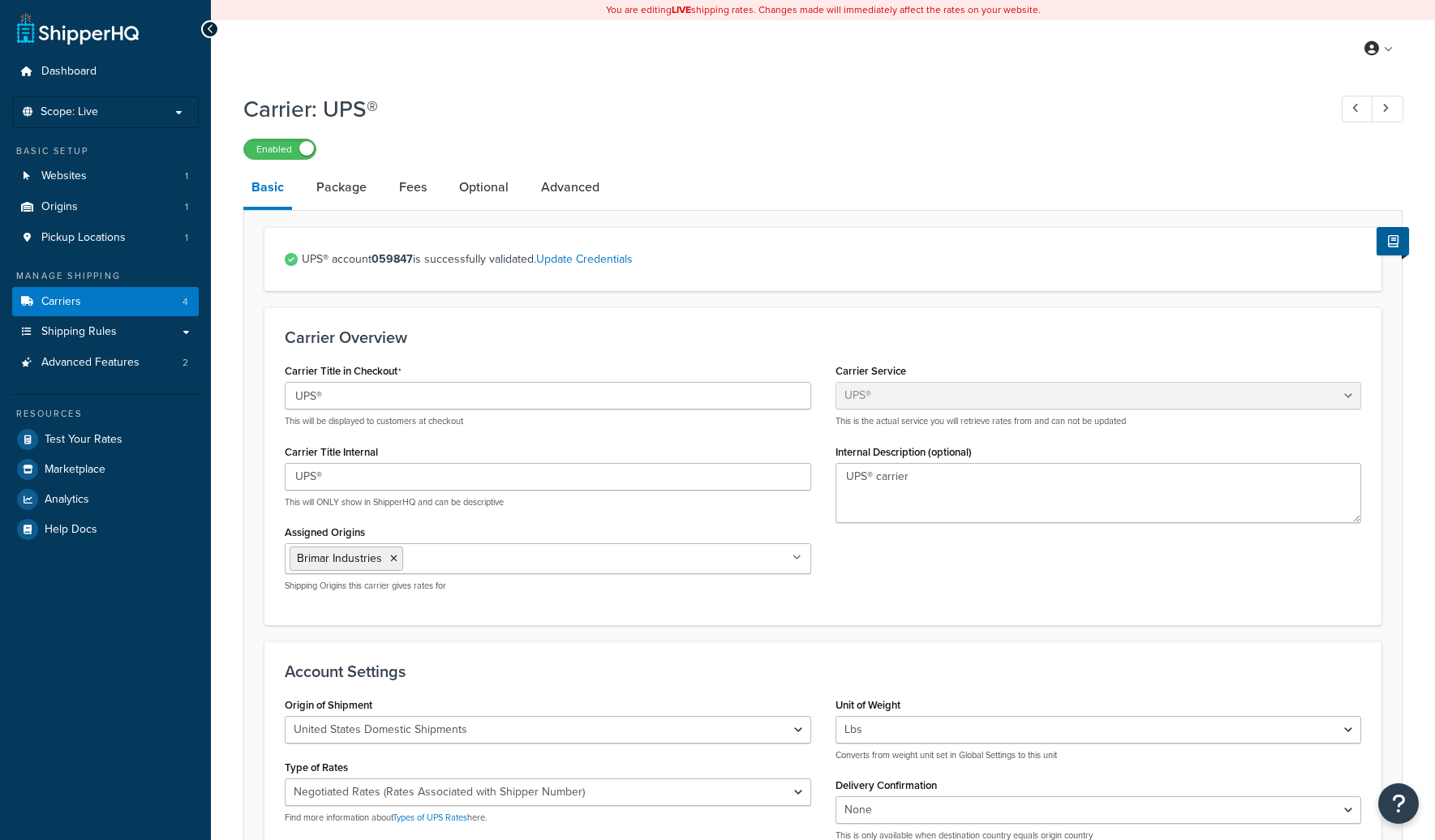
select select "ups"
click at [136, 309] on link "Carriers 4" at bounding box center [106, 302] width 187 height 30
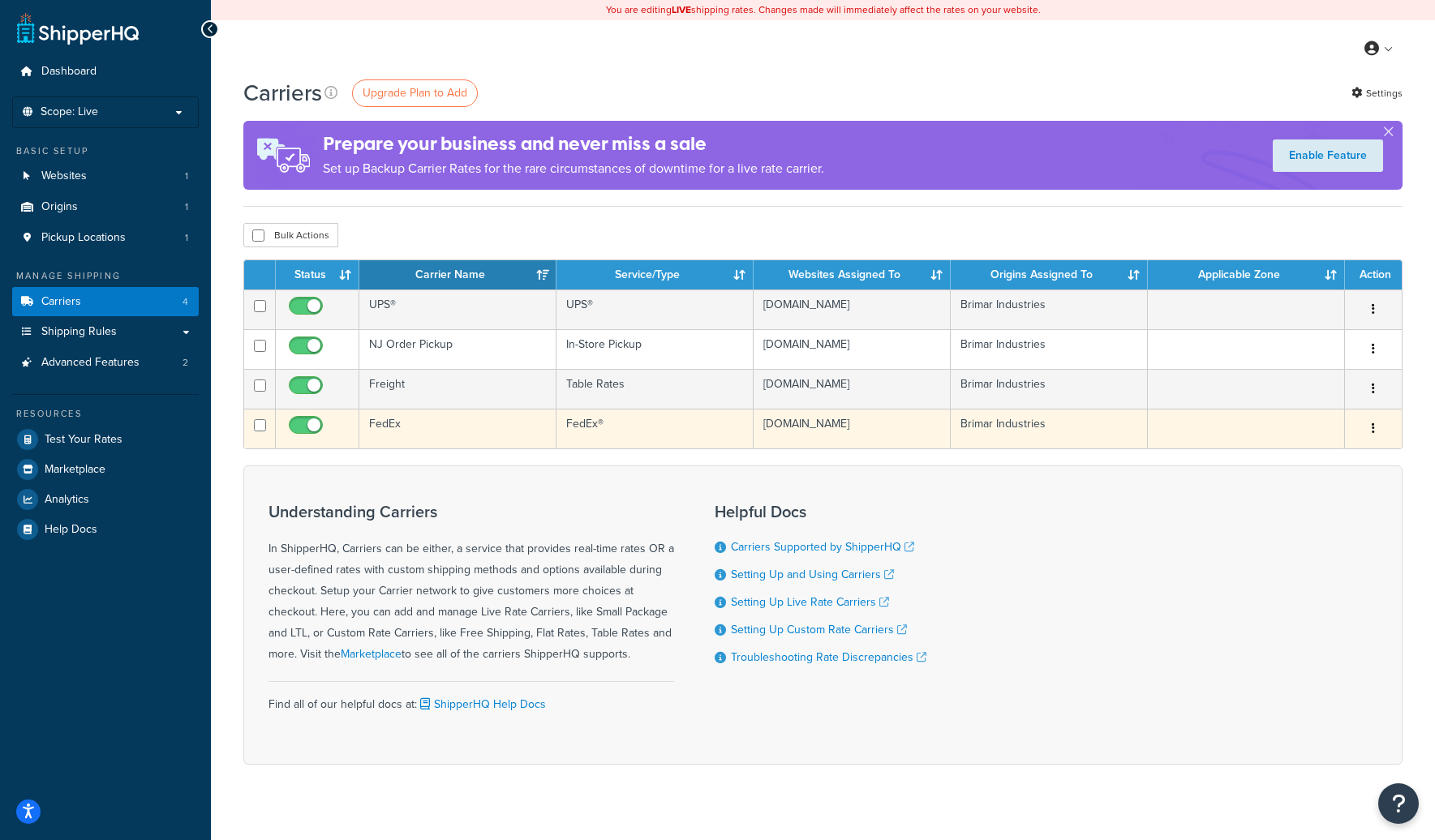
click at [452, 423] on td "FedEx" at bounding box center [458, 428] width 197 height 40
